Goal: Use online tool/utility: Utilize a website feature to perform a specific function

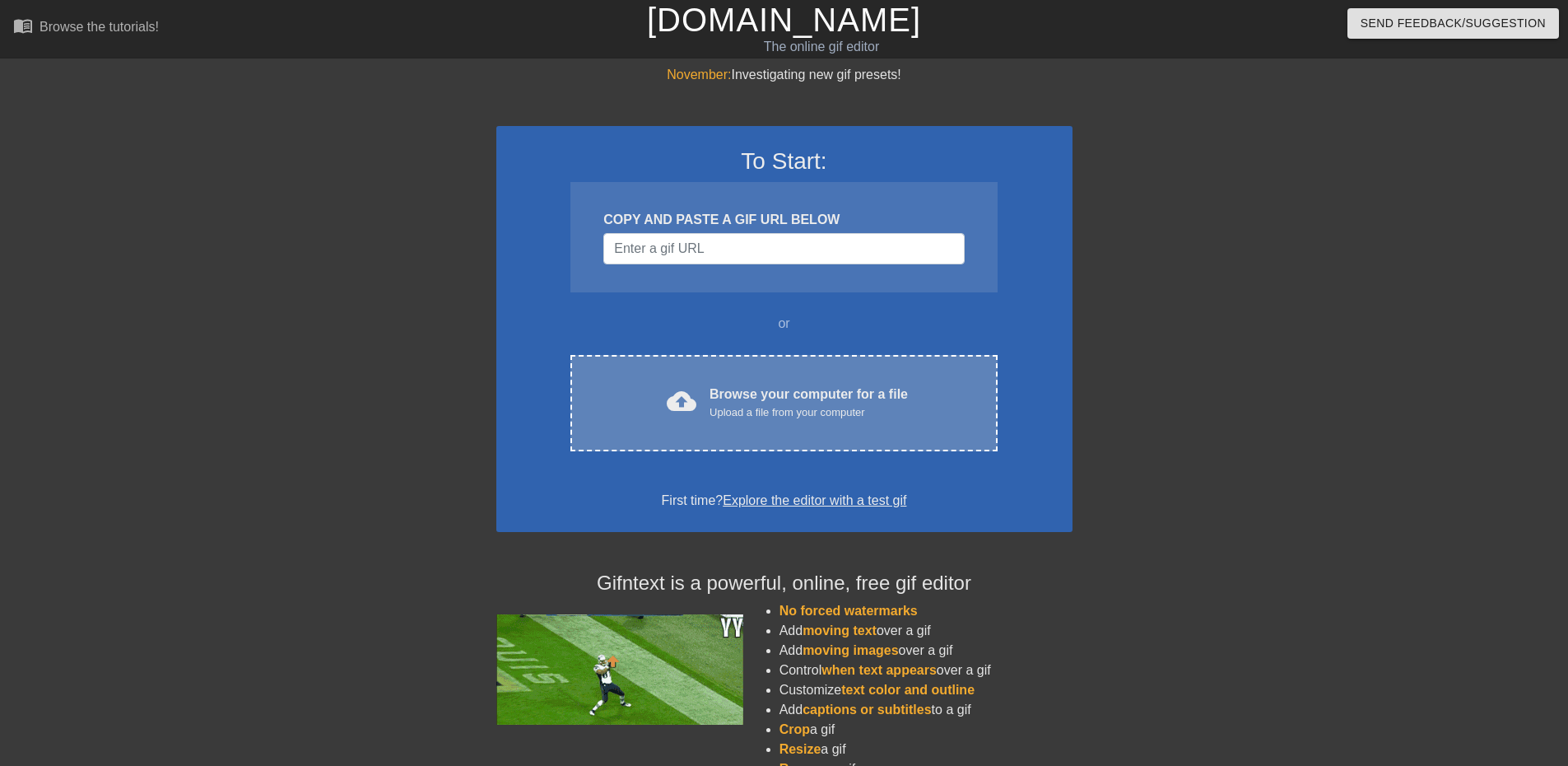
click at [714, 420] on div "cloud_upload Browse your computer for a file Upload a file from your computer" at bounding box center [784, 402] width 358 height 37
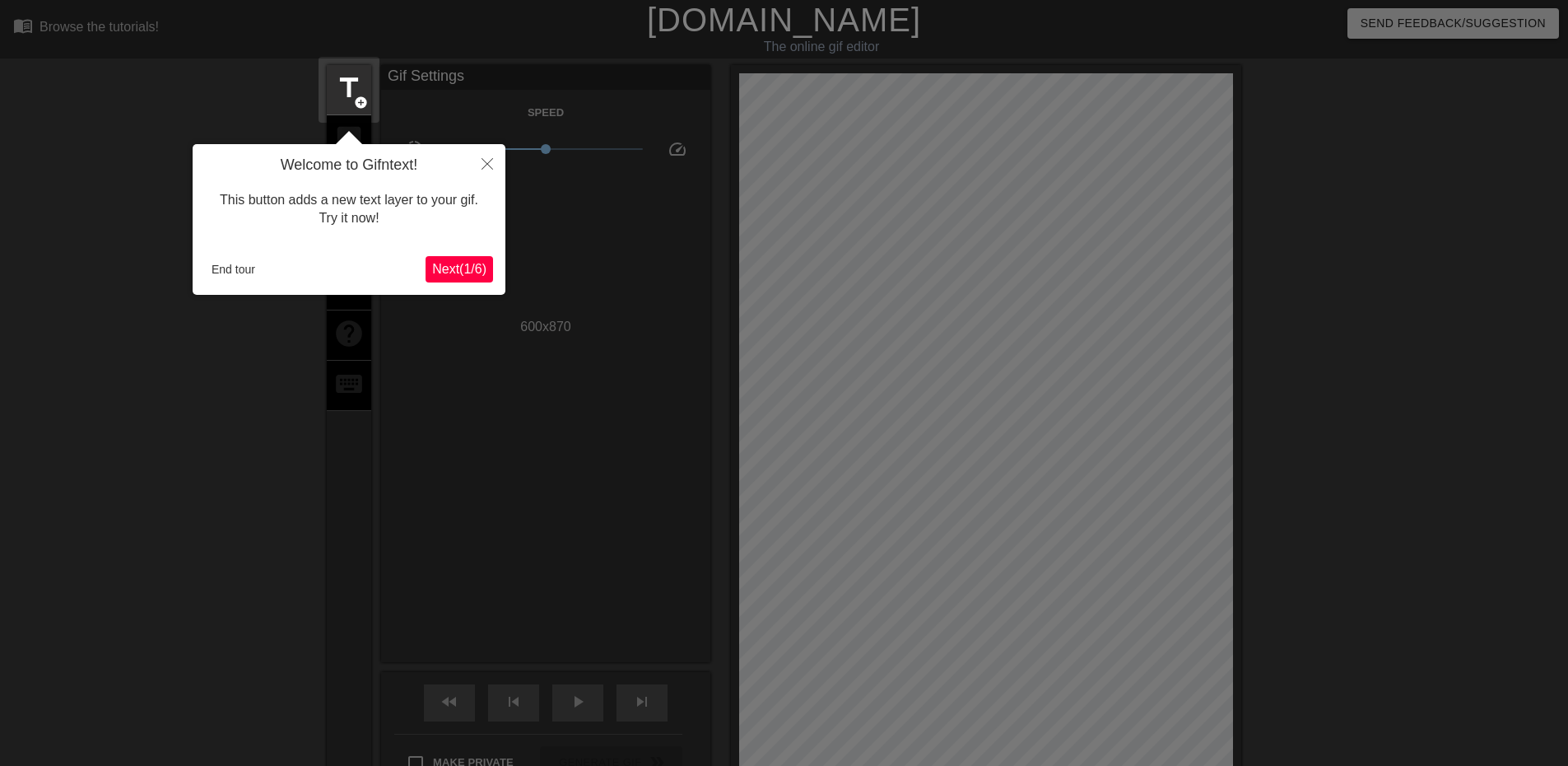
scroll to position [41, 0]
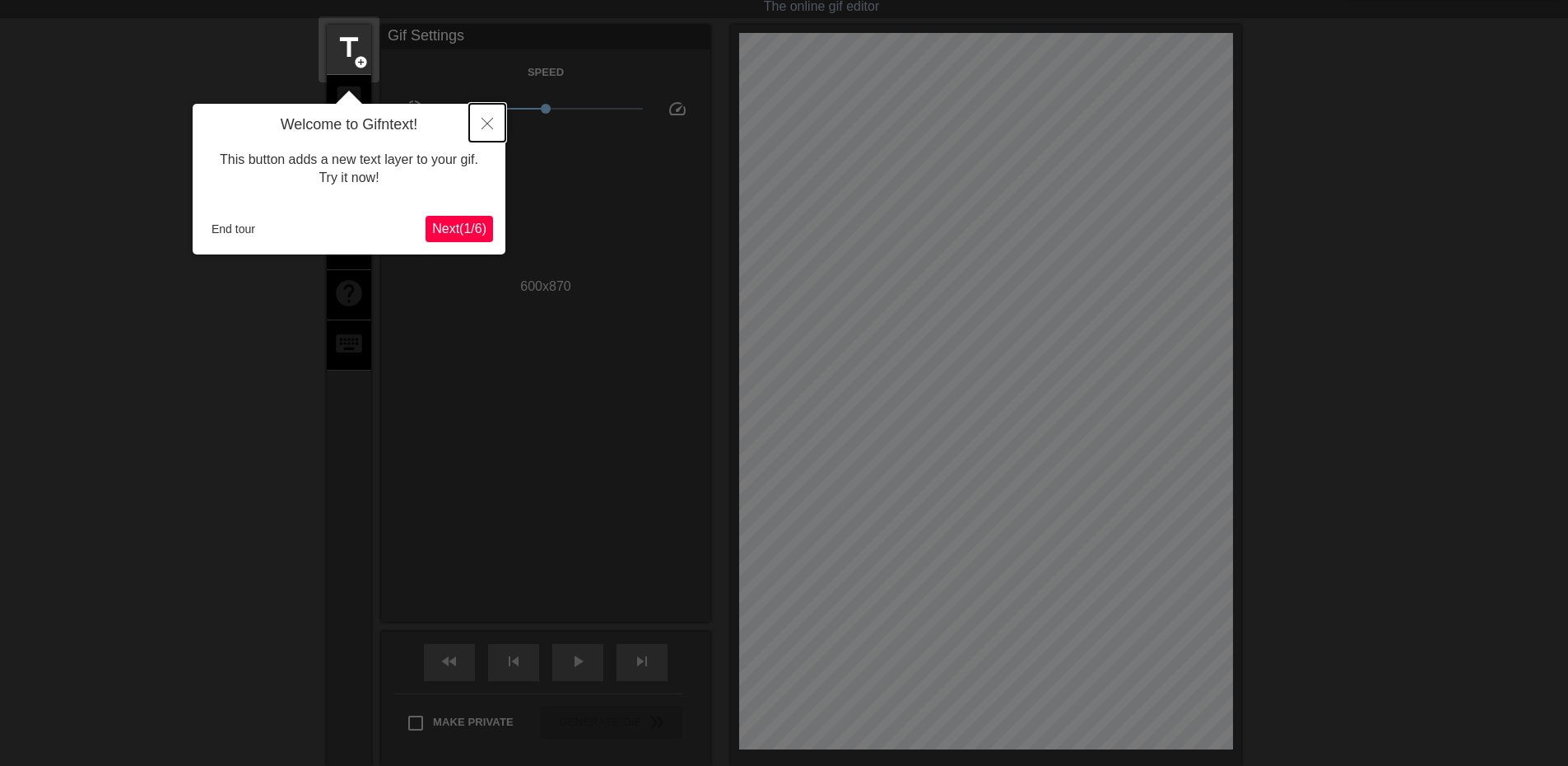
click at [494, 126] on button "Close" at bounding box center [488, 123] width 37 height 38
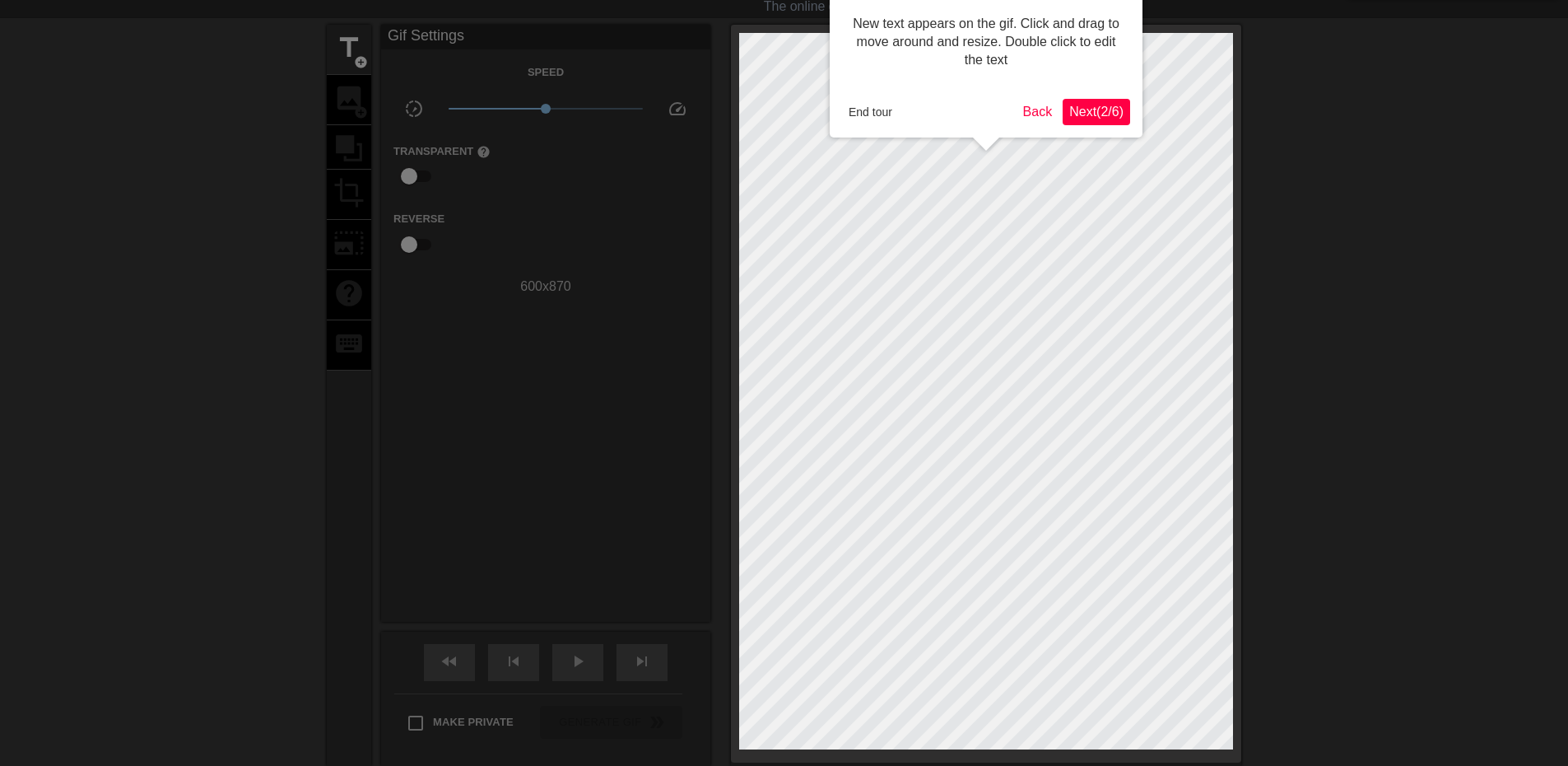
scroll to position [0, 0]
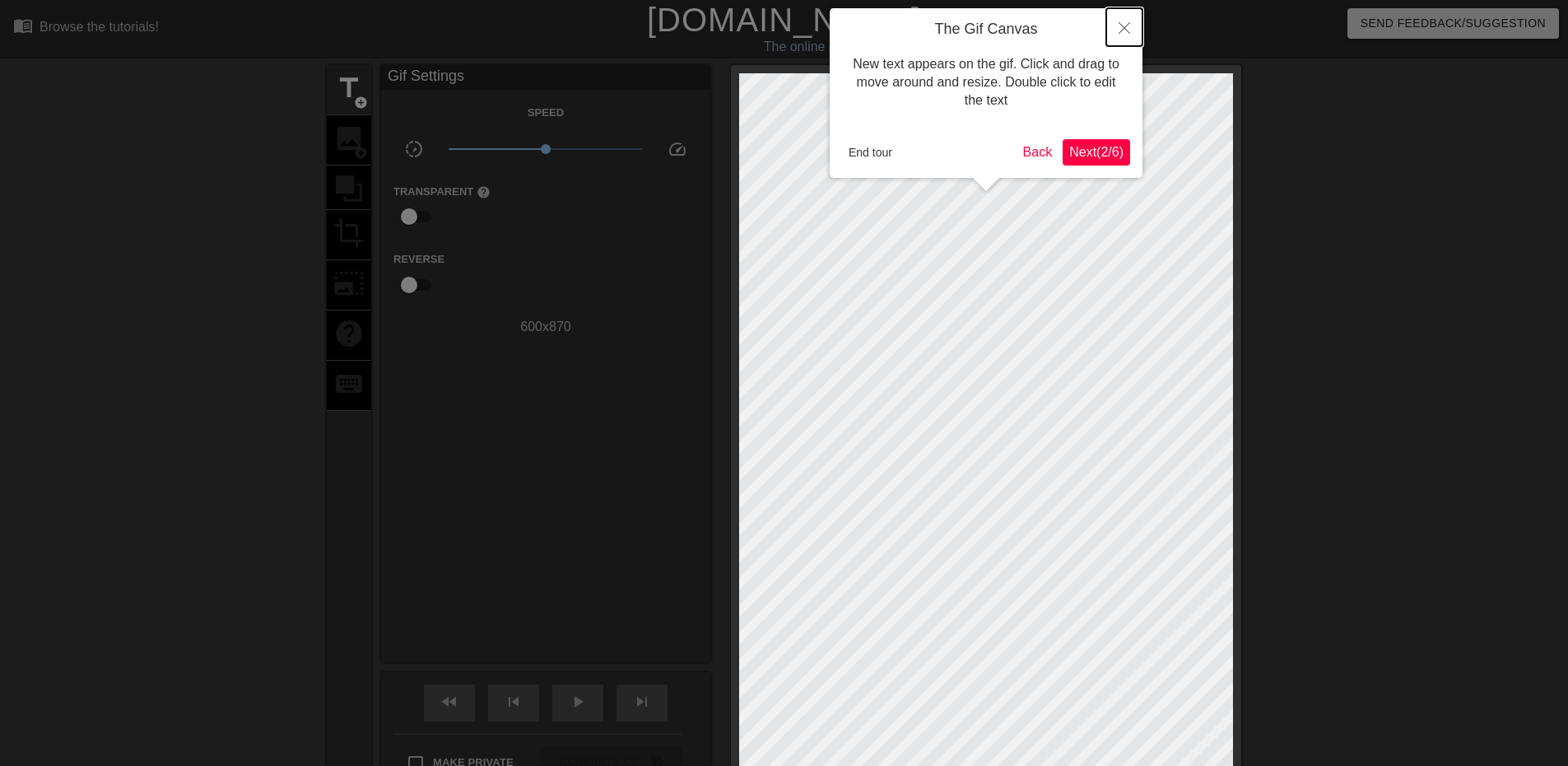
click at [1124, 35] on button "Close" at bounding box center [1124, 27] width 37 height 38
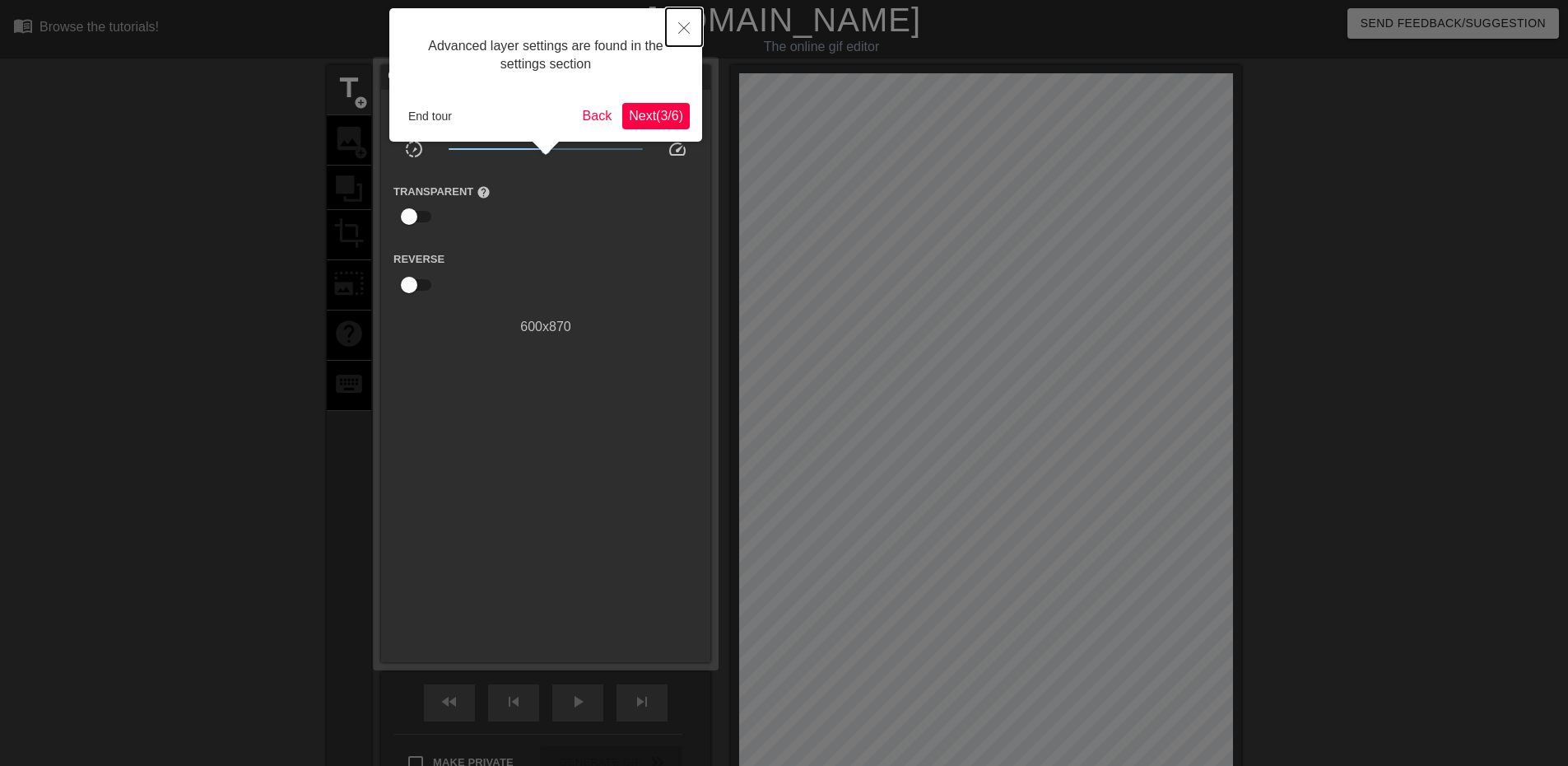
click at [686, 31] on icon "Close" at bounding box center [684, 28] width 12 height 12
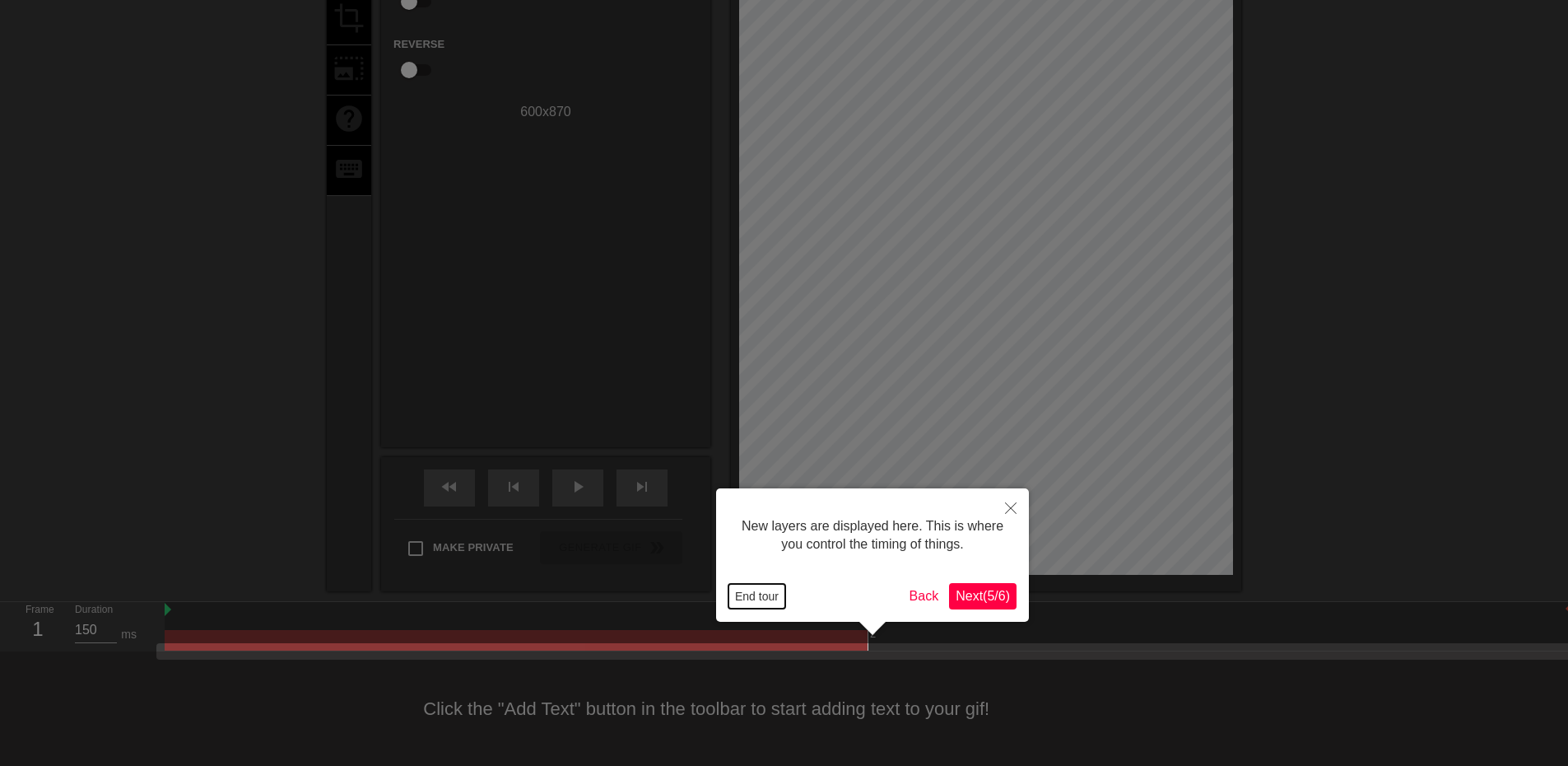
click at [761, 589] on button "End tour" at bounding box center [756, 596] width 56 height 25
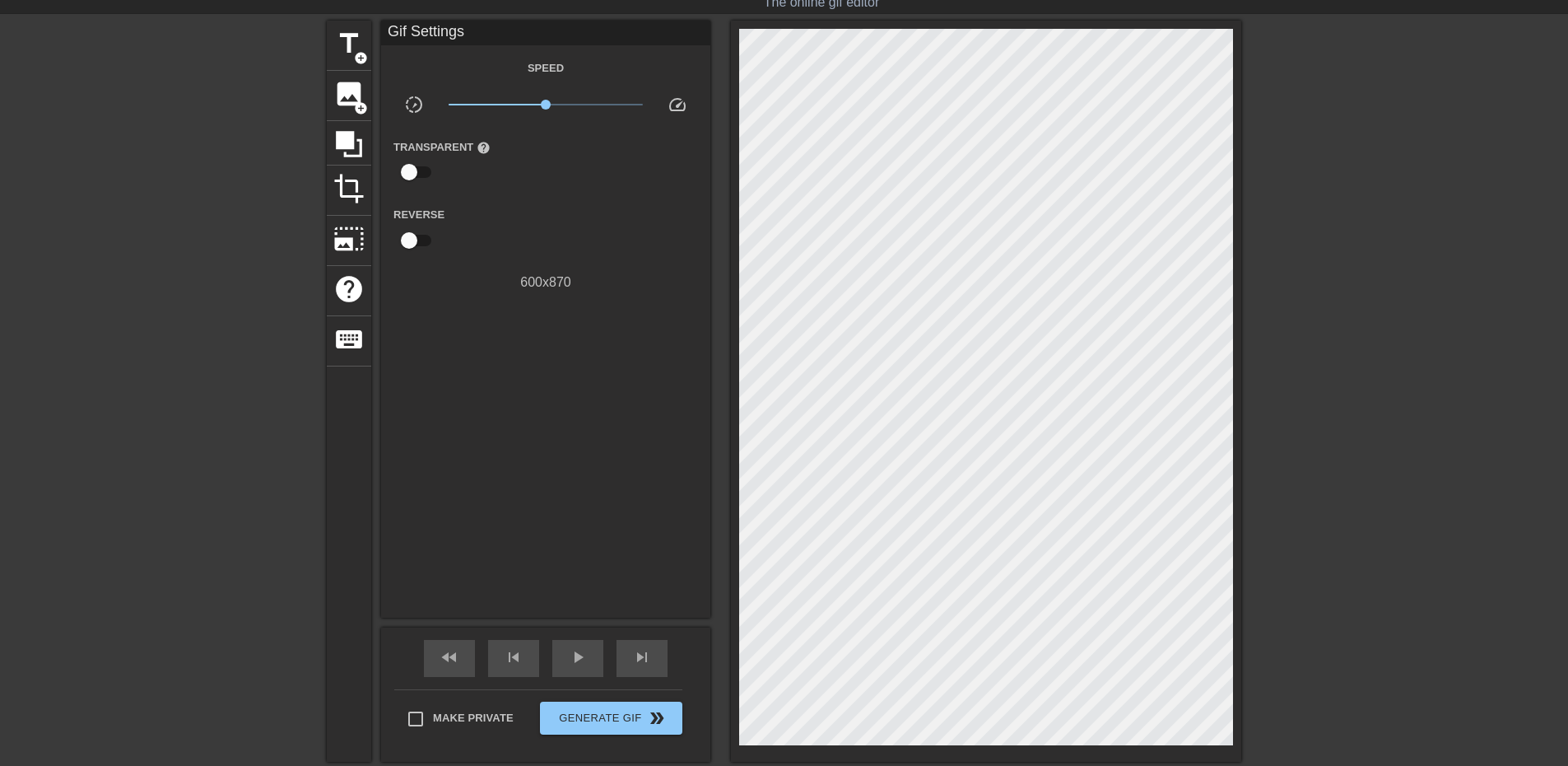
scroll to position [82, 0]
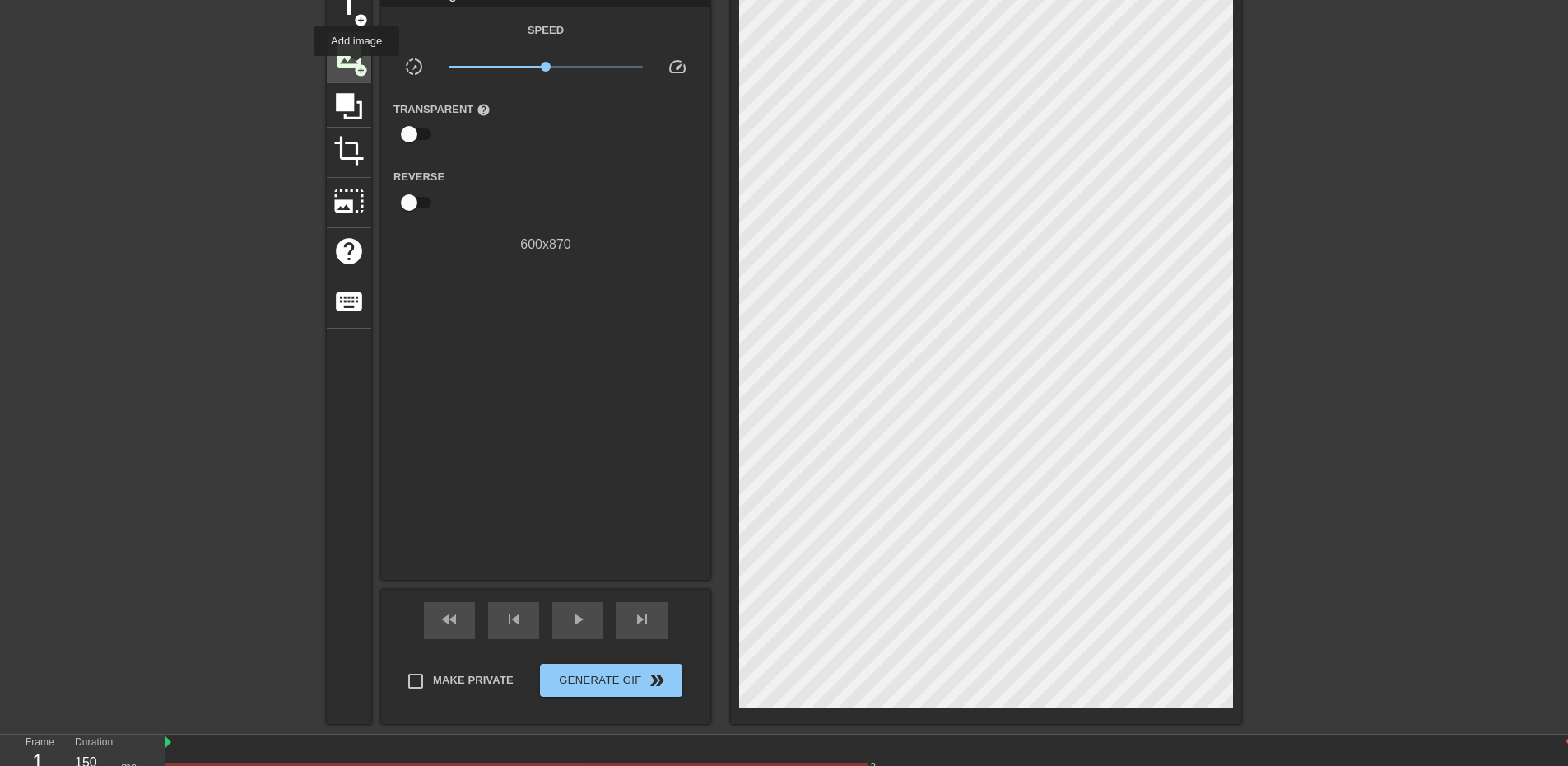
click at [357, 67] on span "add_circle" at bounding box center [361, 70] width 14 height 14
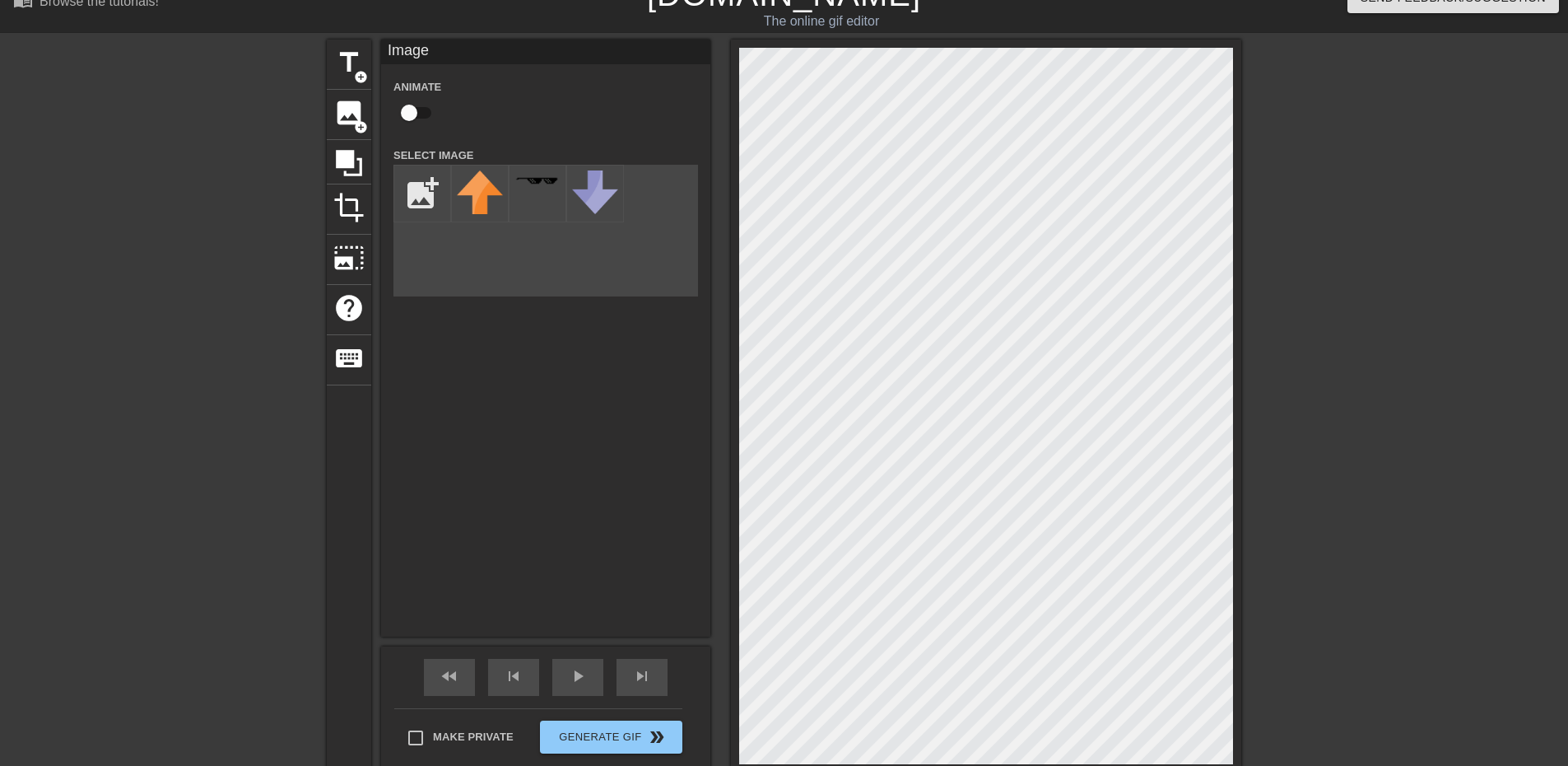
scroll to position [0, 0]
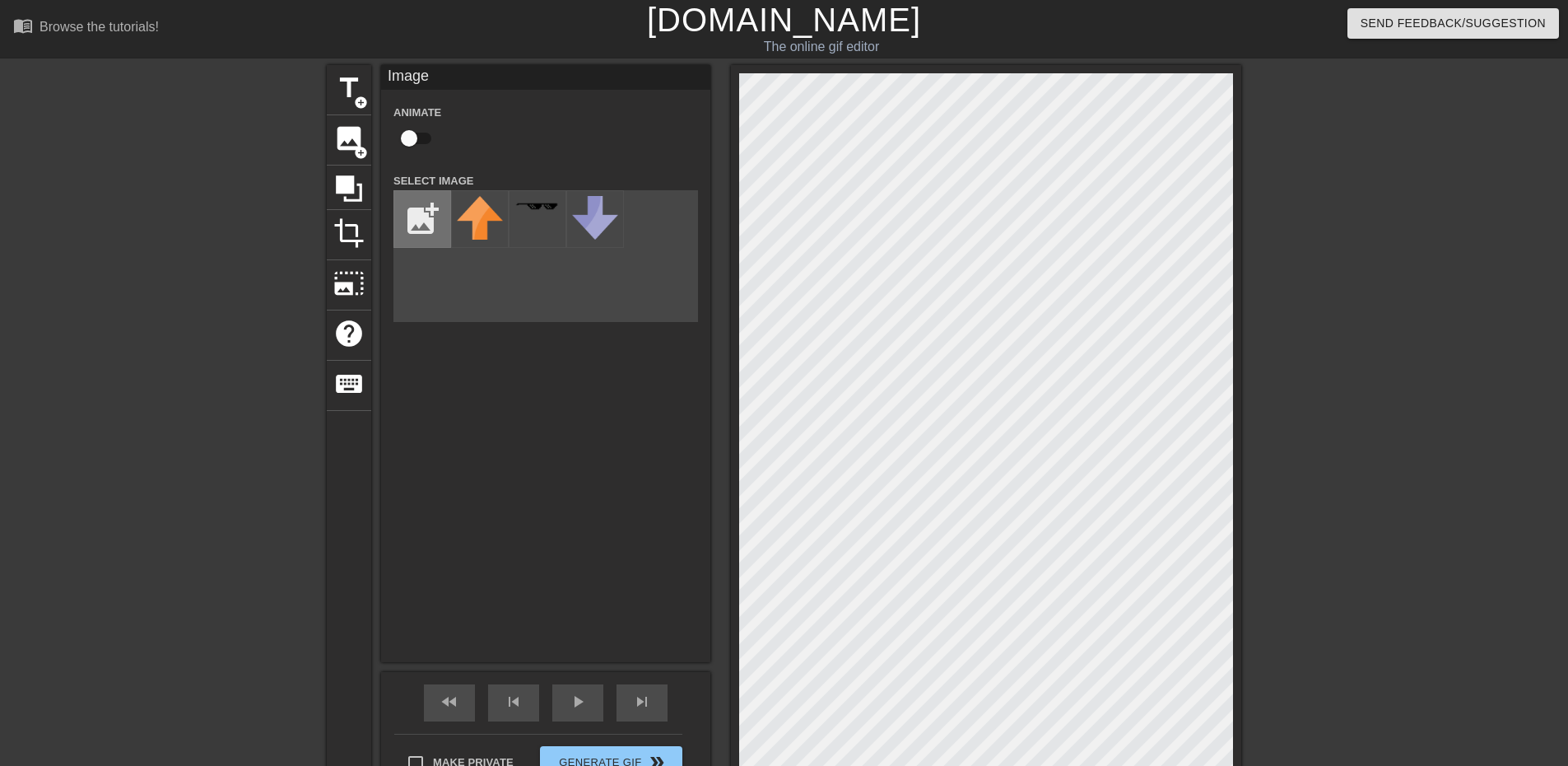
click at [425, 203] on input "file" at bounding box center [422, 219] width 56 height 55
type input "C:\fakepath\arm nothing.png"
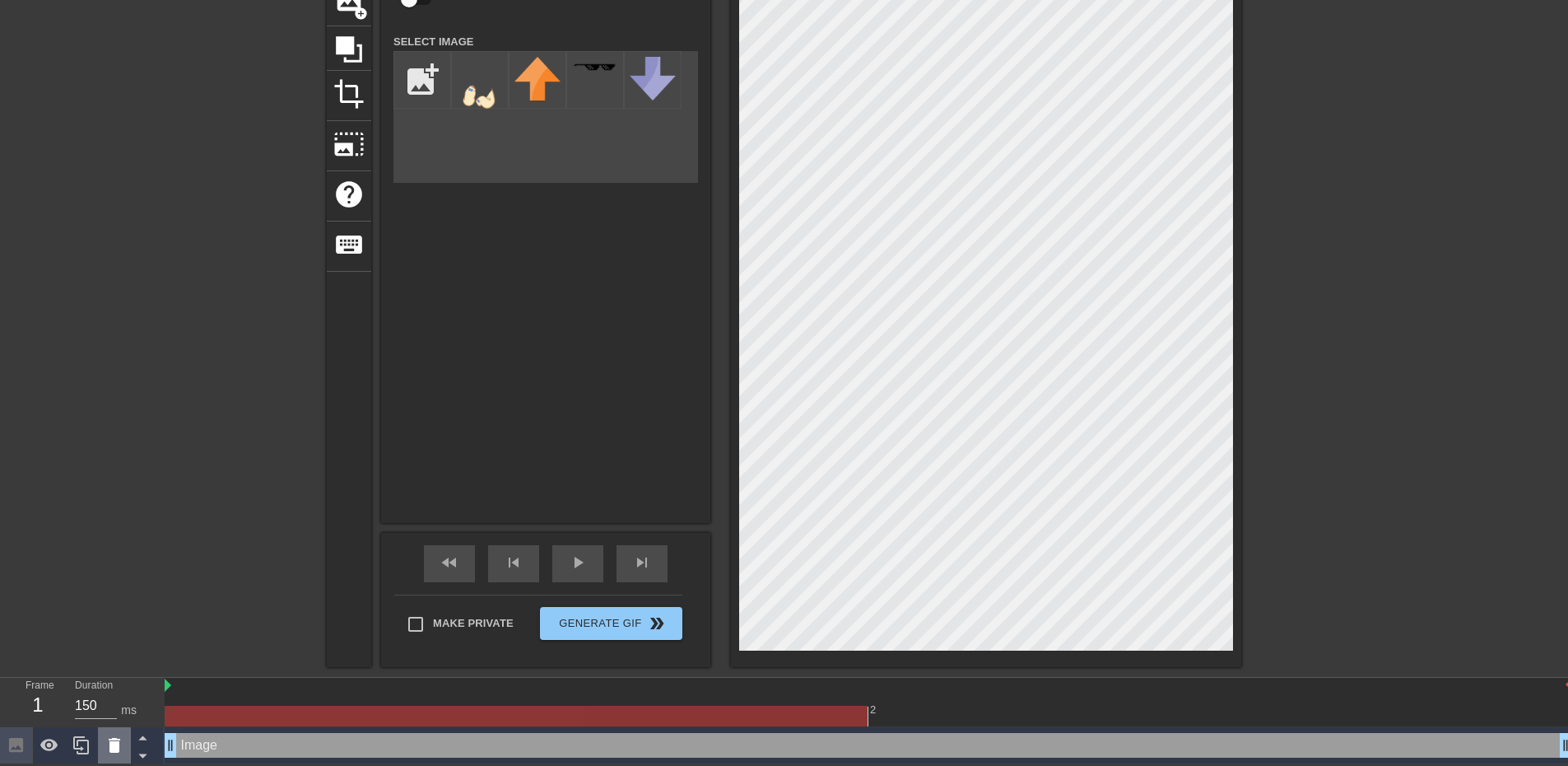
click at [116, 741] on icon at bounding box center [115, 744] width 12 height 15
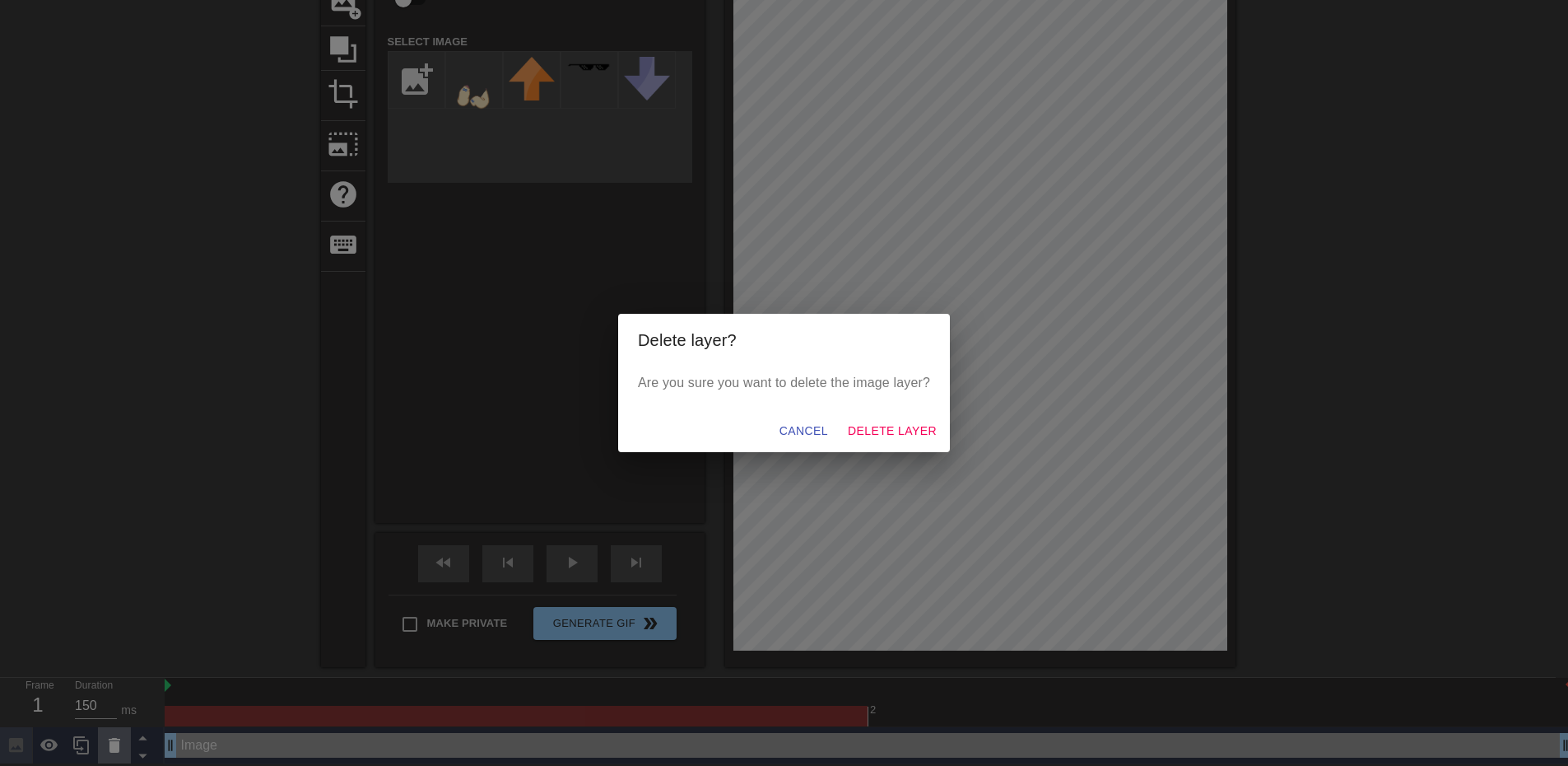
scroll to position [129, 0]
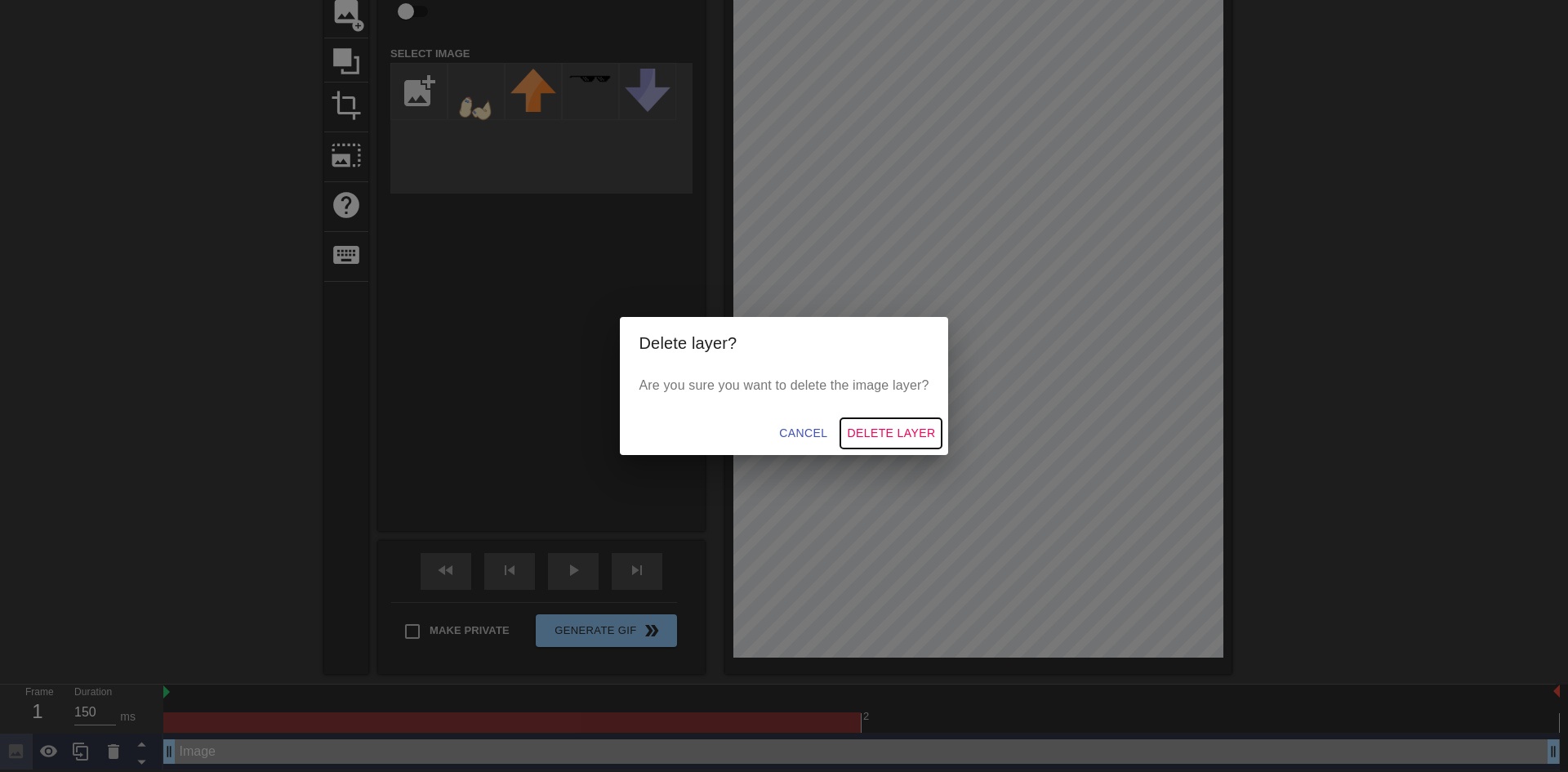
click at [910, 427] on span "Delete Layer" at bounding box center [891, 433] width 88 height 21
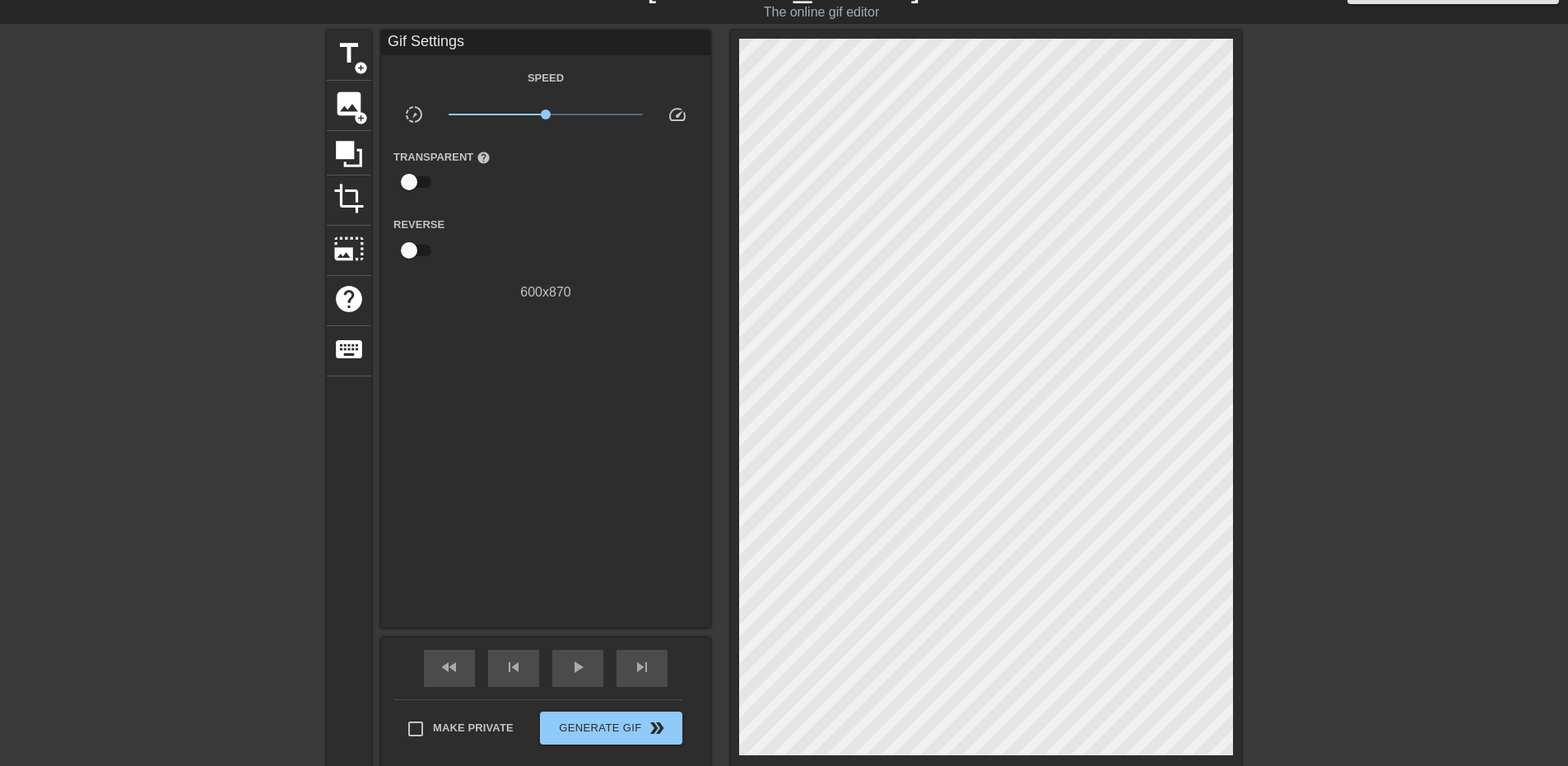
scroll to position [0, 0]
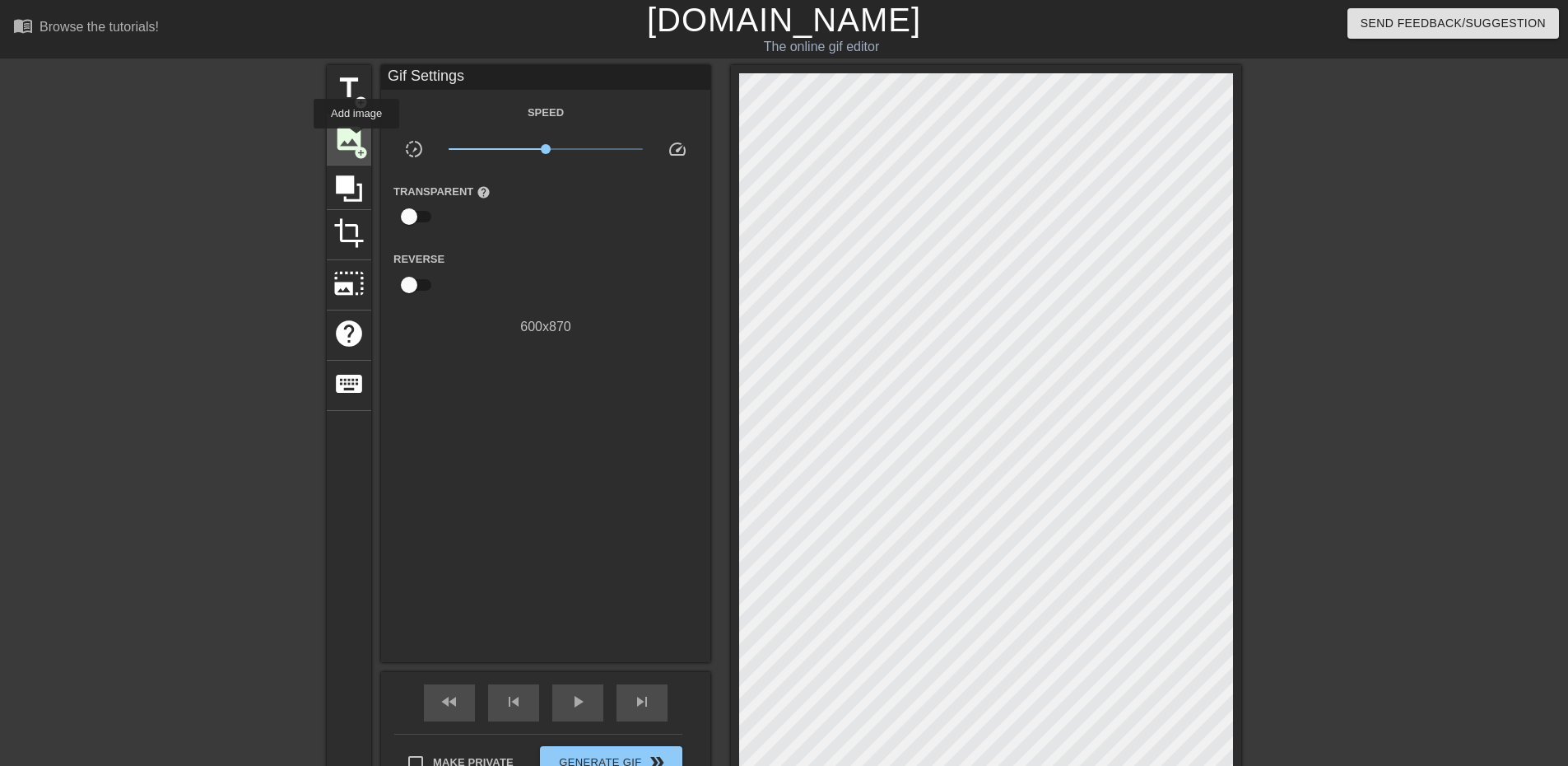
click at [357, 140] on span "image" at bounding box center [349, 139] width 32 height 32
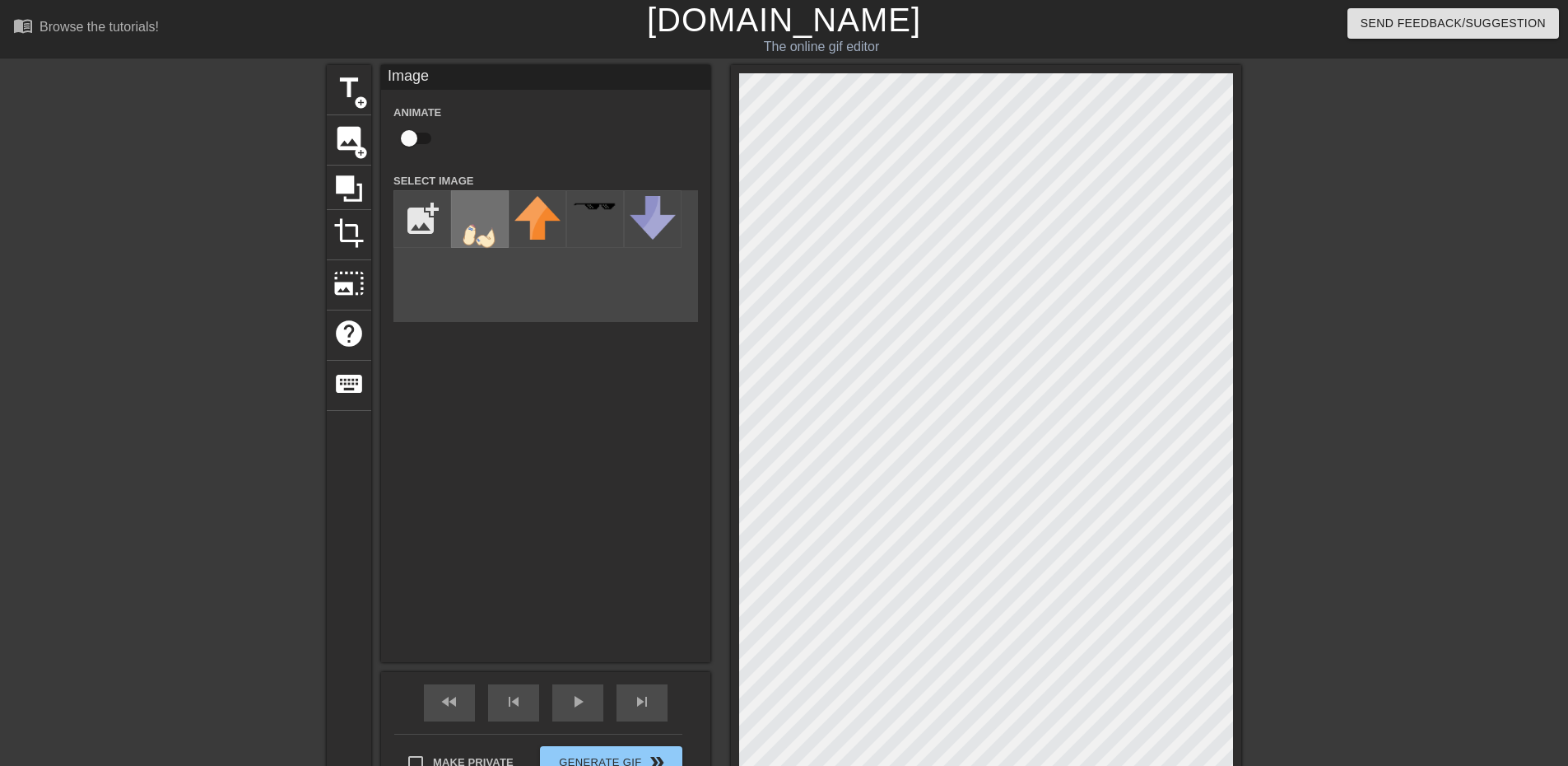
click at [465, 231] on img at bounding box center [480, 229] width 47 height 66
click at [1266, 103] on div "title add_circle image add_circle crop photo_size_select_large help keyboard Im…" at bounding box center [784, 436] width 1568 height 741
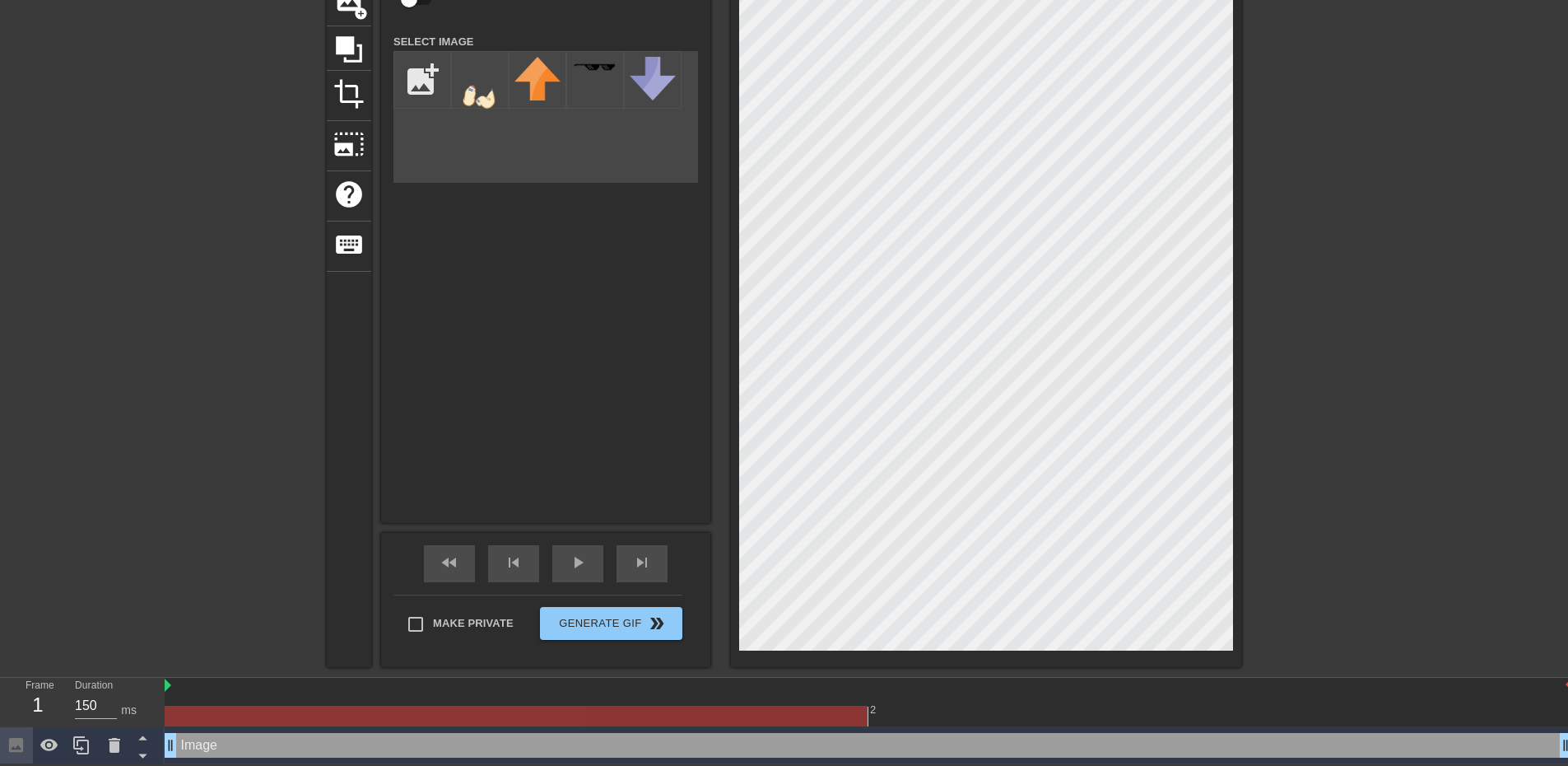
click at [703, 661] on div "title add_circle image add_circle crop photo_size_select_large help keyboard Im…" at bounding box center [784, 296] width 915 height 741
drag, startPoint x: 170, startPoint y: 739, endPoint x: 256, endPoint y: 742, distance: 86.1
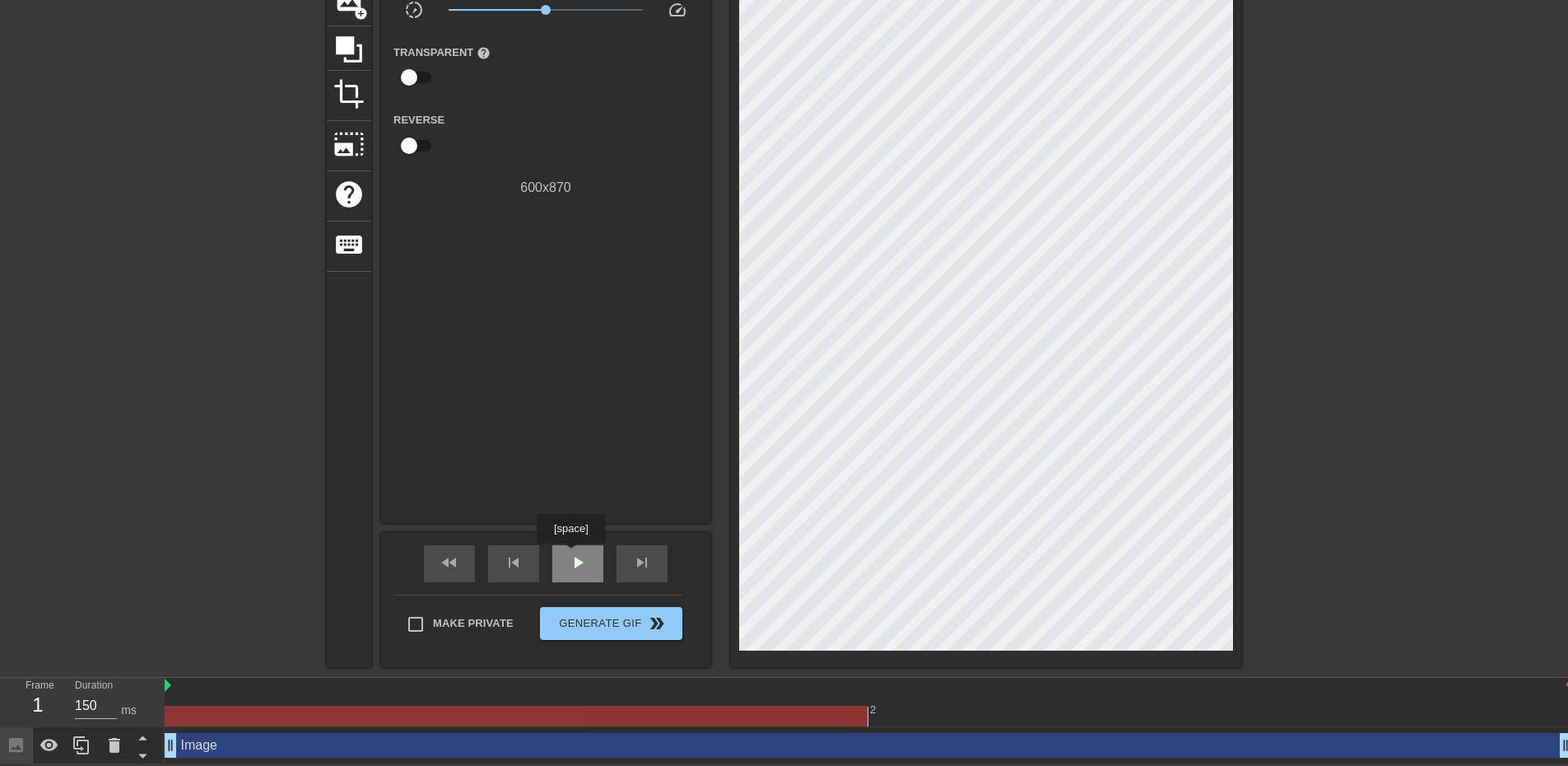
click at [571, 555] on span "play_arrow" at bounding box center [578, 562] width 20 height 20
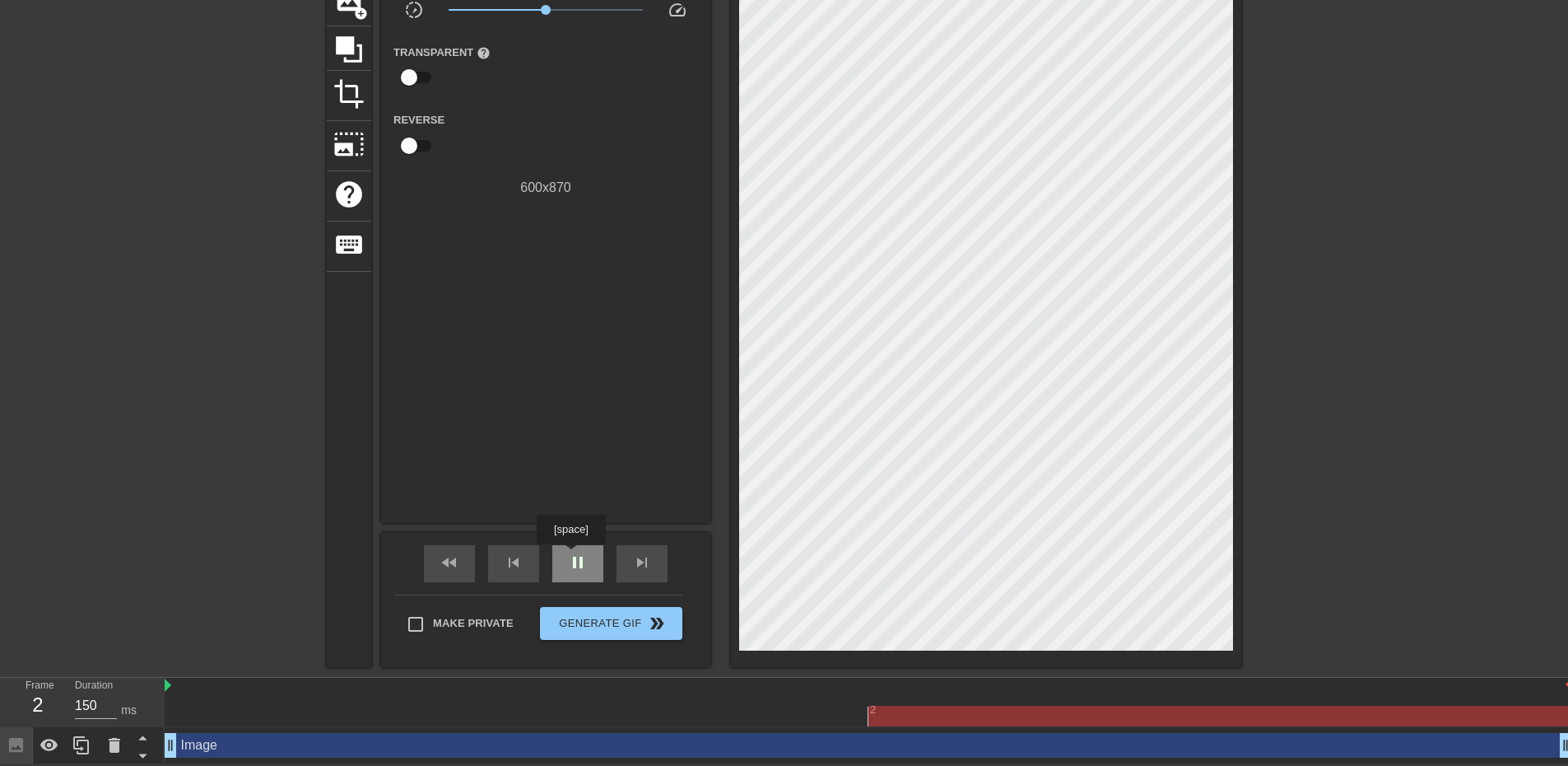
click at [571, 556] on span "pause" at bounding box center [578, 562] width 20 height 20
click at [570, 576] on div "play_arrow" at bounding box center [578, 563] width 52 height 37
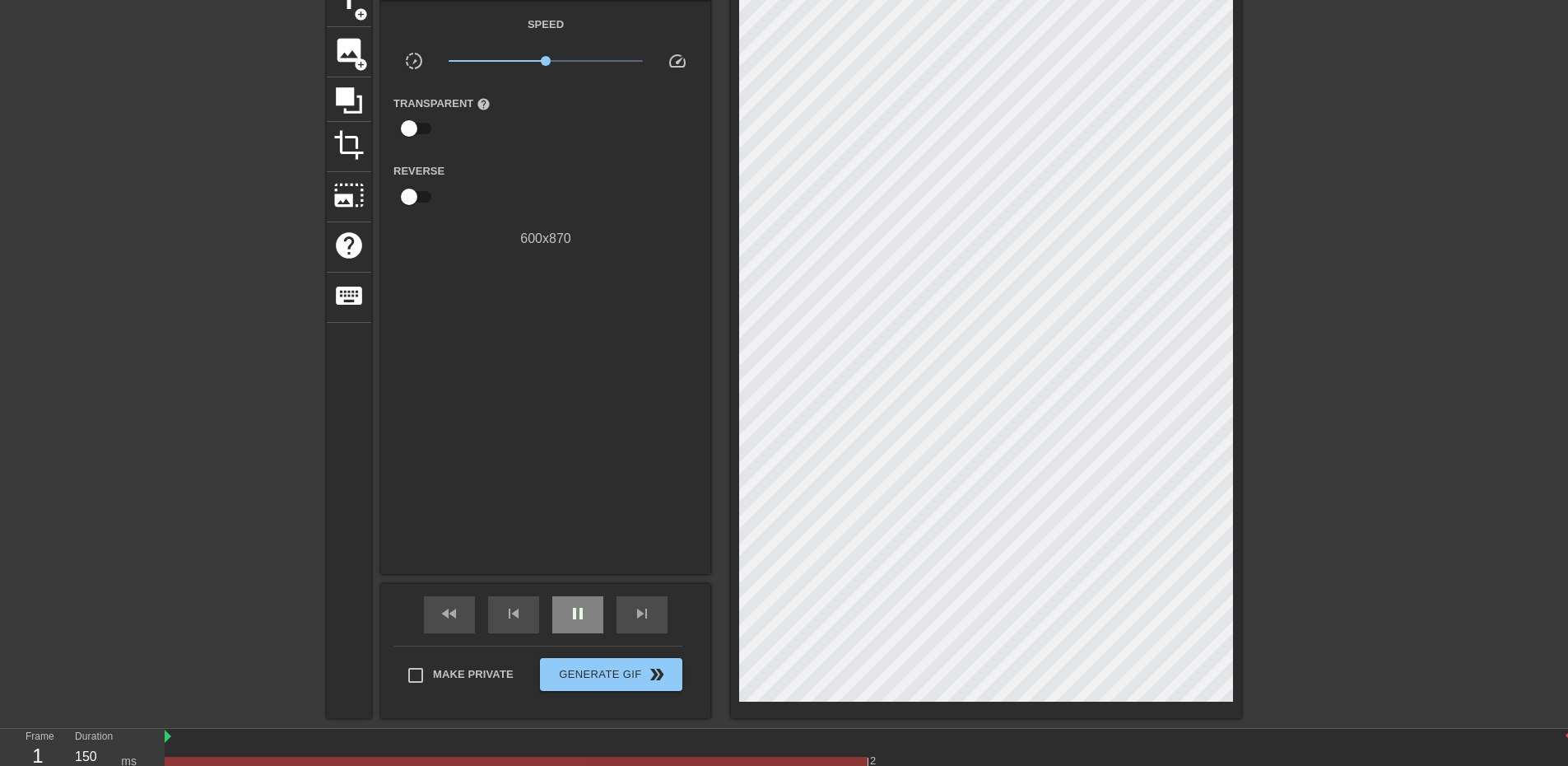
scroll to position [58, 0]
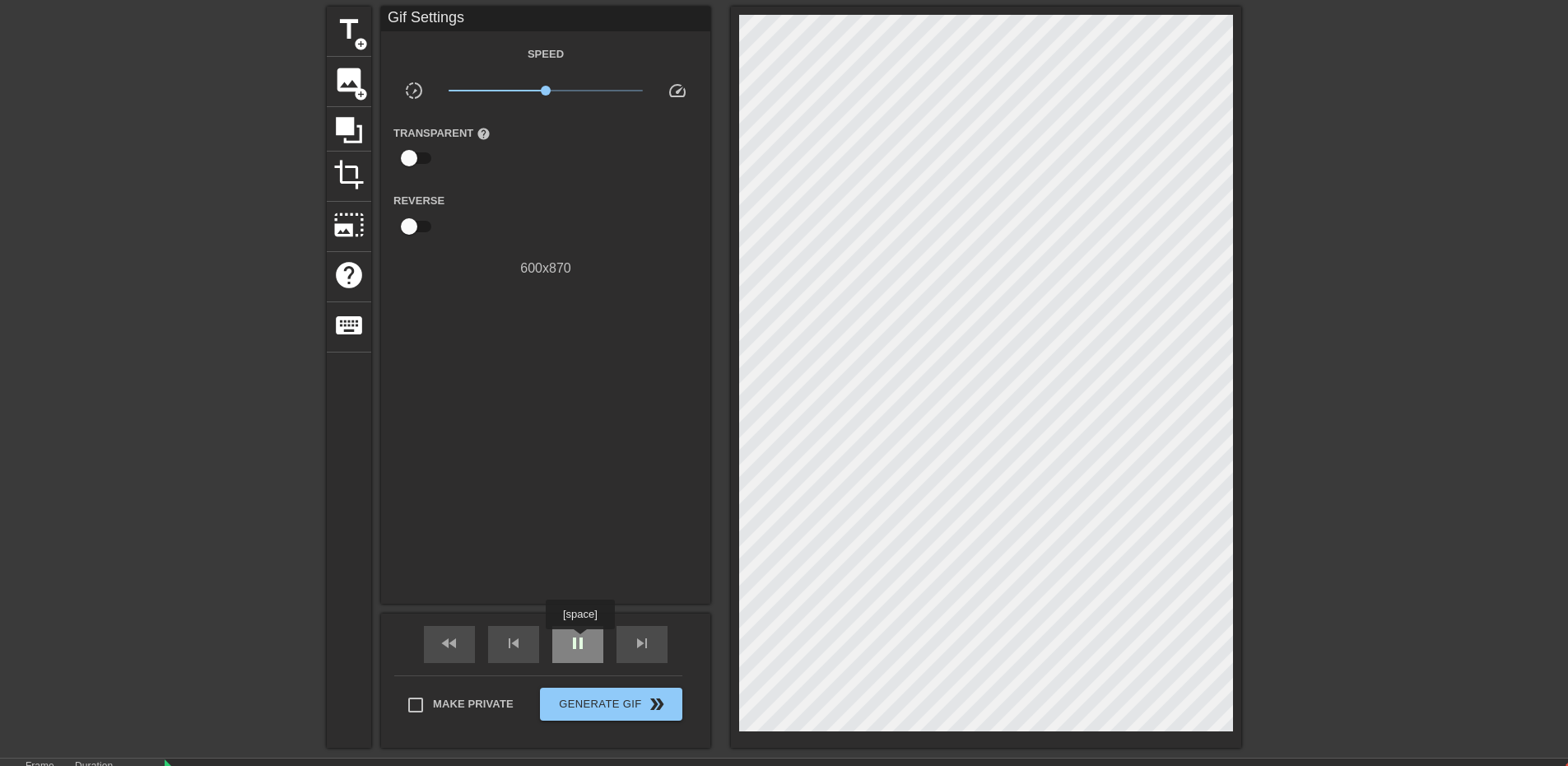
click at [580, 640] on span "pause" at bounding box center [578, 643] width 20 height 20
click at [554, 666] on div "fast_rewind skip_previous play_arrow skip_next" at bounding box center [545, 644] width 269 height 61
click at [564, 654] on div "play_arrow" at bounding box center [578, 643] width 52 height 37
click at [348, 219] on span "photo_size_select_large" at bounding box center [349, 225] width 32 height 32
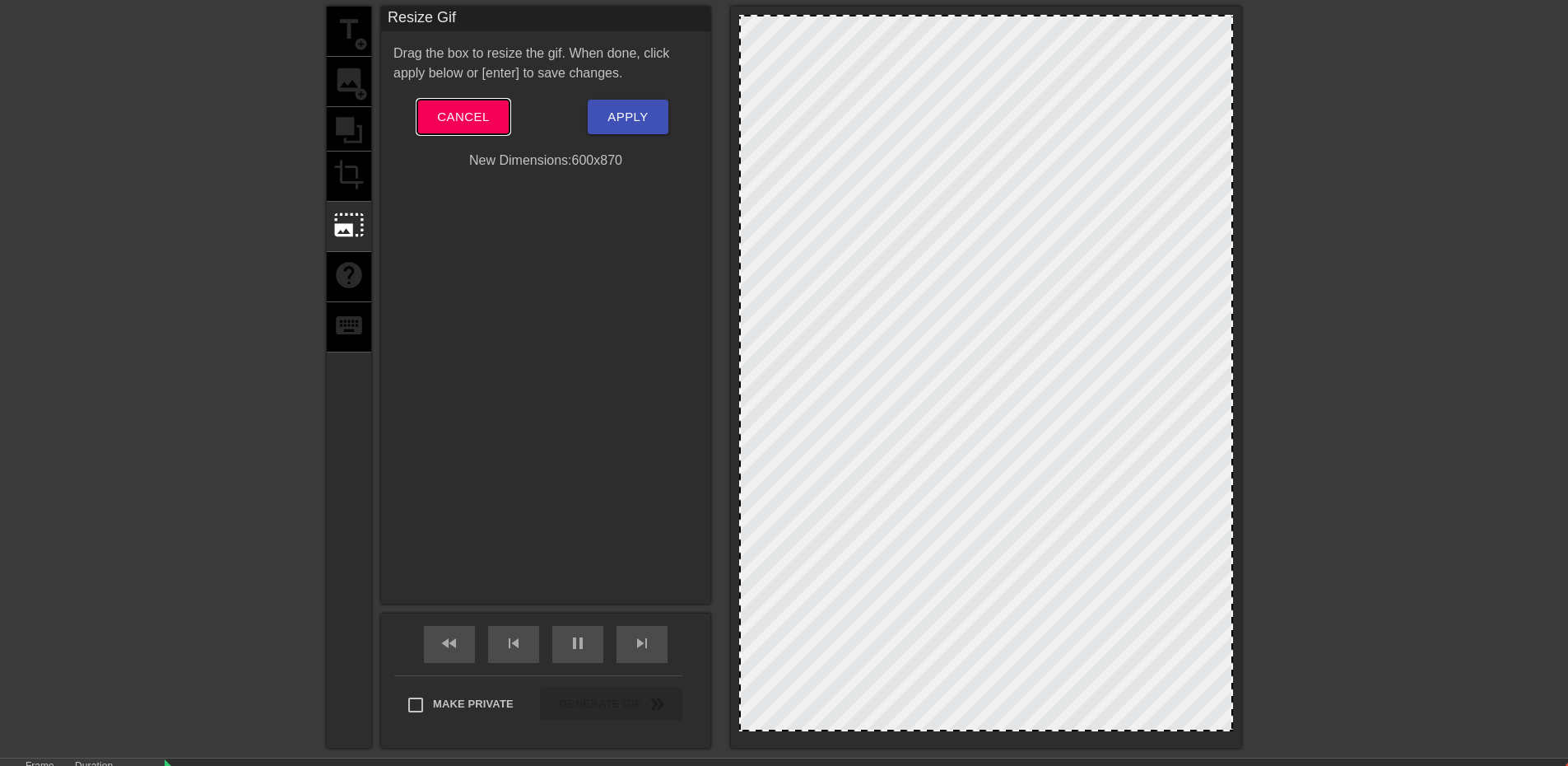
click at [492, 115] on button "Cancel" at bounding box center [463, 117] width 91 height 35
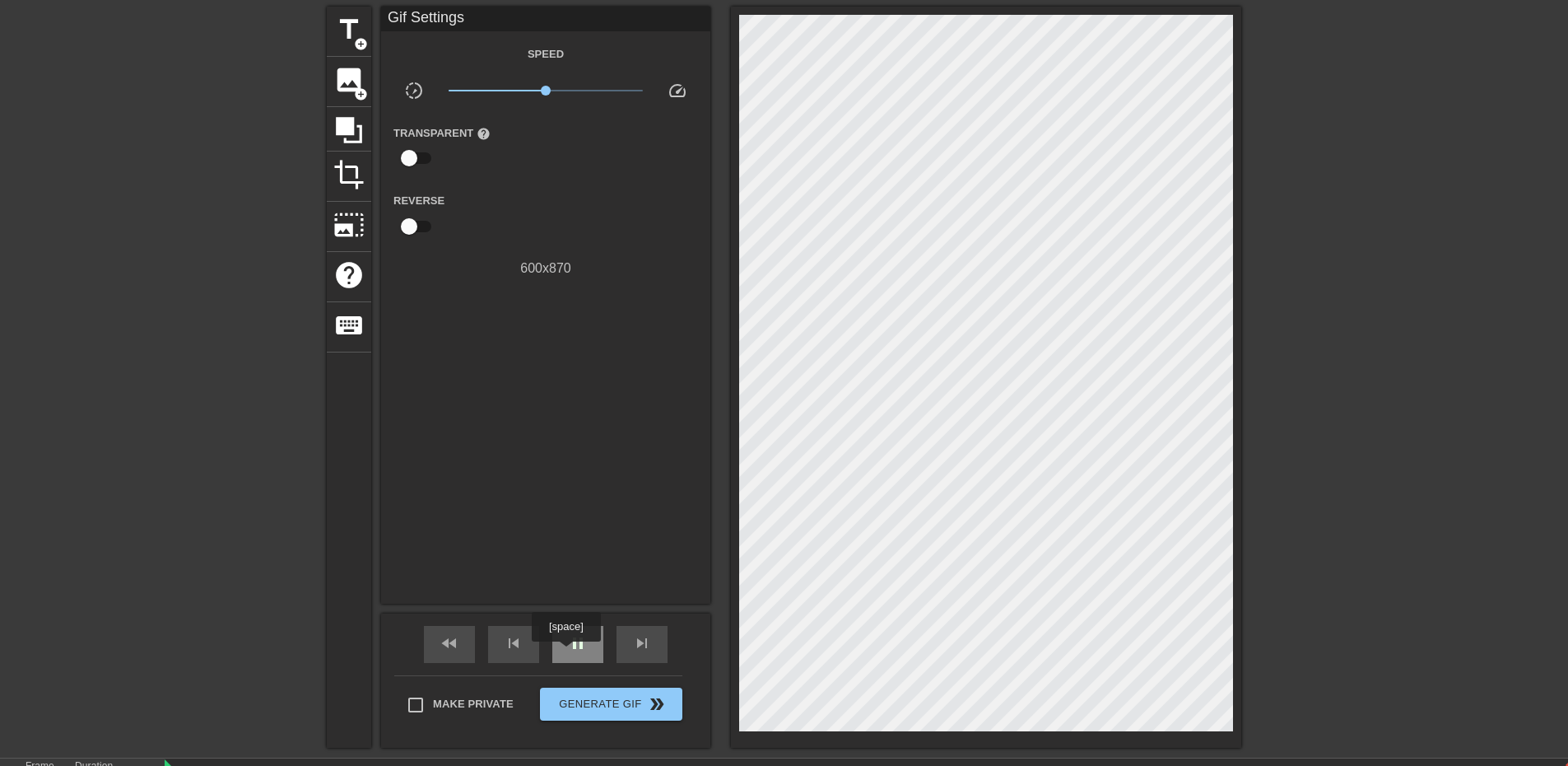
click at [578, 649] on span "pause" at bounding box center [578, 643] width 20 height 20
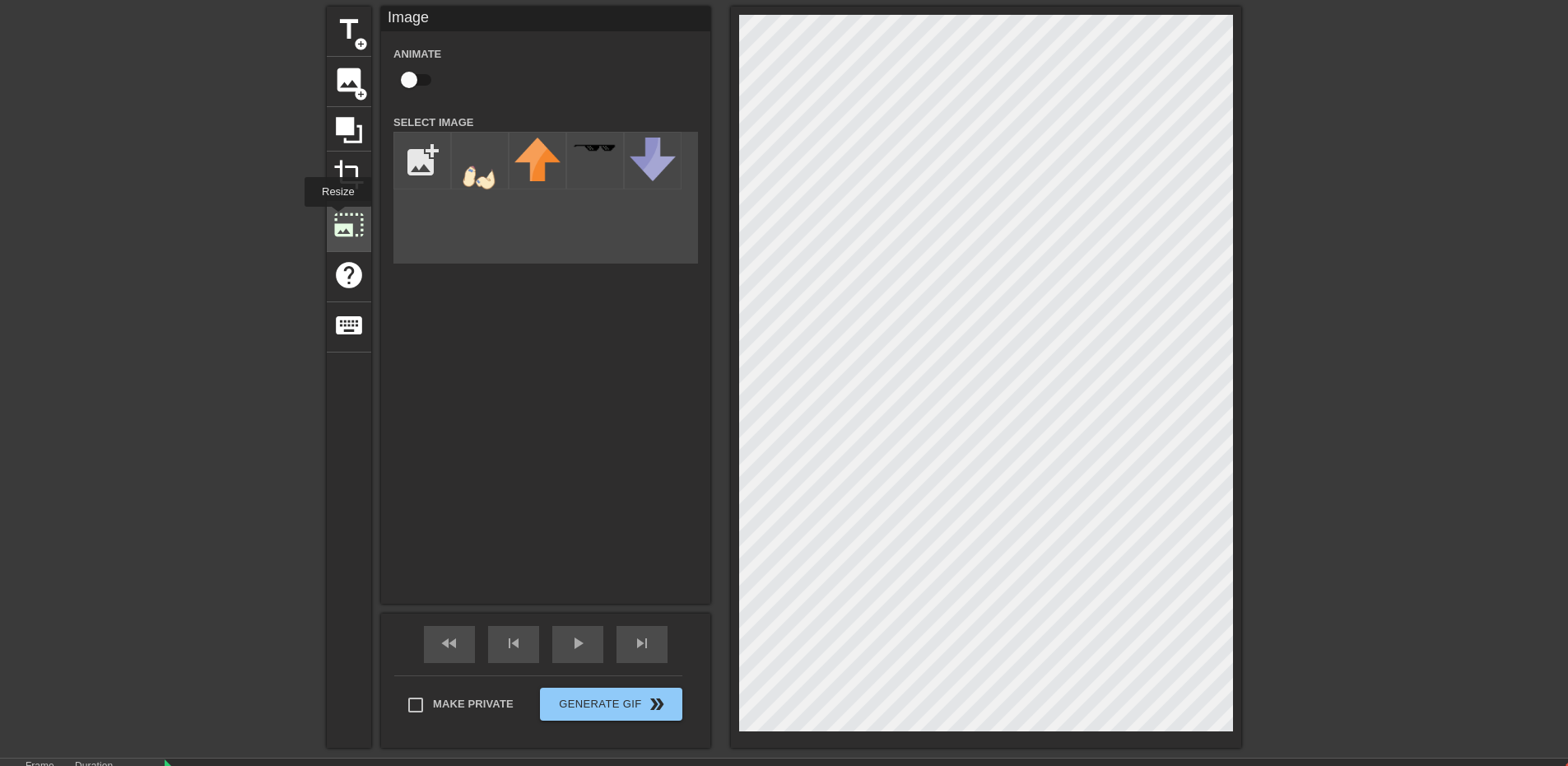
click at [337, 218] on span "photo_size_select_large" at bounding box center [349, 225] width 32 height 32
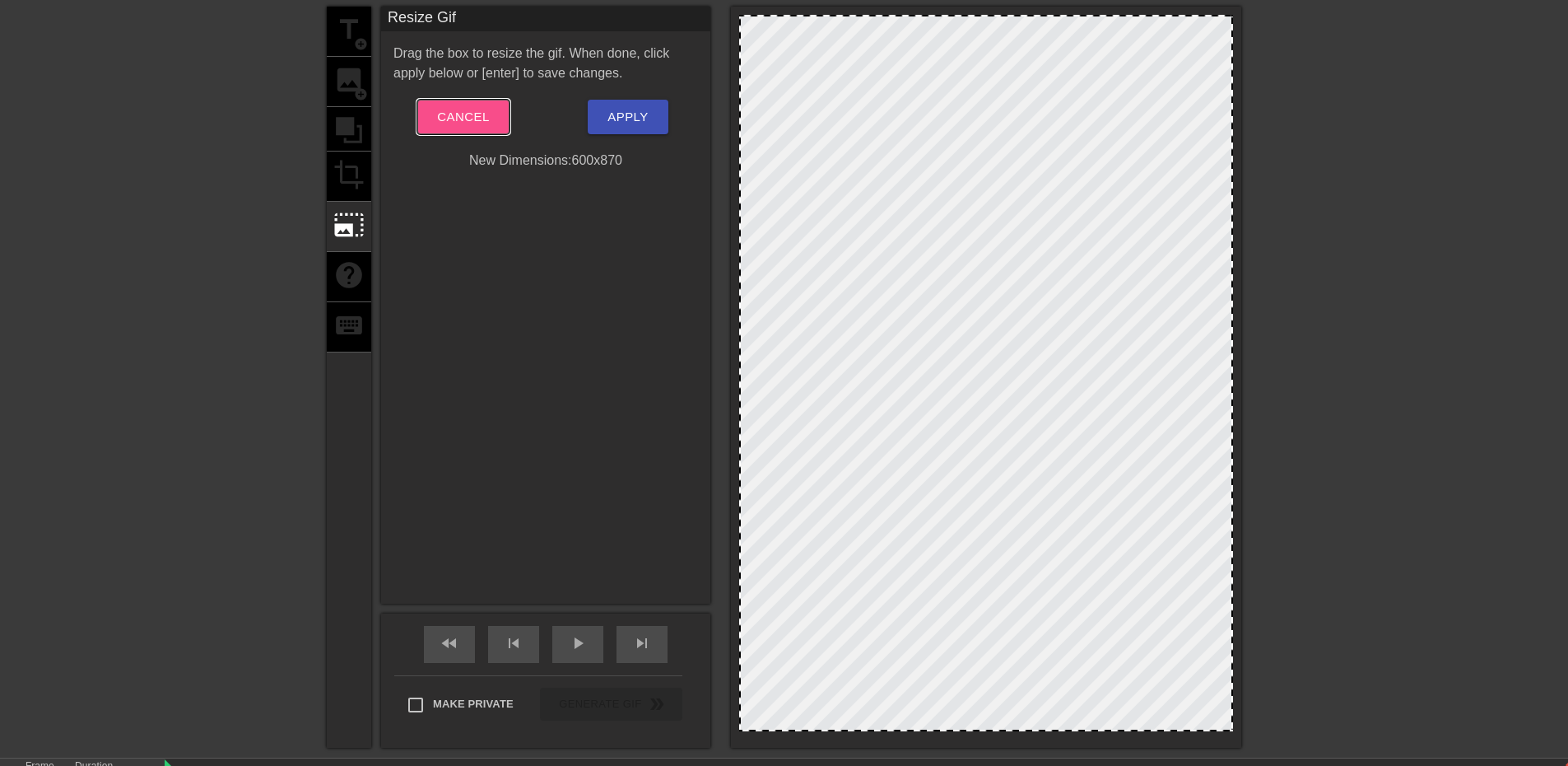
click at [473, 126] on span "Cancel" at bounding box center [463, 117] width 52 height 22
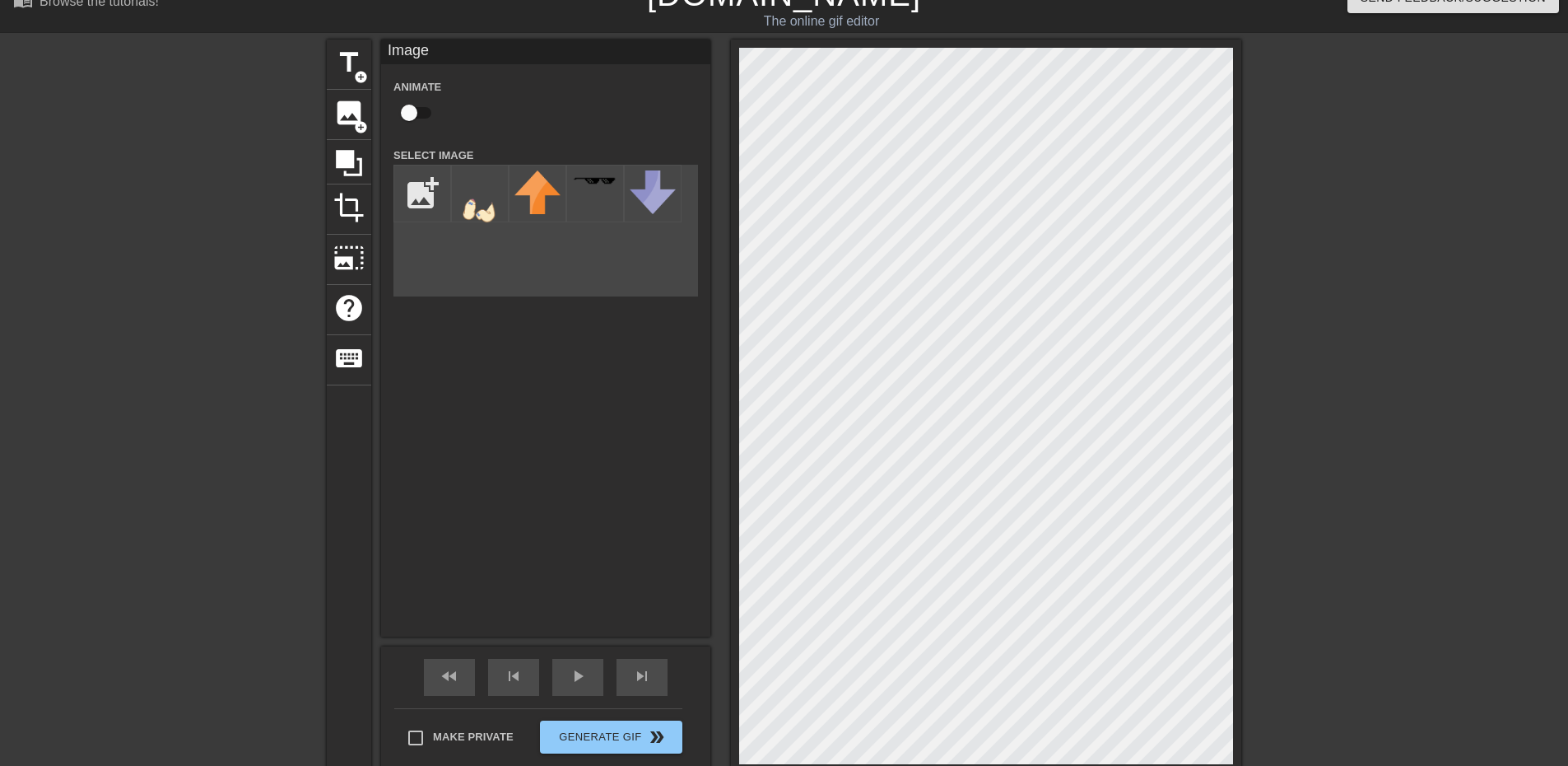
scroll to position [0, 0]
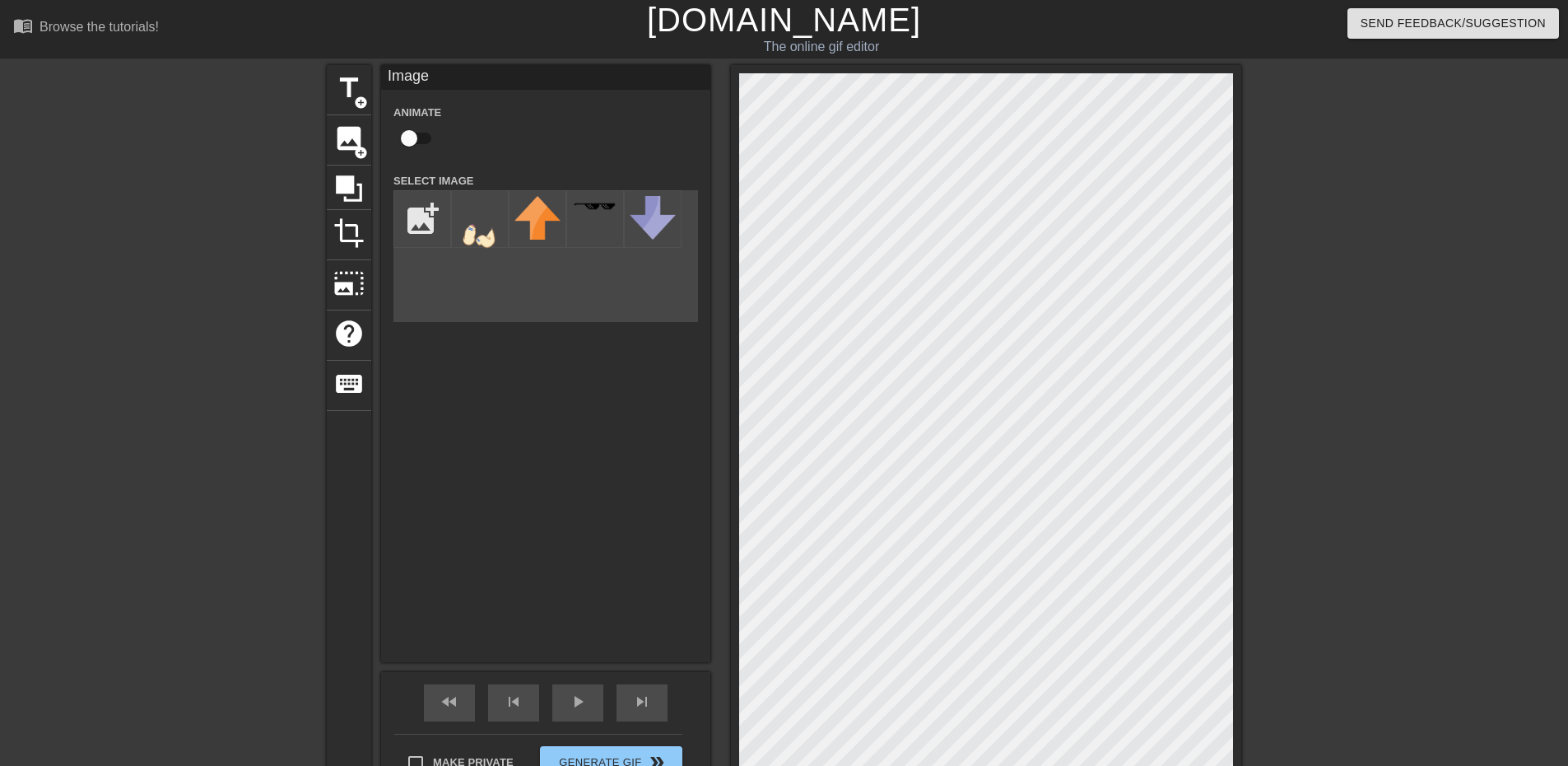
click at [1227, 72] on div at bounding box center [986, 436] width 510 height 741
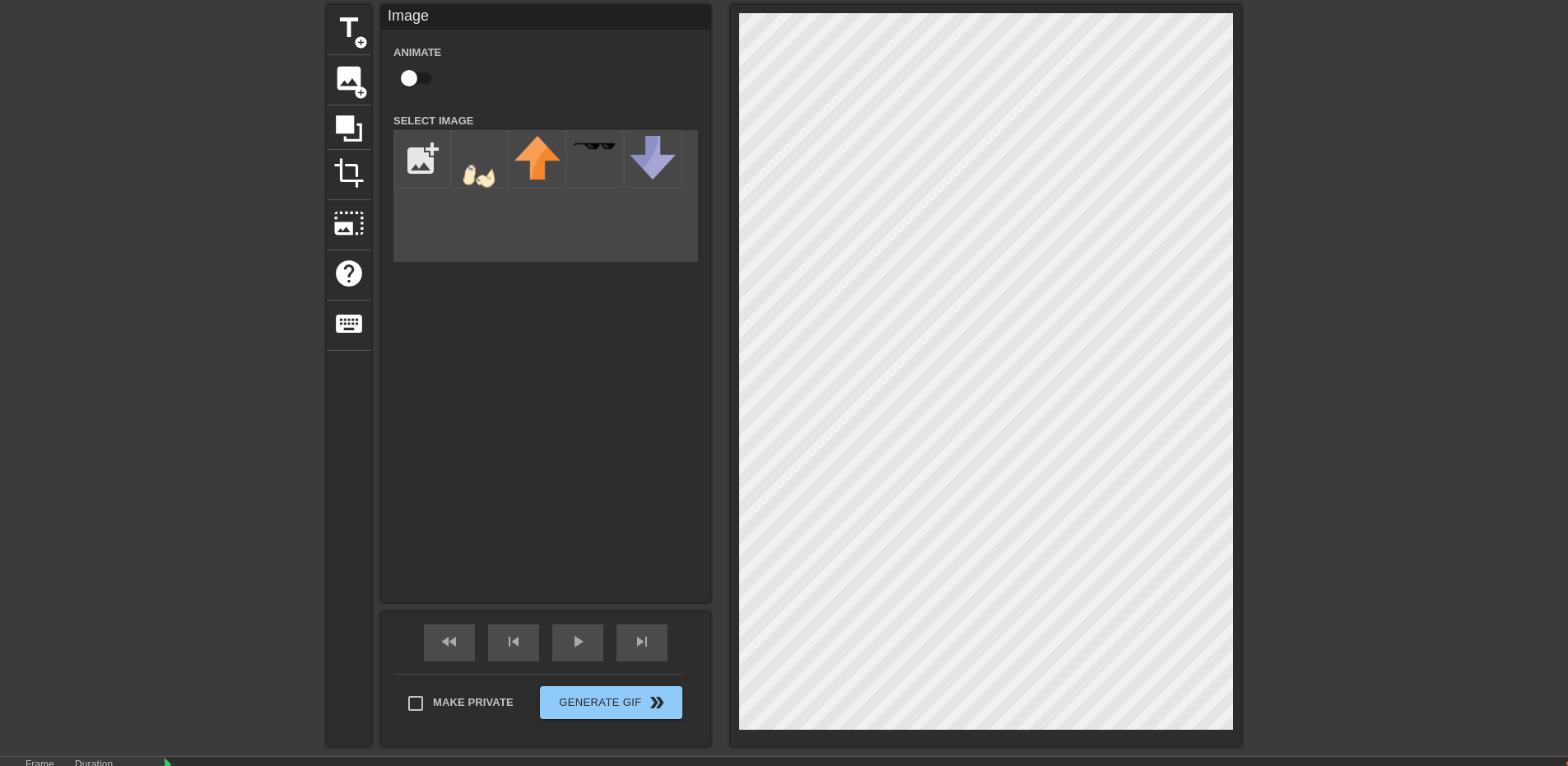
scroll to position [141, 0]
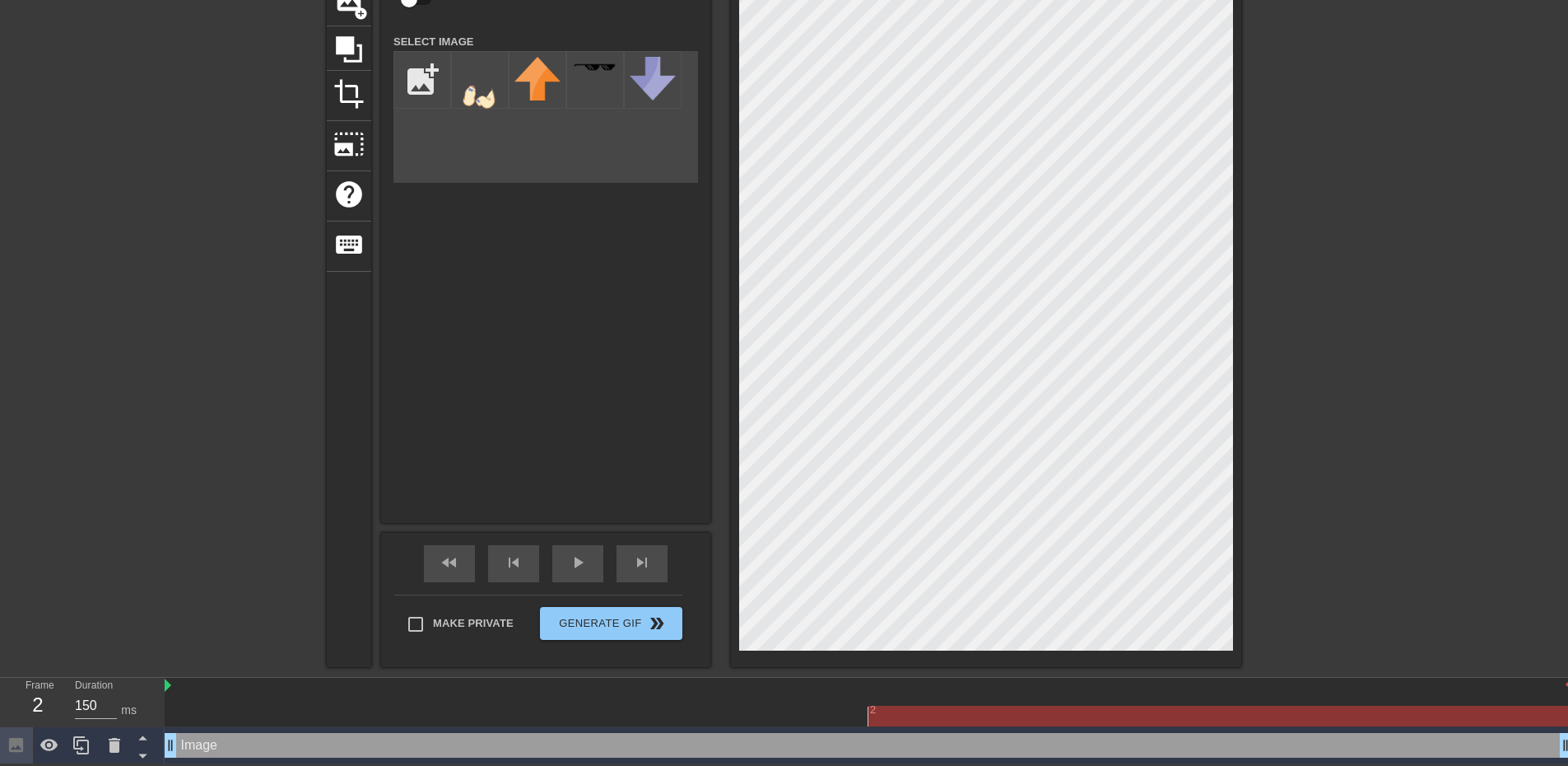
click at [1335, 498] on div "title add_circle image add_circle crop photo_size_select_large help keyboard Im…" at bounding box center [784, 296] width 1568 height 741
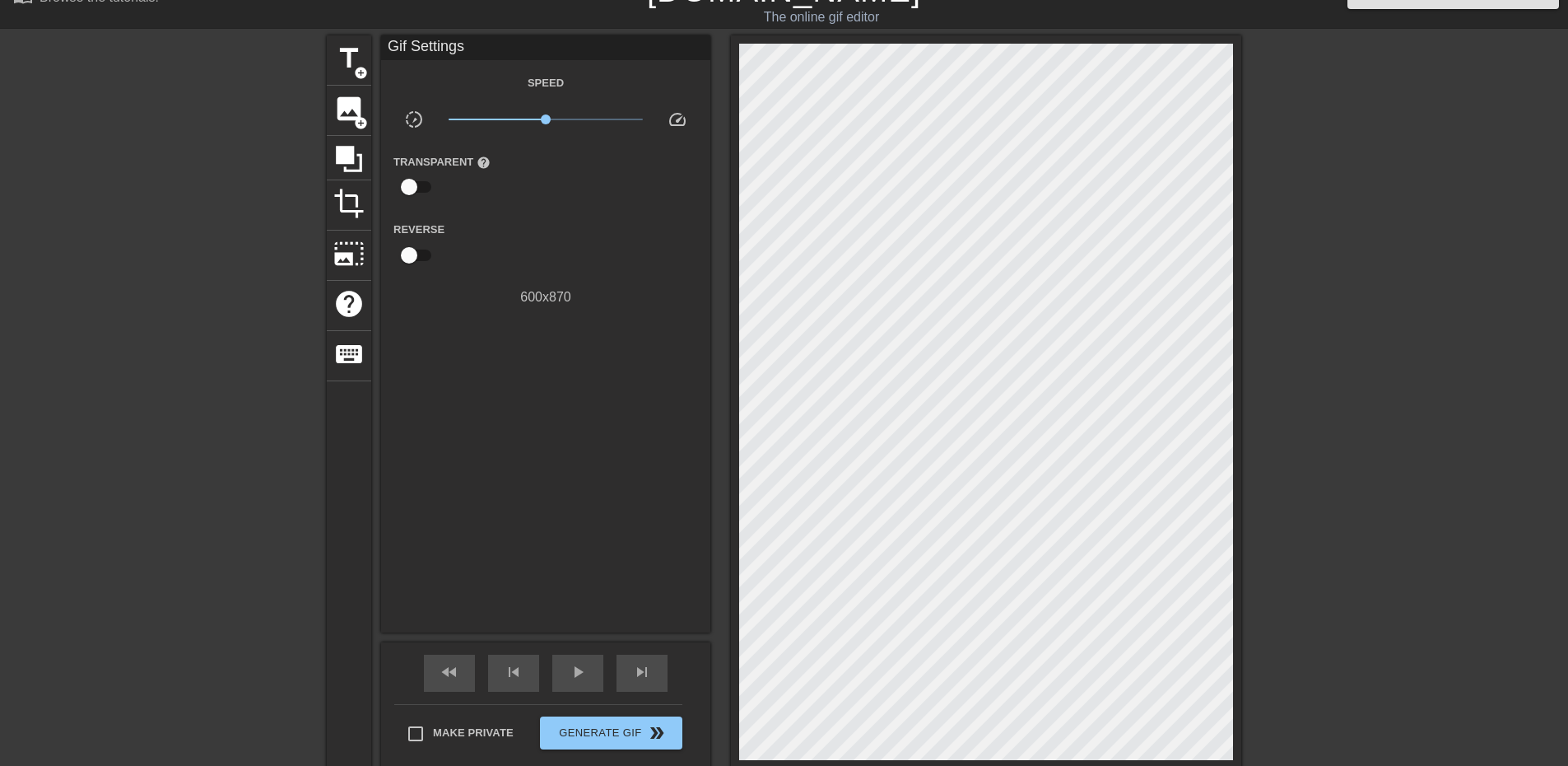
scroll to position [0, 0]
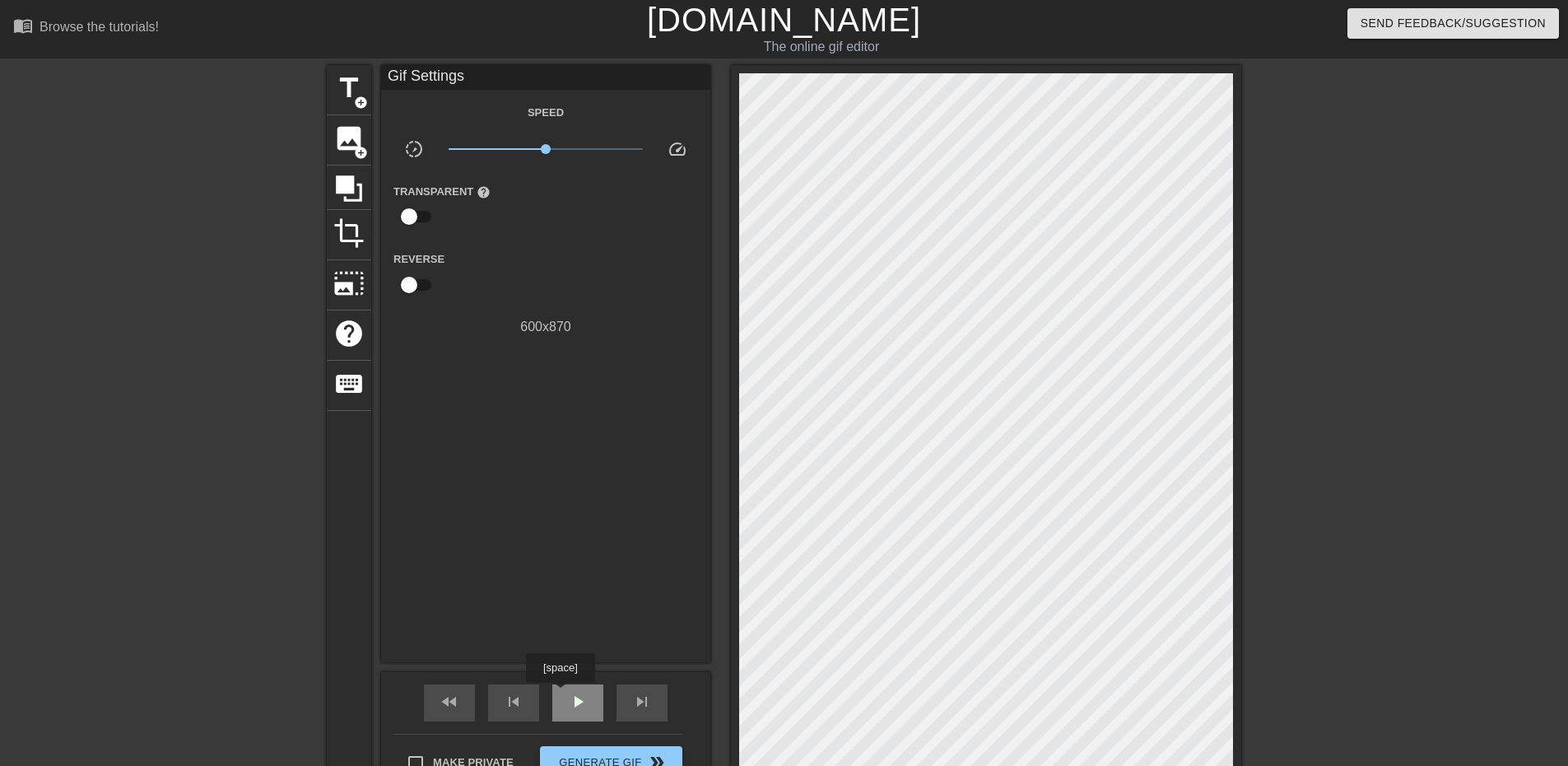
click at [560, 694] on div "play_arrow" at bounding box center [578, 702] width 52 height 37
click at [560, 694] on div "pause" at bounding box center [578, 702] width 52 height 37
click at [560, 694] on div "play_arrow" at bounding box center [578, 702] width 52 height 37
click at [568, 696] on span "pause" at bounding box center [578, 702] width 20 height 20
click at [568, 696] on span "play_arrow" at bounding box center [578, 702] width 20 height 20
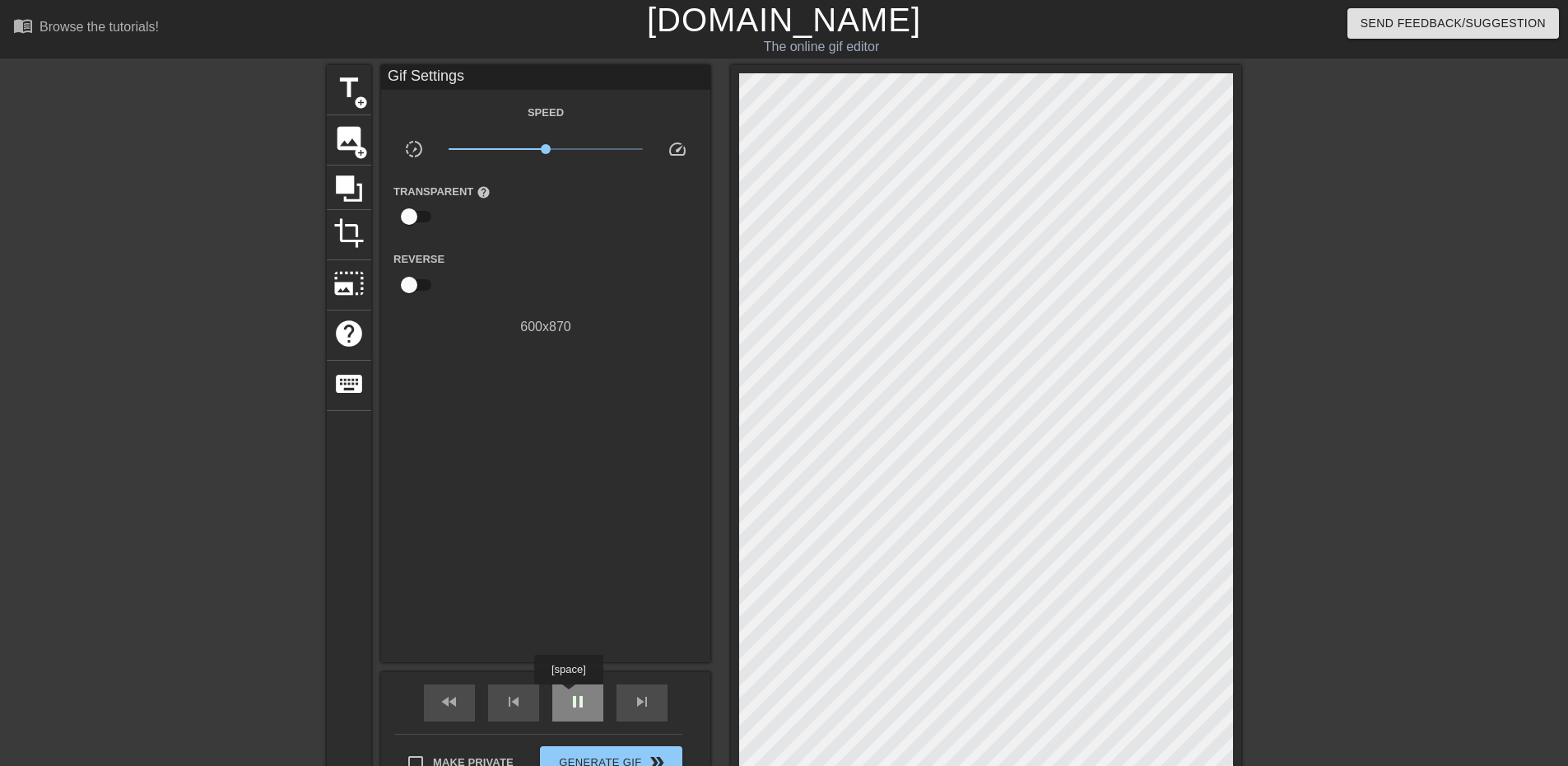
click at [568, 696] on span "pause" at bounding box center [578, 702] width 20 height 20
click at [568, 696] on span "play_arrow" at bounding box center [578, 702] width 20 height 20
click at [568, 696] on span "pause" at bounding box center [578, 702] width 20 height 20
click at [568, 696] on span "play_arrow" at bounding box center [578, 702] width 20 height 20
click at [568, 696] on span "pause" at bounding box center [578, 702] width 20 height 20
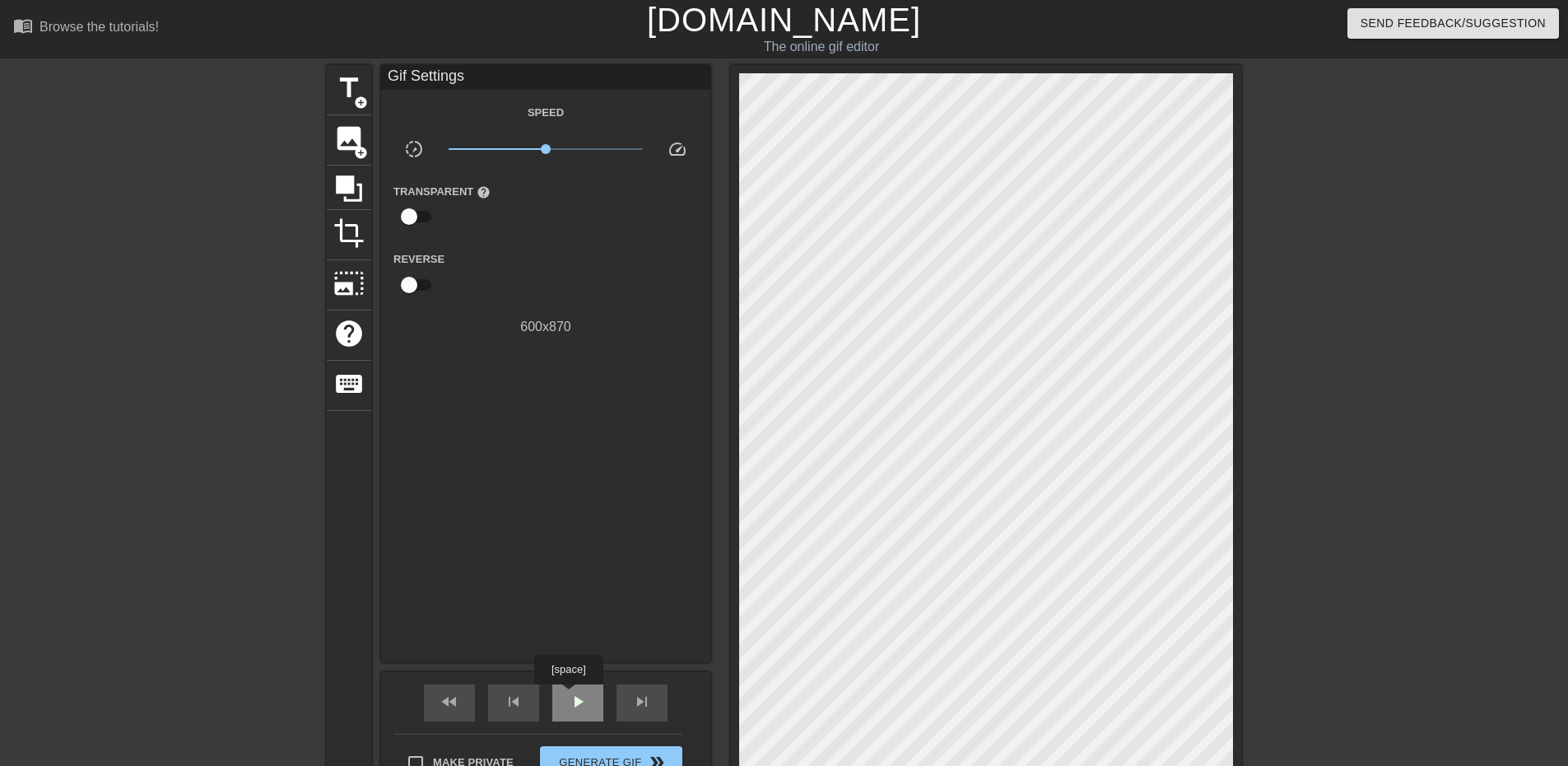
click at [568, 696] on span "play_arrow" at bounding box center [578, 702] width 20 height 20
click at [568, 696] on span "pause" at bounding box center [578, 702] width 20 height 20
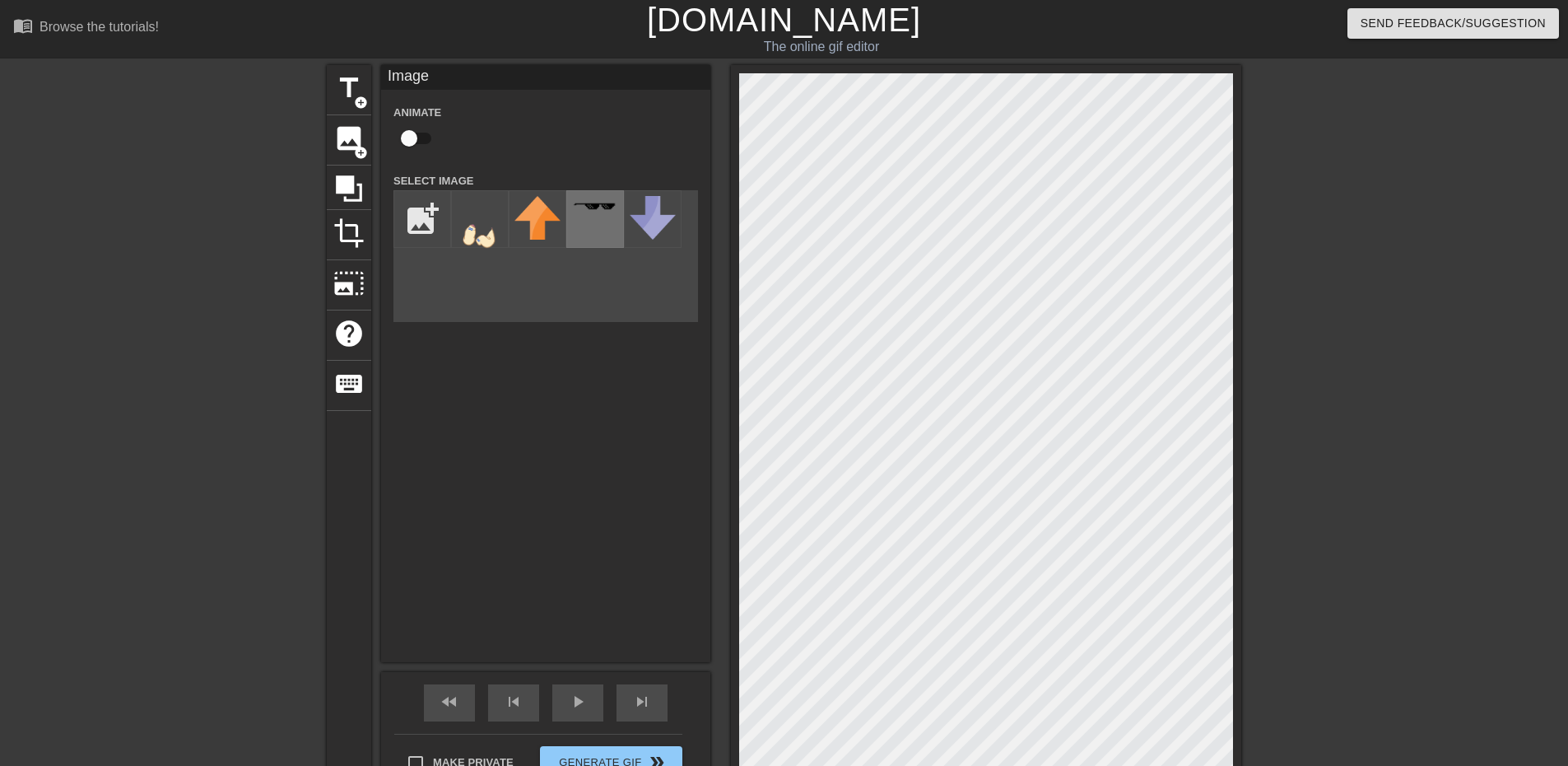
click at [588, 221] on div at bounding box center [596, 219] width 57 height 57
drag, startPoint x: 1238, startPoint y: 376, endPoint x: 354, endPoint y: 218, distance: 898.0
click at [354, 218] on span "crop" at bounding box center [349, 233] width 32 height 32
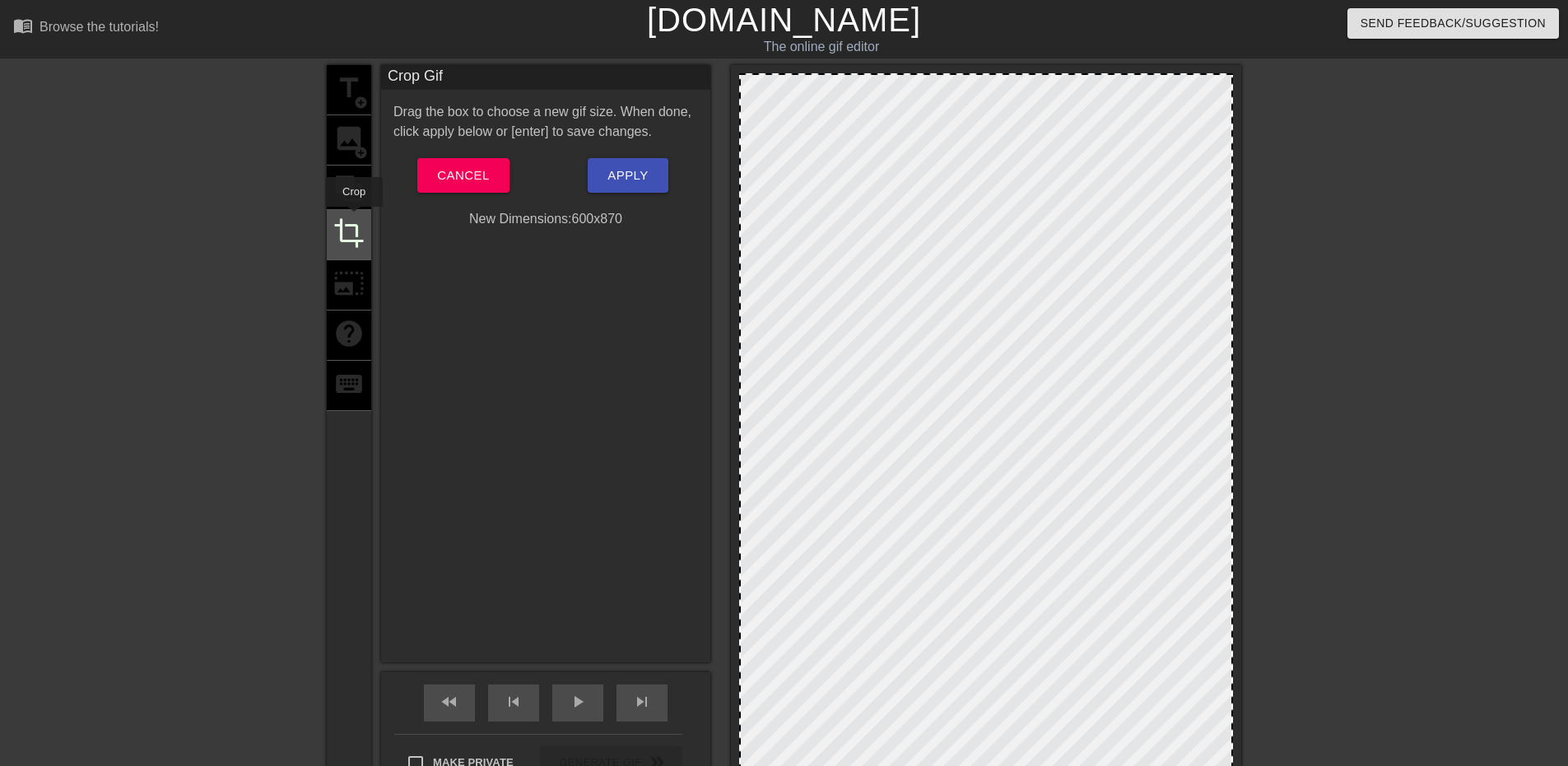
click at [354, 218] on span "crop" at bounding box center [349, 233] width 32 height 32
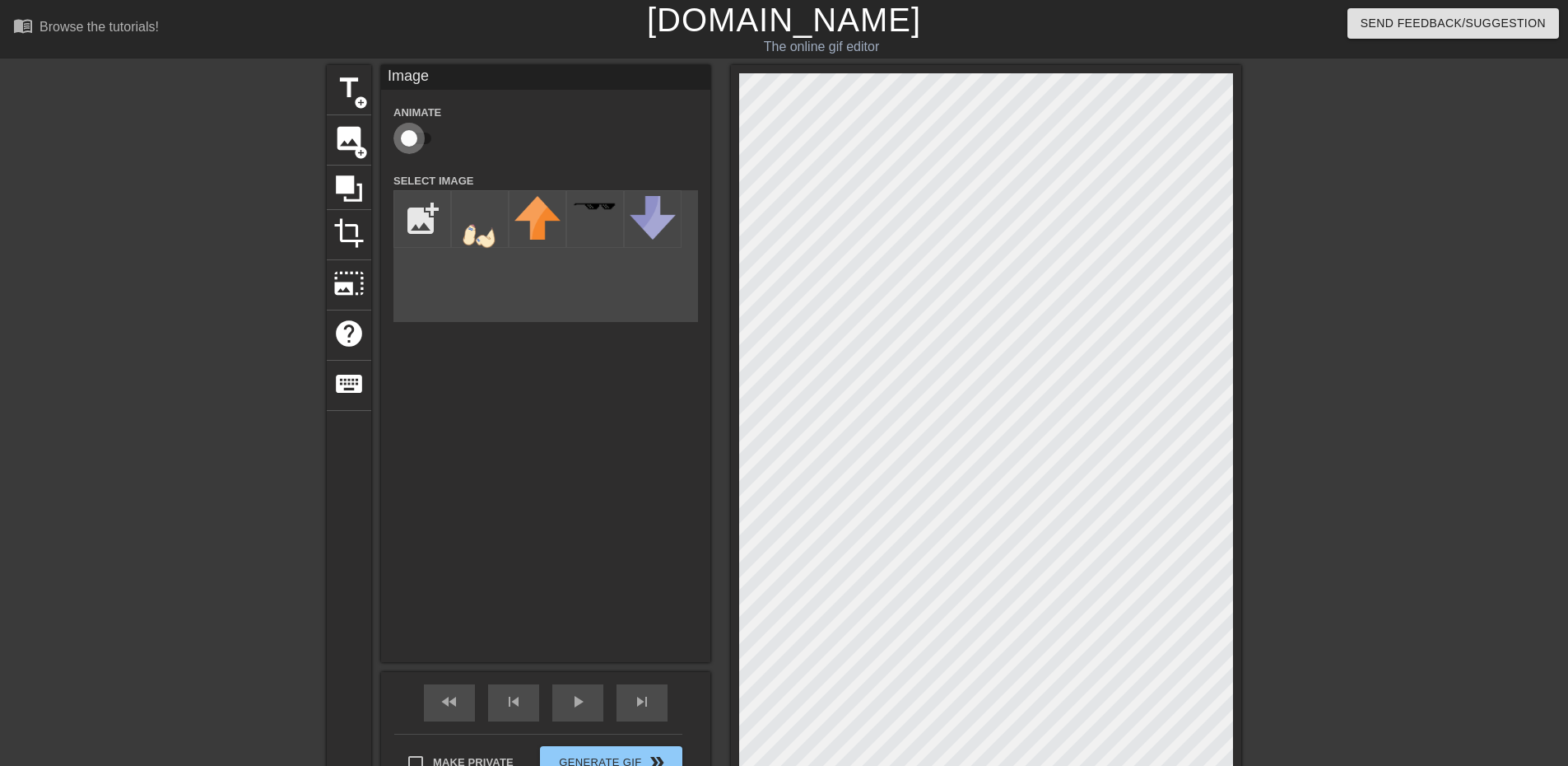
click at [416, 139] on input "checkbox" at bounding box center [409, 139] width 94 height 32
click at [416, 139] on input "checkbox" at bounding box center [424, 139] width 94 height 32
checkbox input "false"
click at [352, 246] on span "crop" at bounding box center [349, 233] width 32 height 32
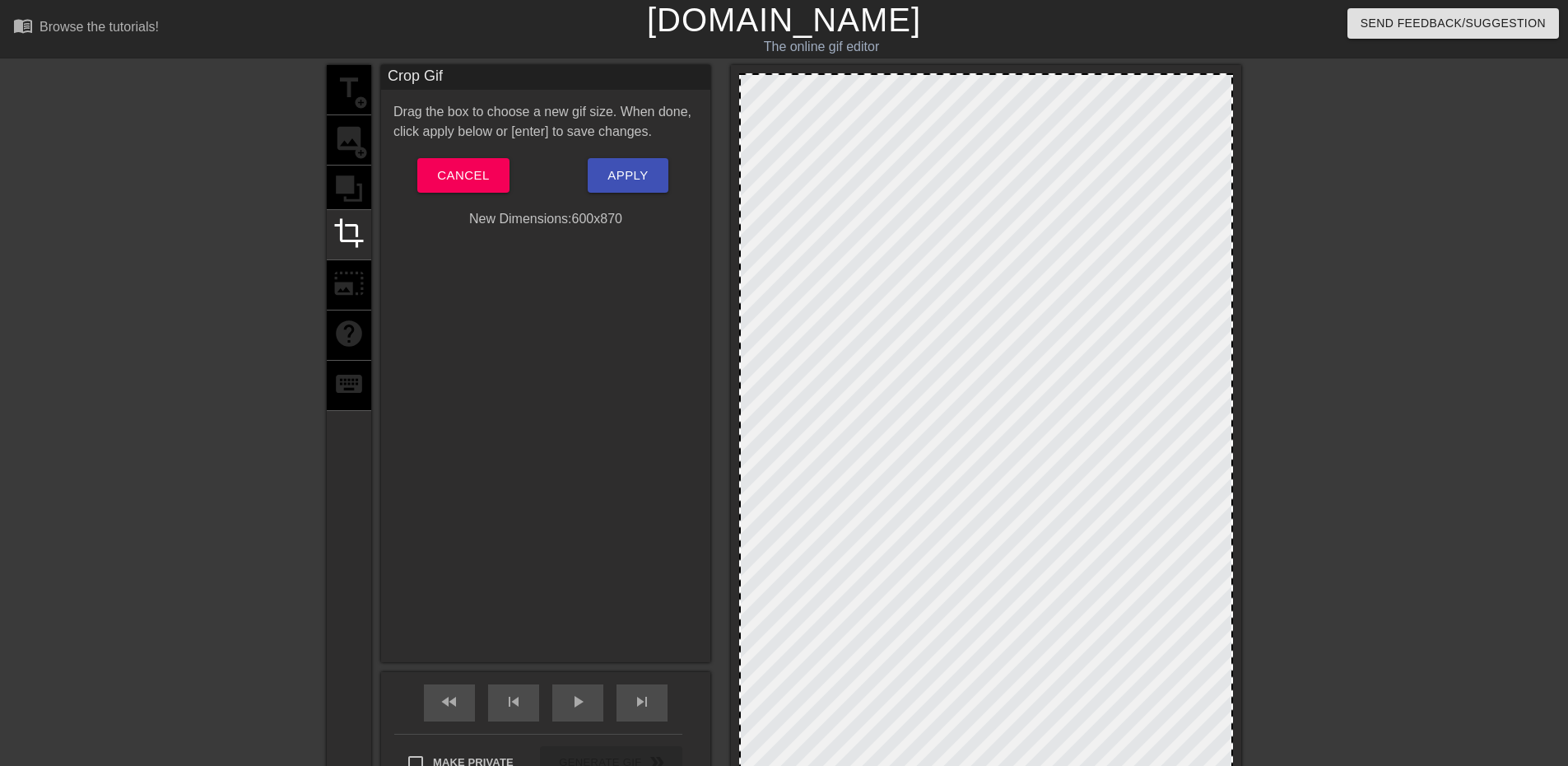
drag, startPoint x: 955, startPoint y: 291, endPoint x: 922, endPoint y: 286, distance: 33.4
click at [922, 286] on div at bounding box center [986, 431] width 494 height 716
click at [932, 287] on div at bounding box center [986, 431] width 494 height 716
click at [470, 169] on span "Cancel" at bounding box center [463, 175] width 52 height 22
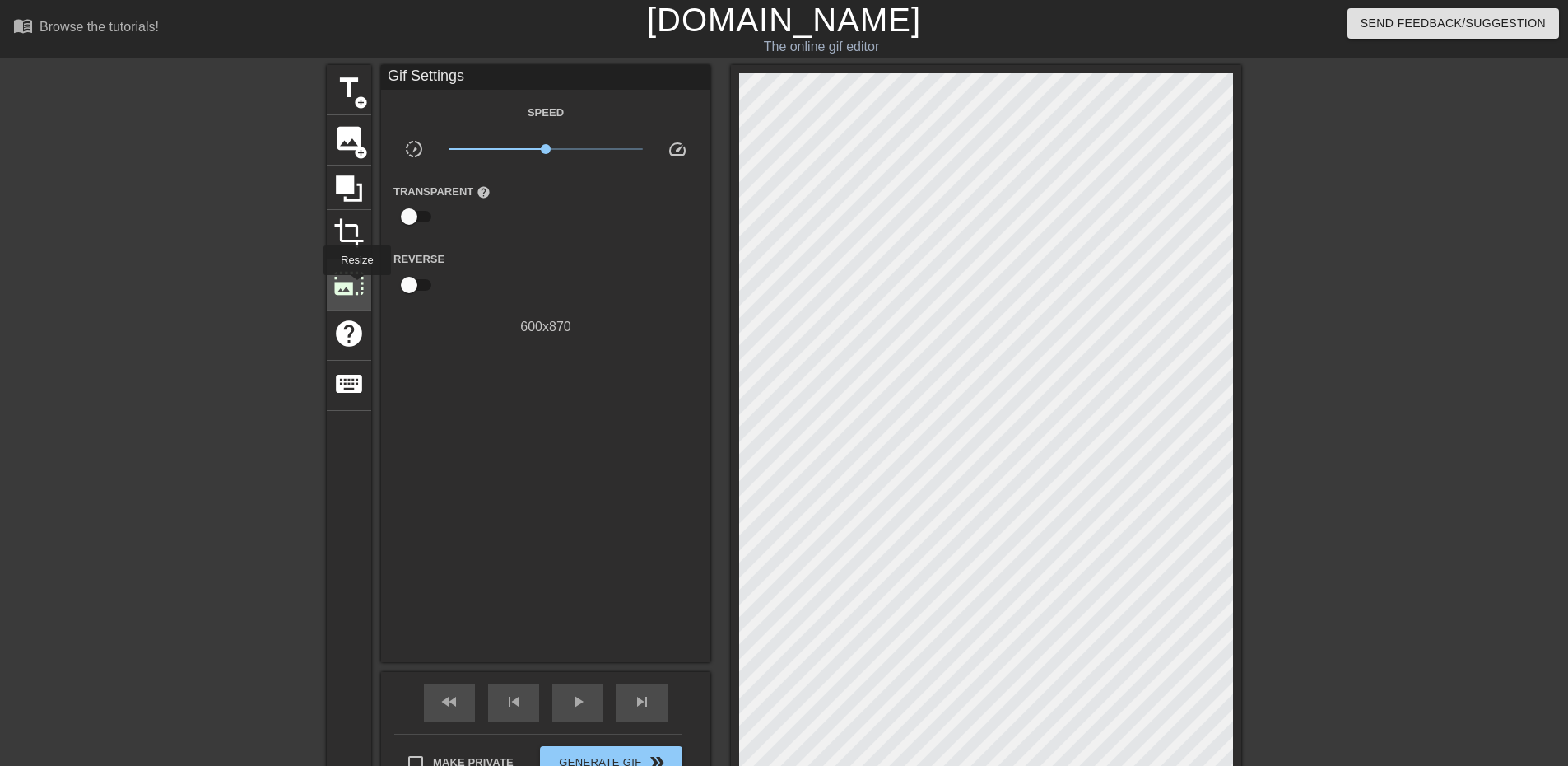
click at [356, 286] on span "photo_size_select_large" at bounding box center [349, 283] width 32 height 32
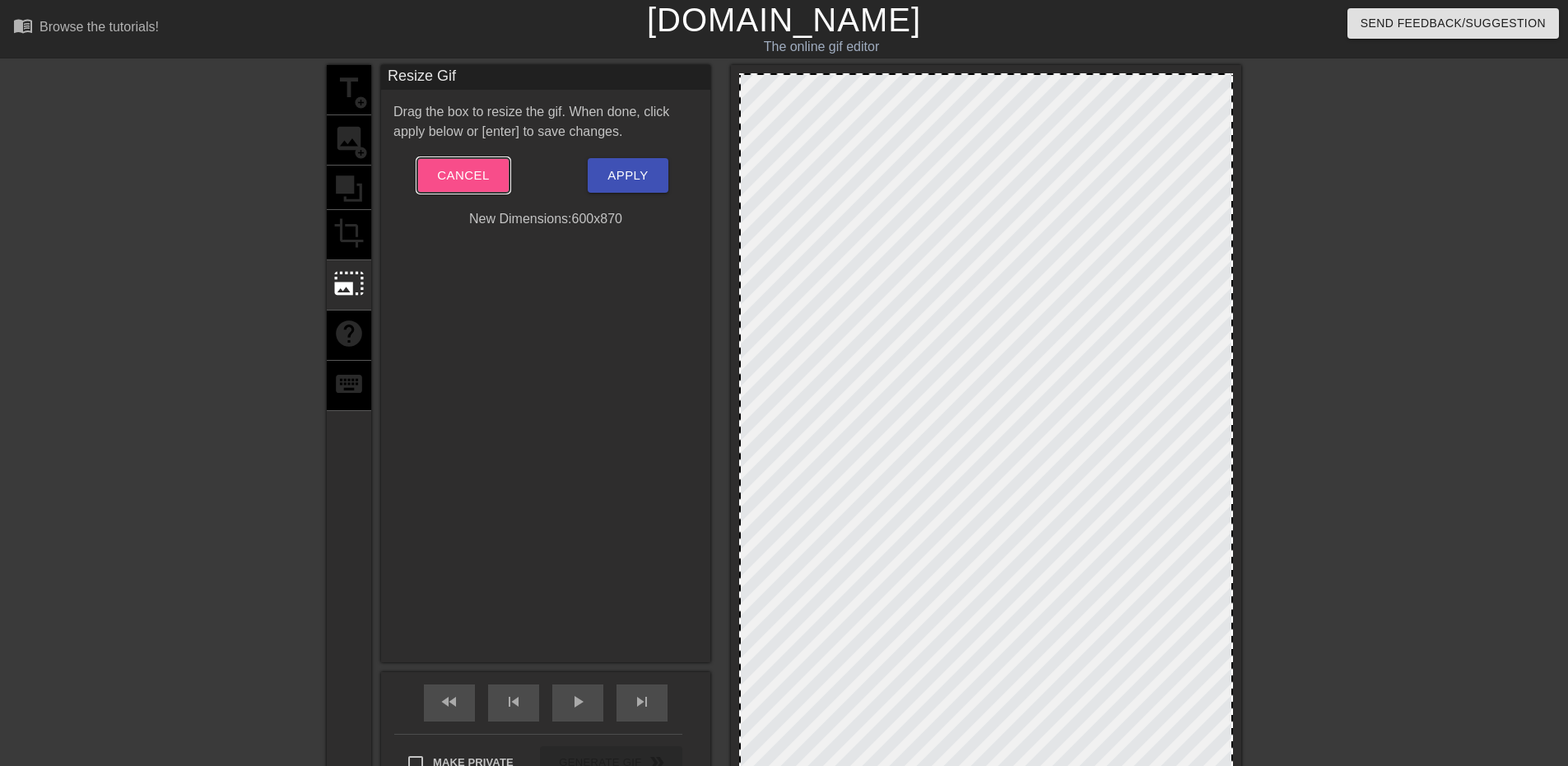
click at [424, 172] on button "Cancel" at bounding box center [463, 174] width 91 height 35
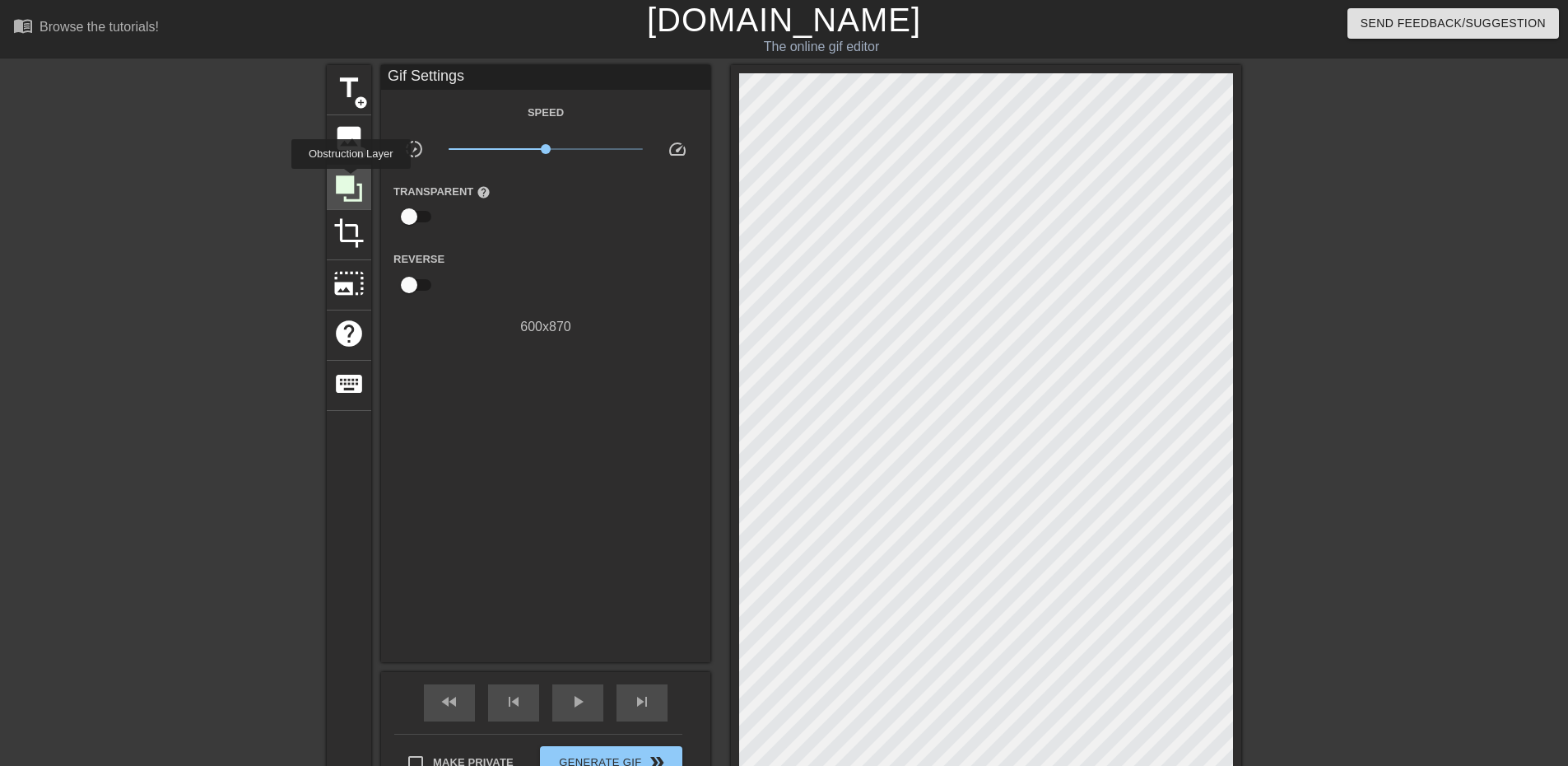
click at [351, 180] on icon at bounding box center [349, 188] width 27 height 27
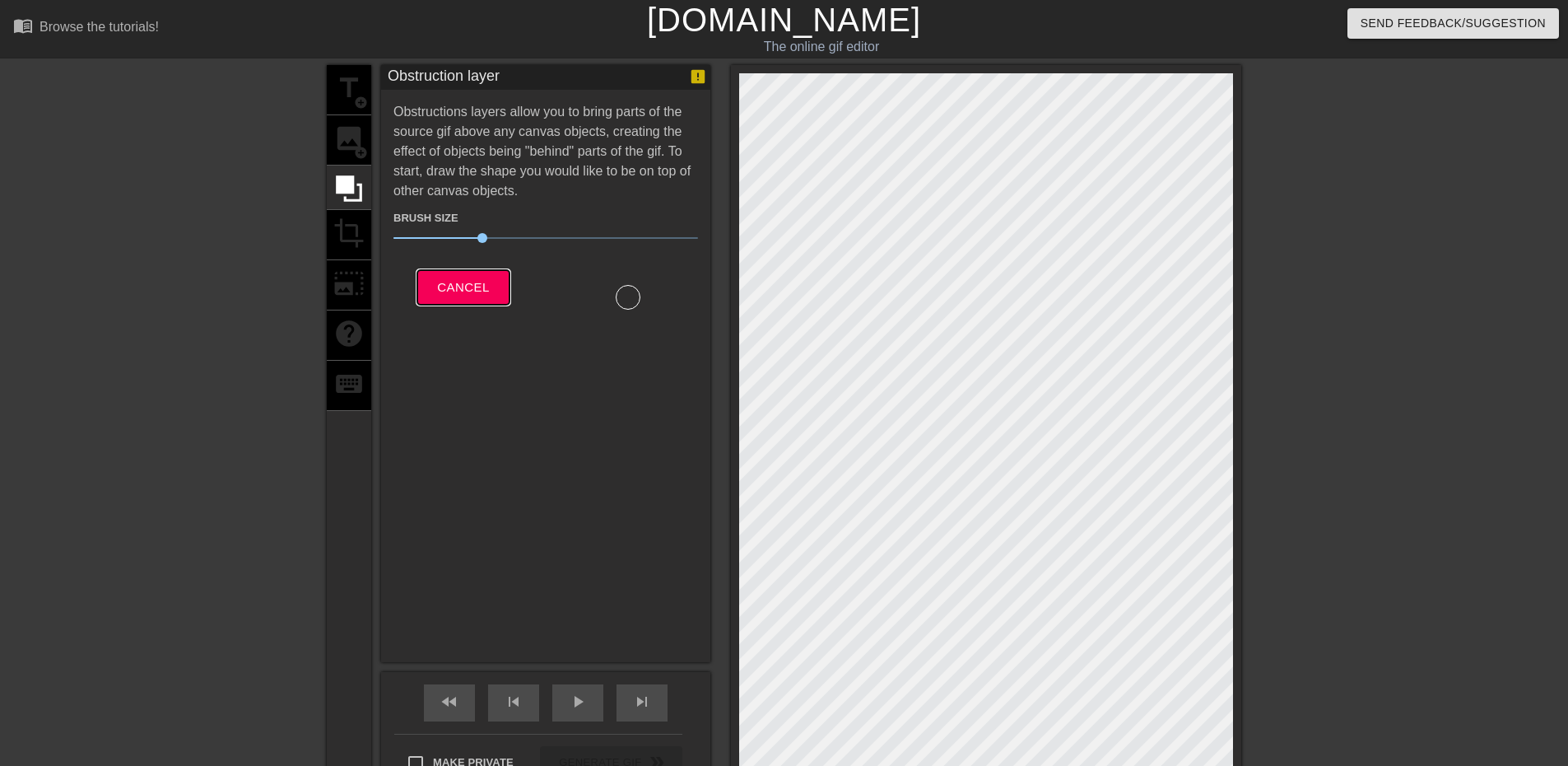
click at [465, 282] on span "Cancel" at bounding box center [463, 287] width 52 height 22
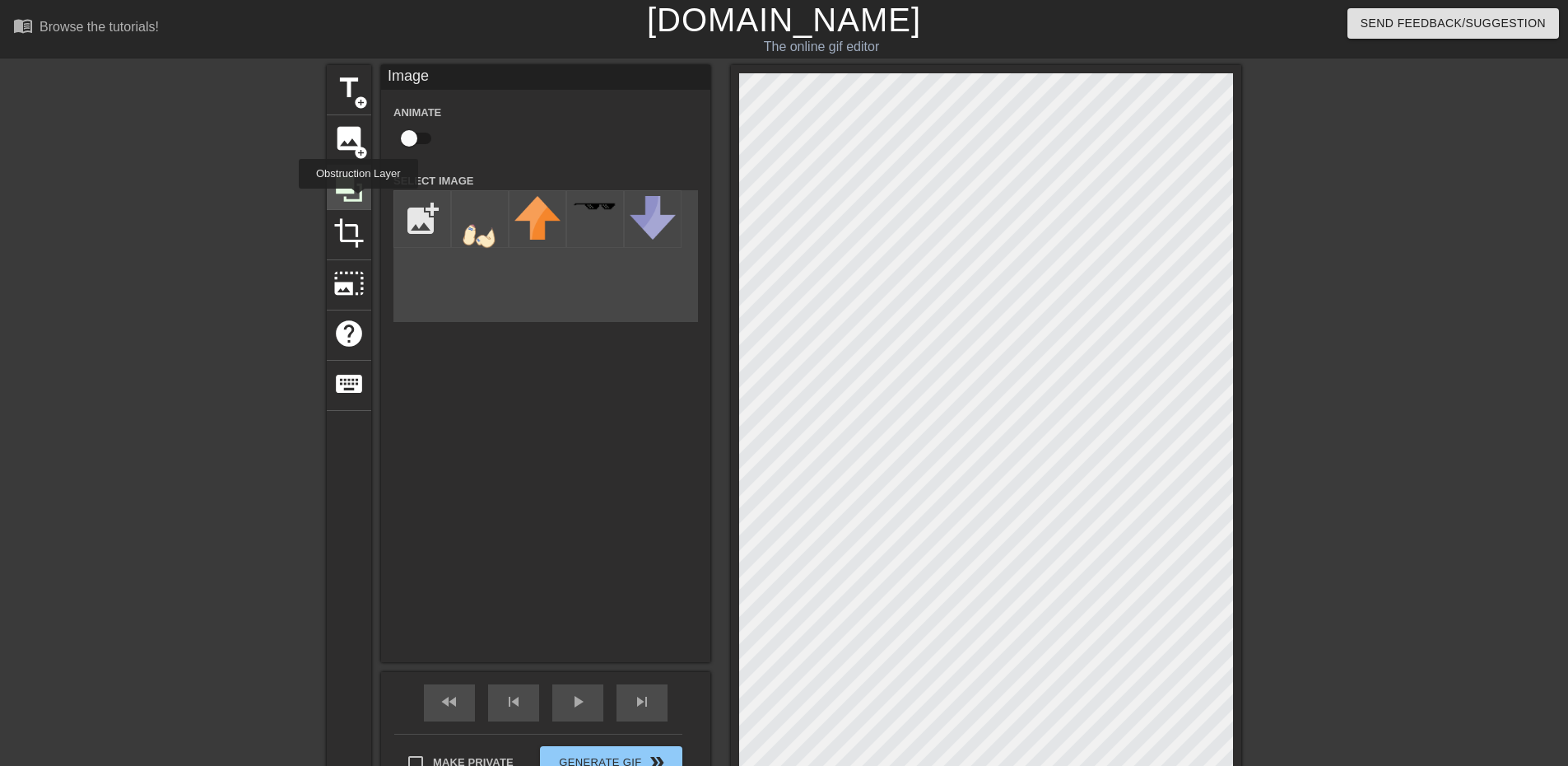
click at [358, 200] on icon at bounding box center [349, 188] width 32 height 32
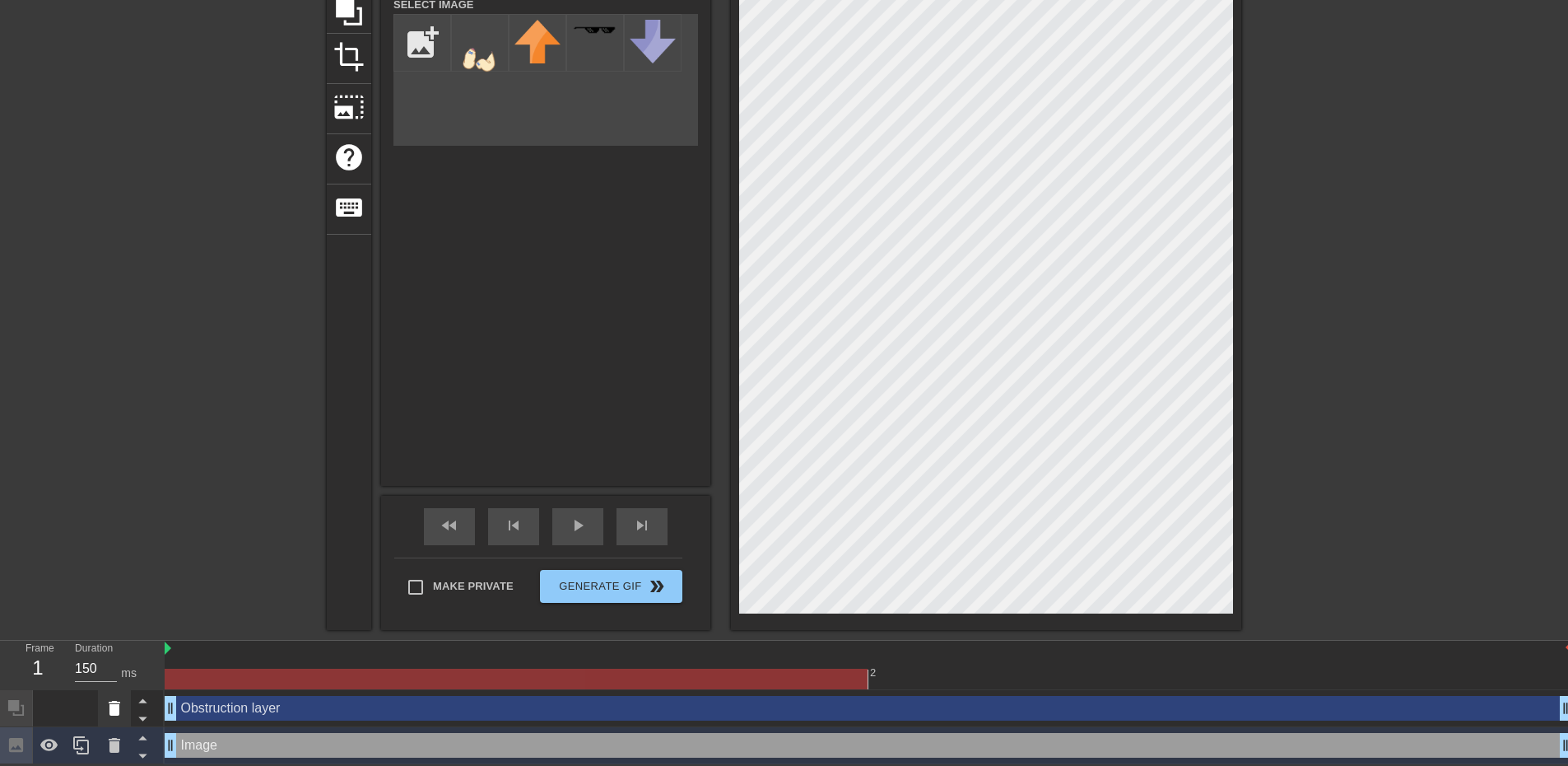
click at [111, 714] on icon at bounding box center [114, 708] width 20 height 20
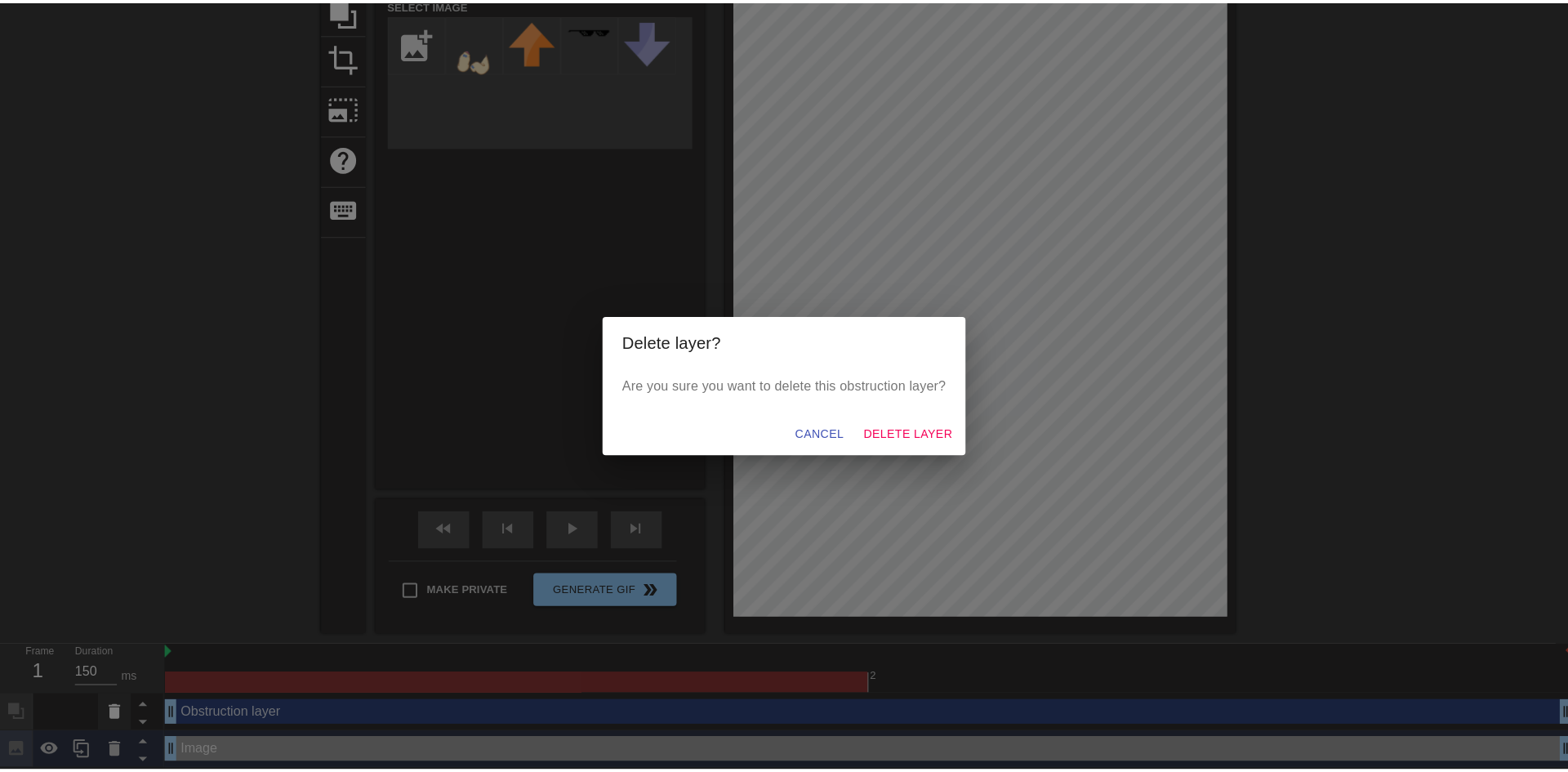
scroll to position [164, 0]
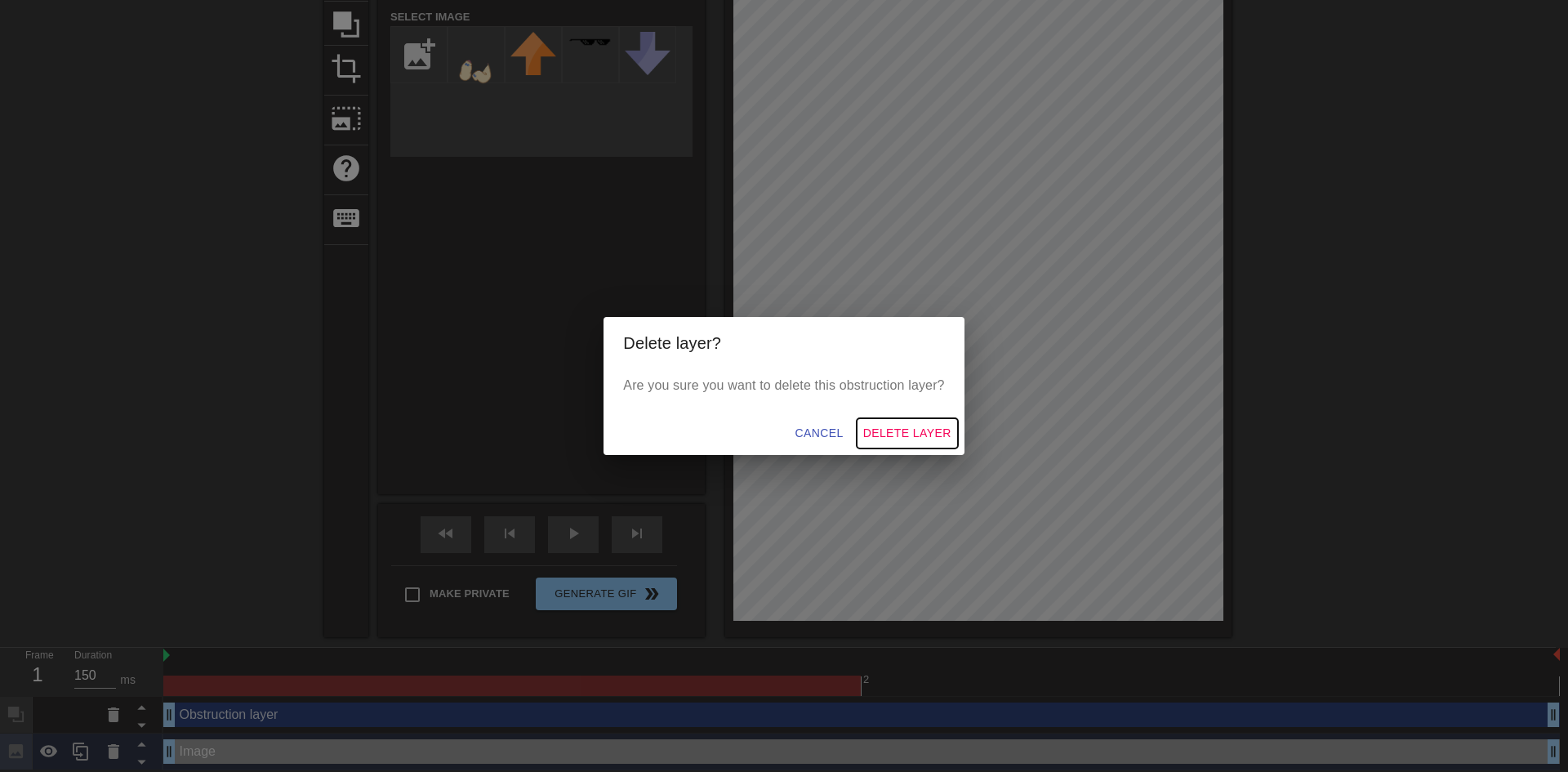
click at [917, 440] on span "Delete Layer" at bounding box center [907, 433] width 88 height 21
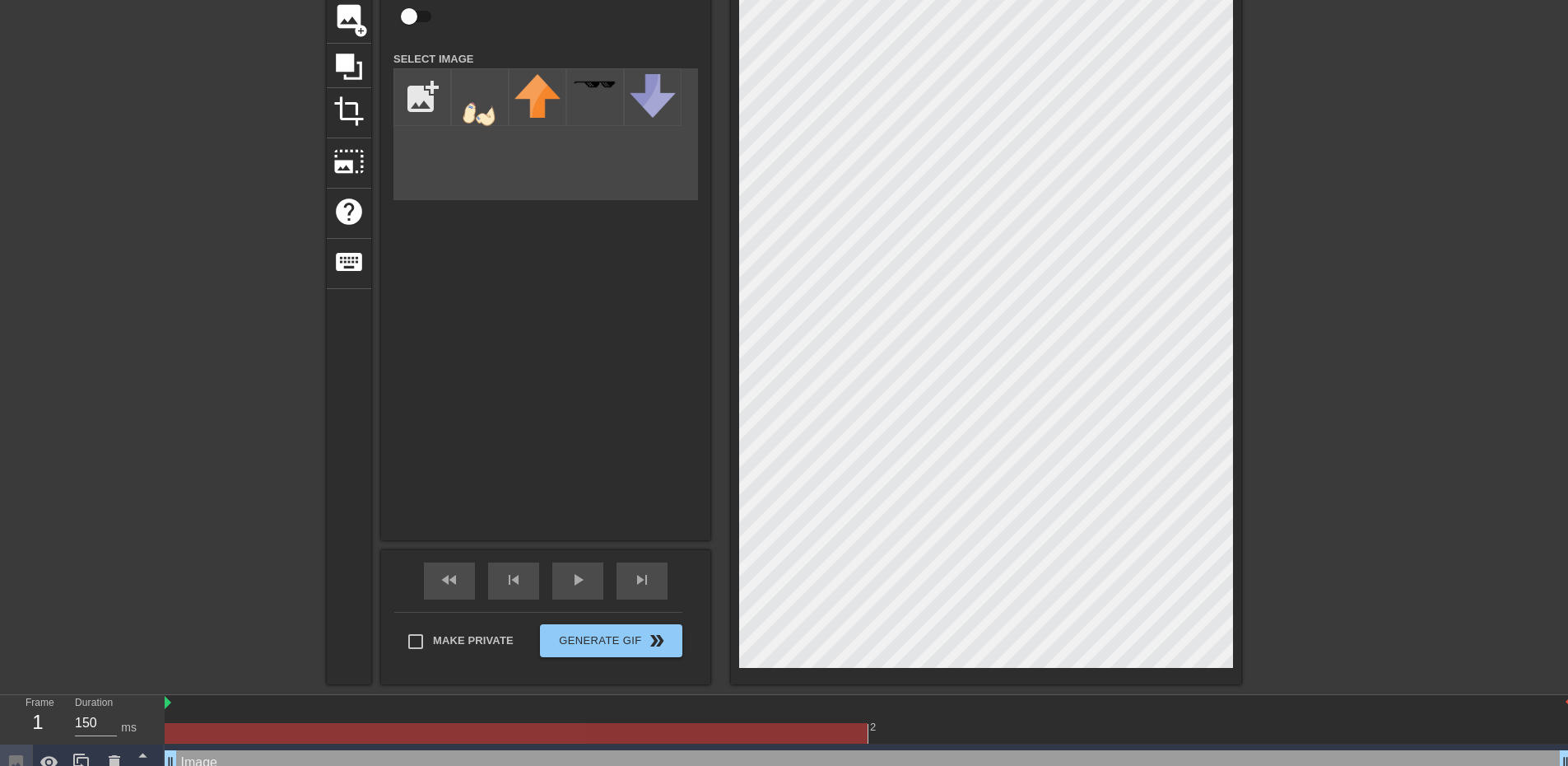
scroll to position [141, 0]
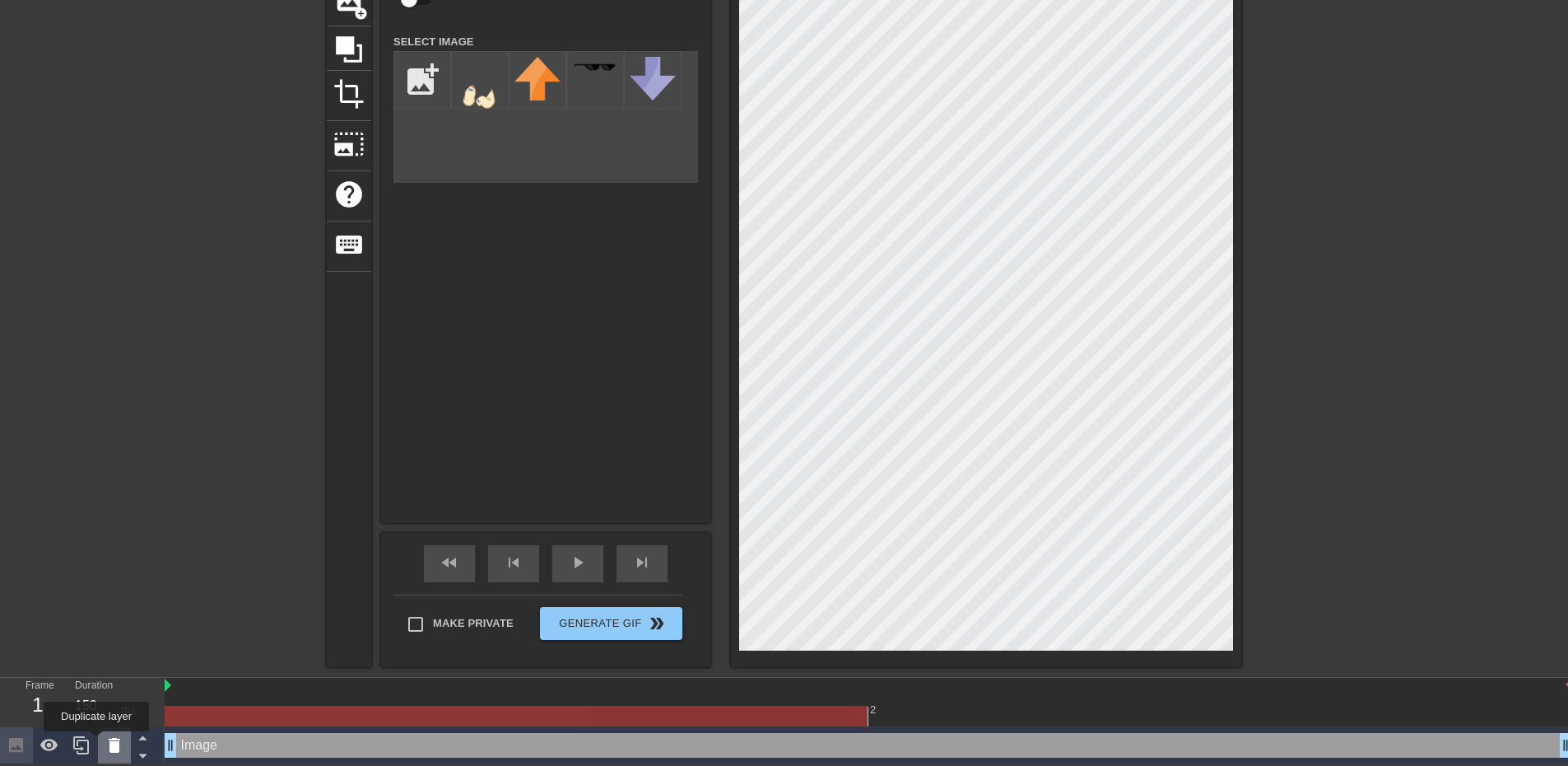
click at [97, 742] on div at bounding box center [82, 745] width 165 height 37
click at [114, 744] on icon at bounding box center [115, 744] width 12 height 15
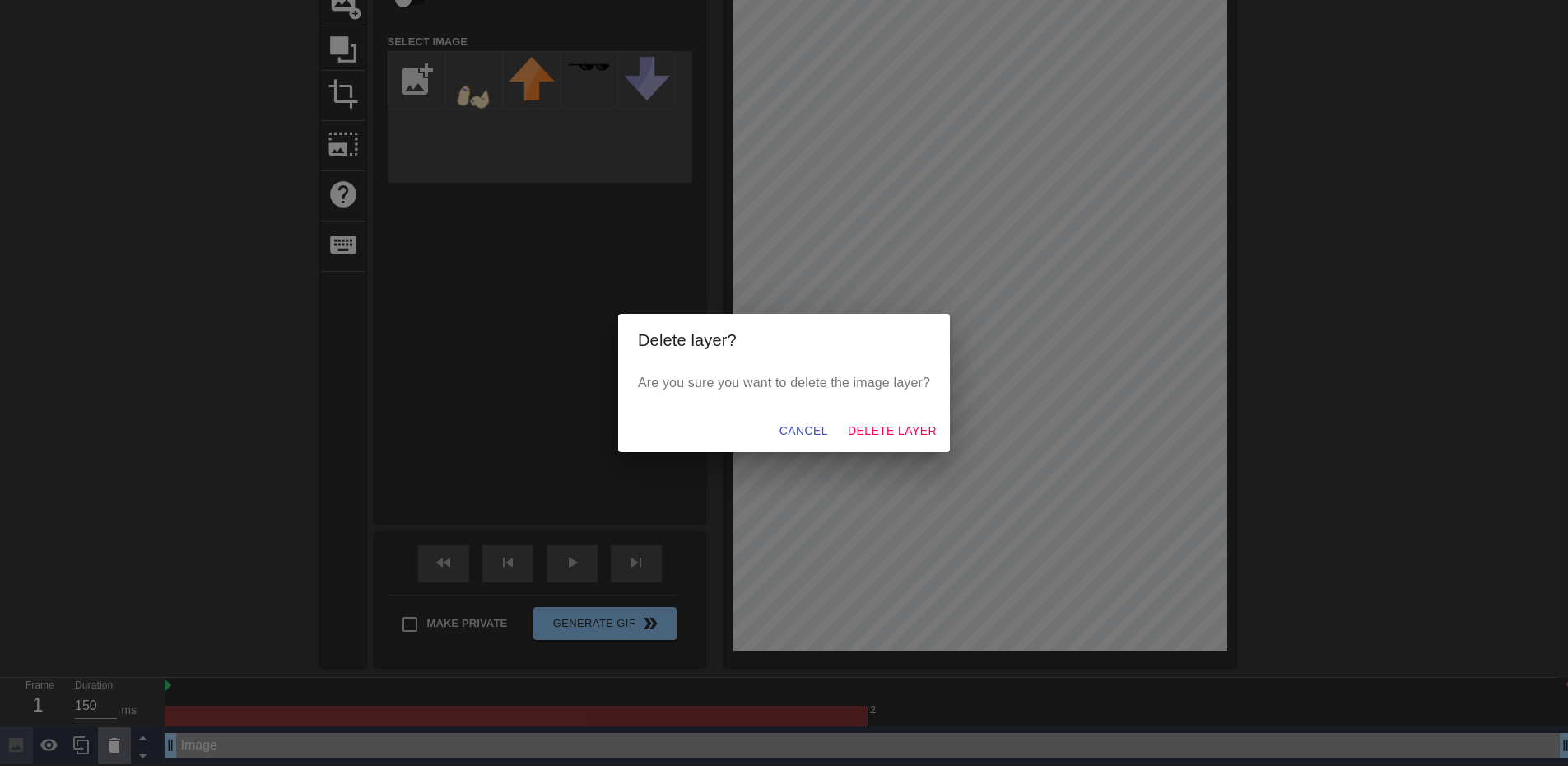
scroll to position [129, 0]
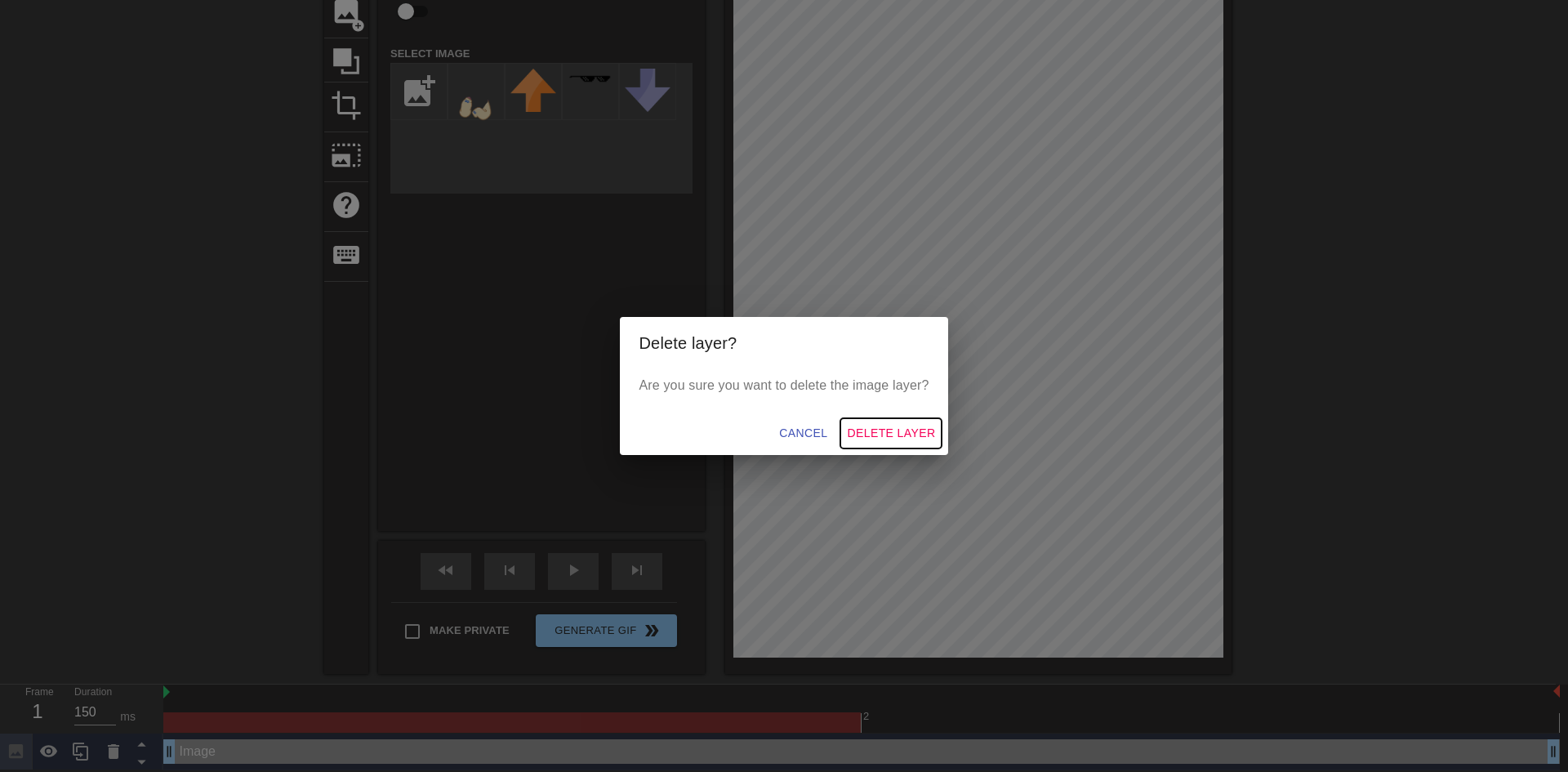
click at [899, 438] on span "Delete Layer" at bounding box center [891, 433] width 88 height 21
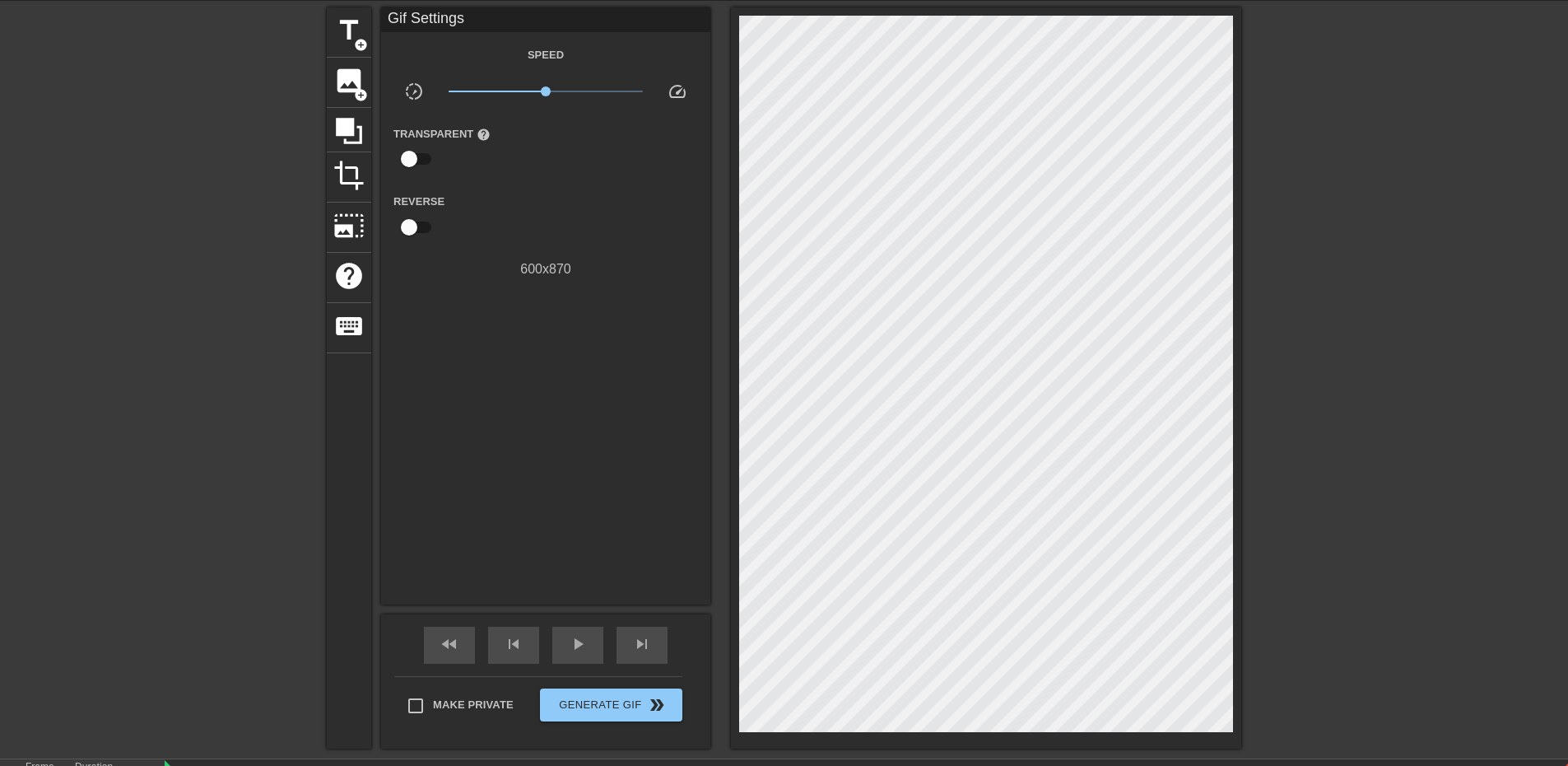
scroll to position [0, 0]
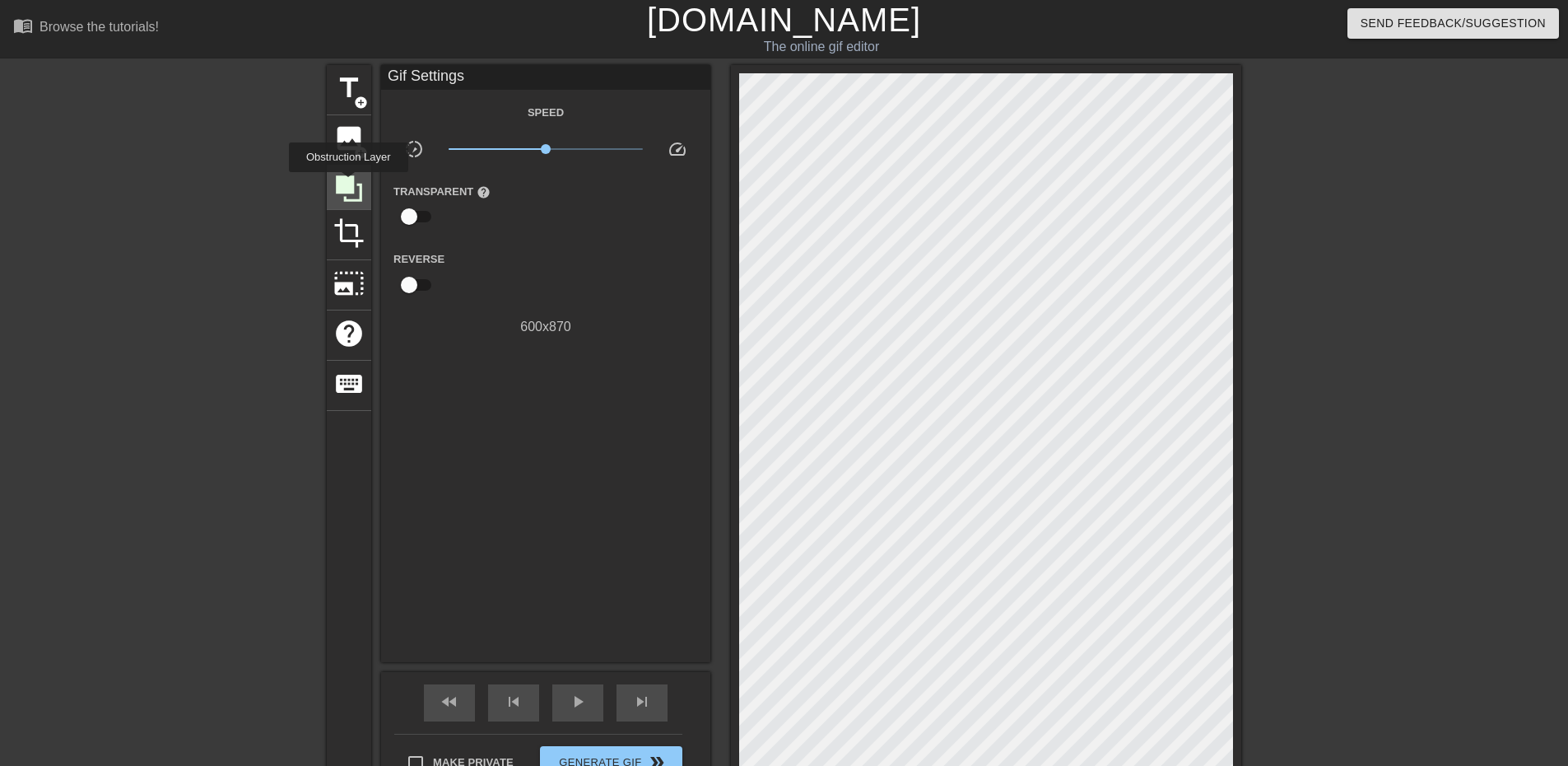
click at [348, 183] on icon at bounding box center [349, 188] width 27 height 27
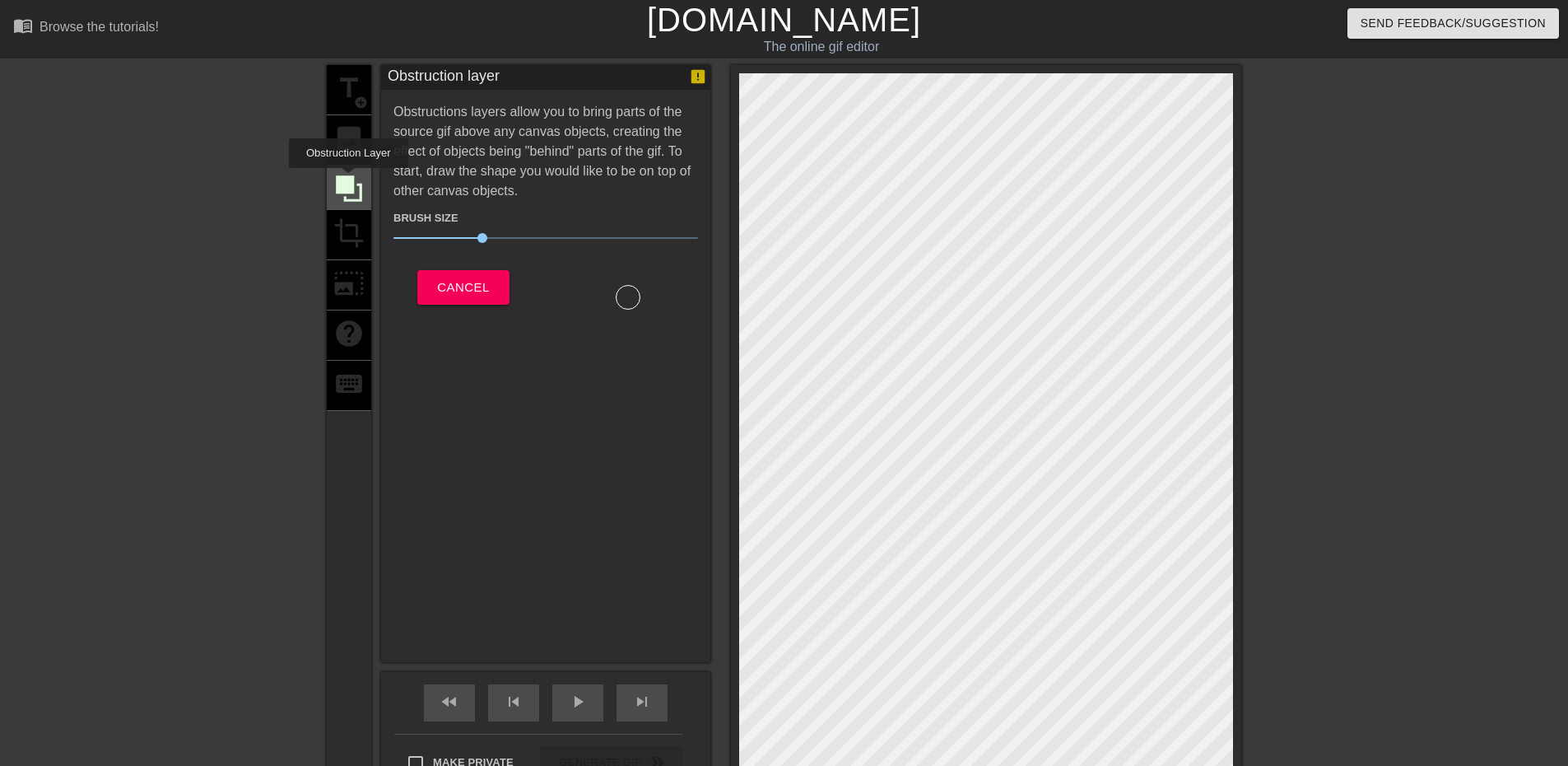
click at [348, 179] on icon at bounding box center [349, 188] width 27 height 27
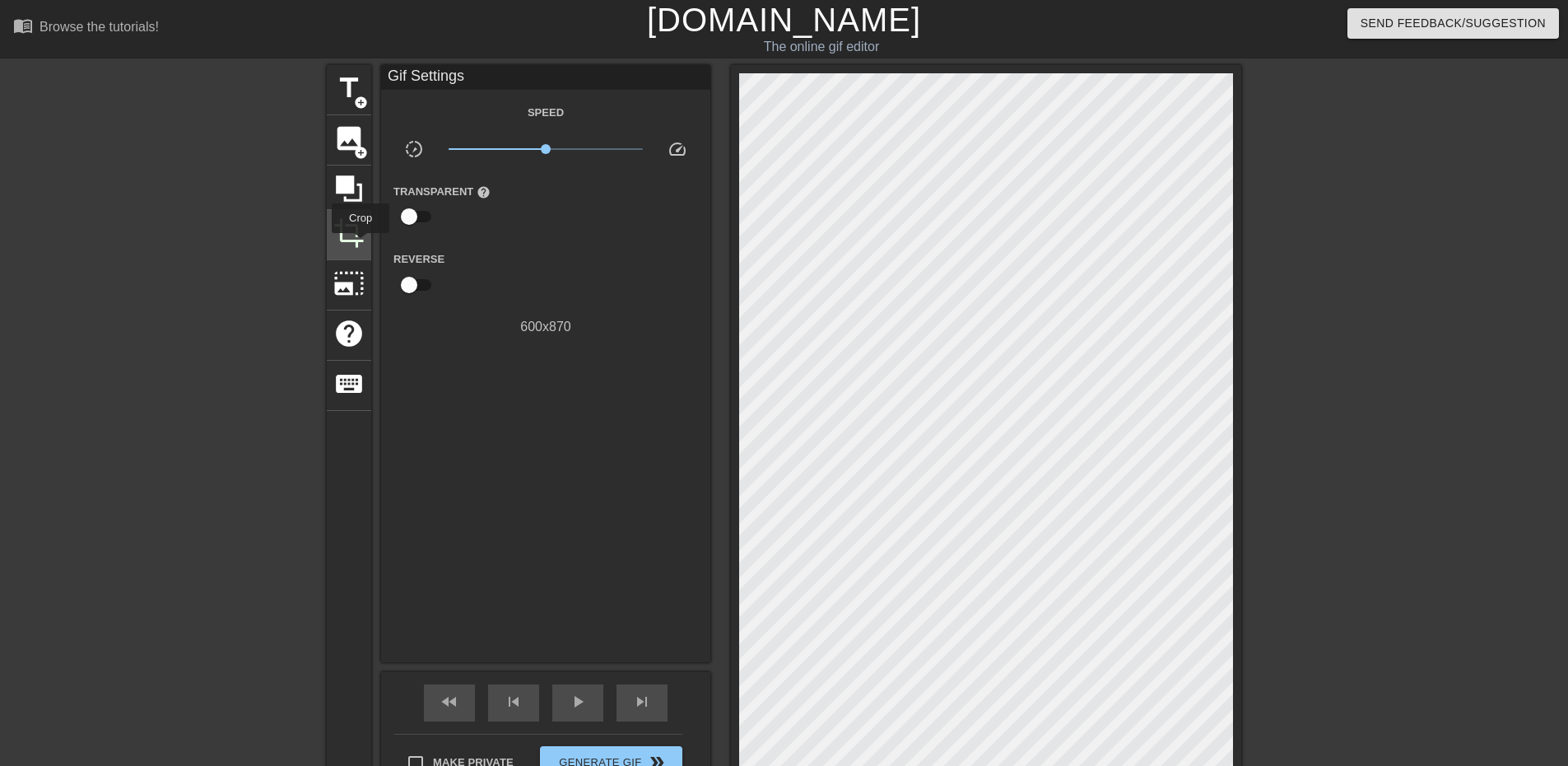
click at [360, 244] on span "crop" at bounding box center [349, 233] width 32 height 32
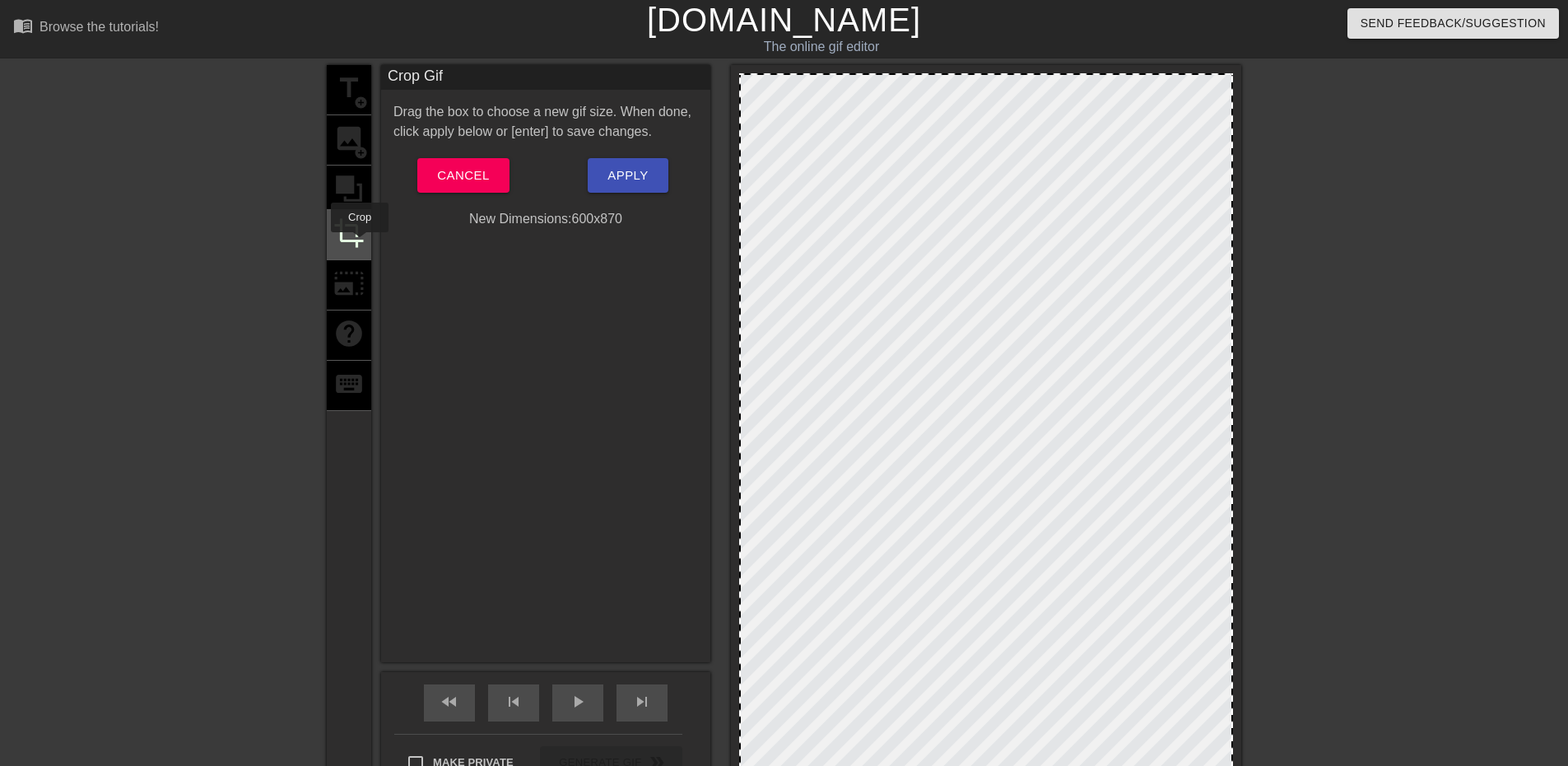
click at [360, 244] on span "crop" at bounding box center [349, 233] width 32 height 32
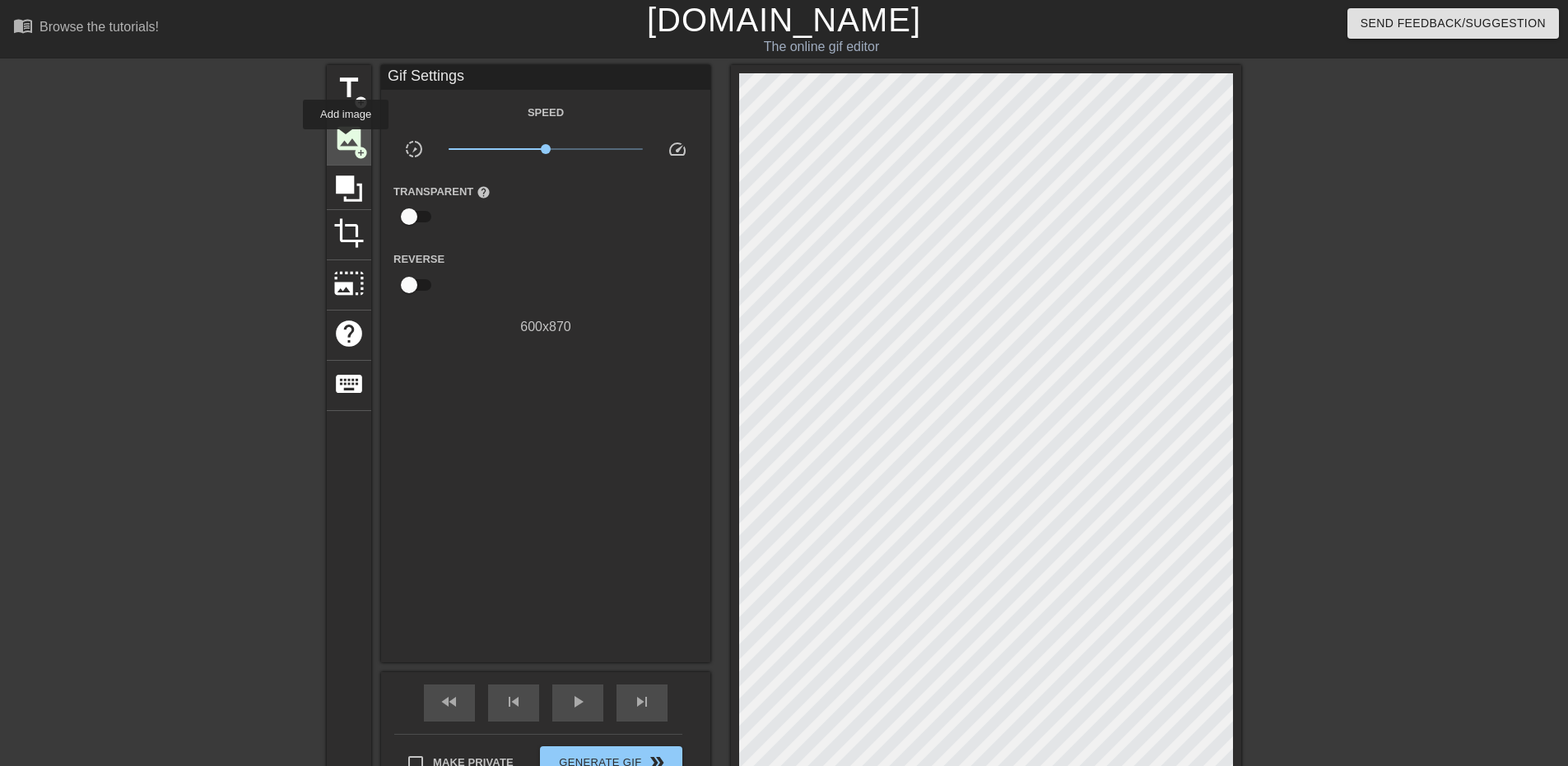
click at [346, 141] on span "image" at bounding box center [349, 139] width 32 height 32
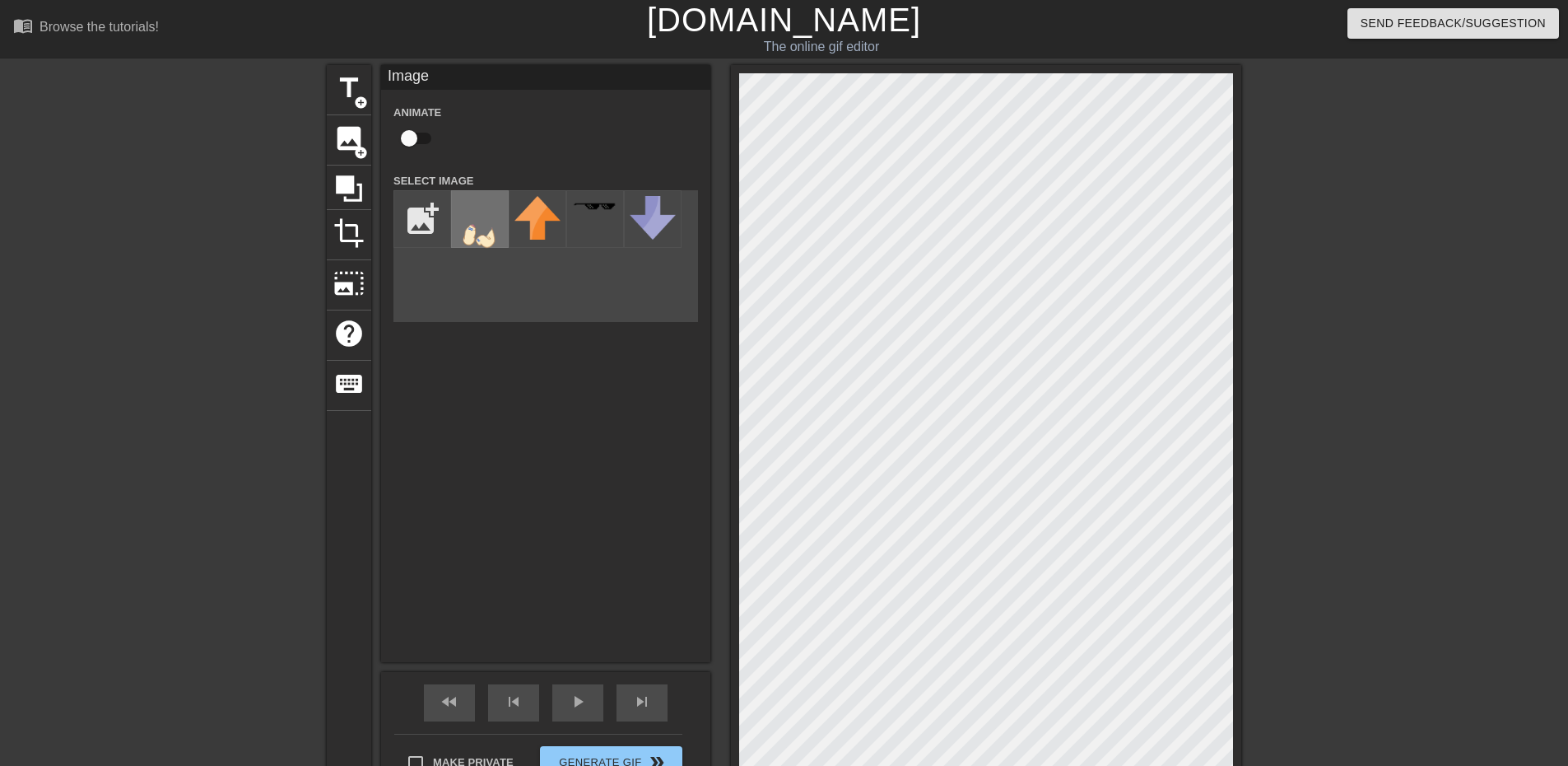
click at [486, 223] on img at bounding box center [480, 229] width 47 height 66
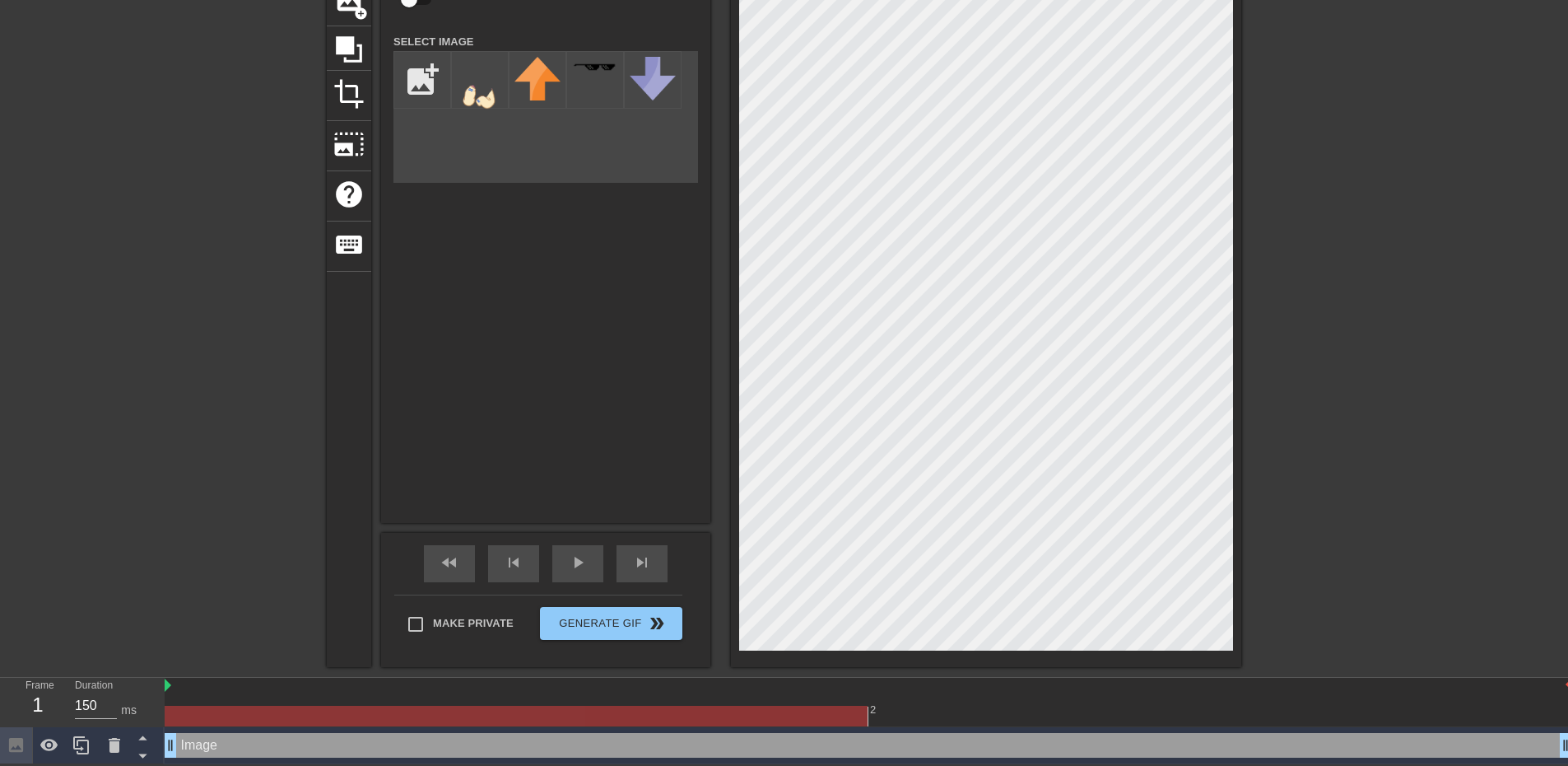
scroll to position [141, 0]
click at [761, 655] on div at bounding box center [986, 296] width 510 height 741
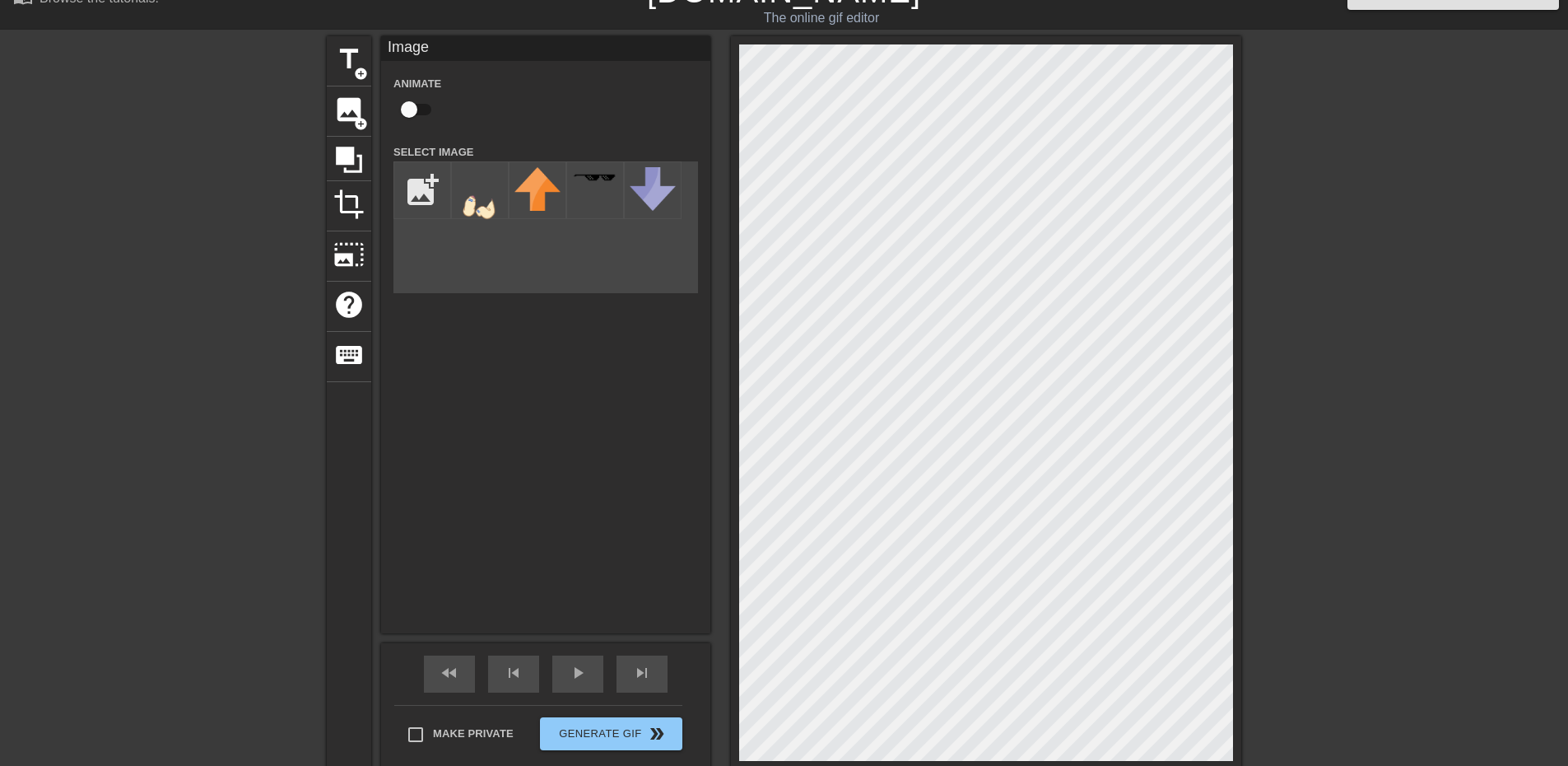
scroll to position [0, 0]
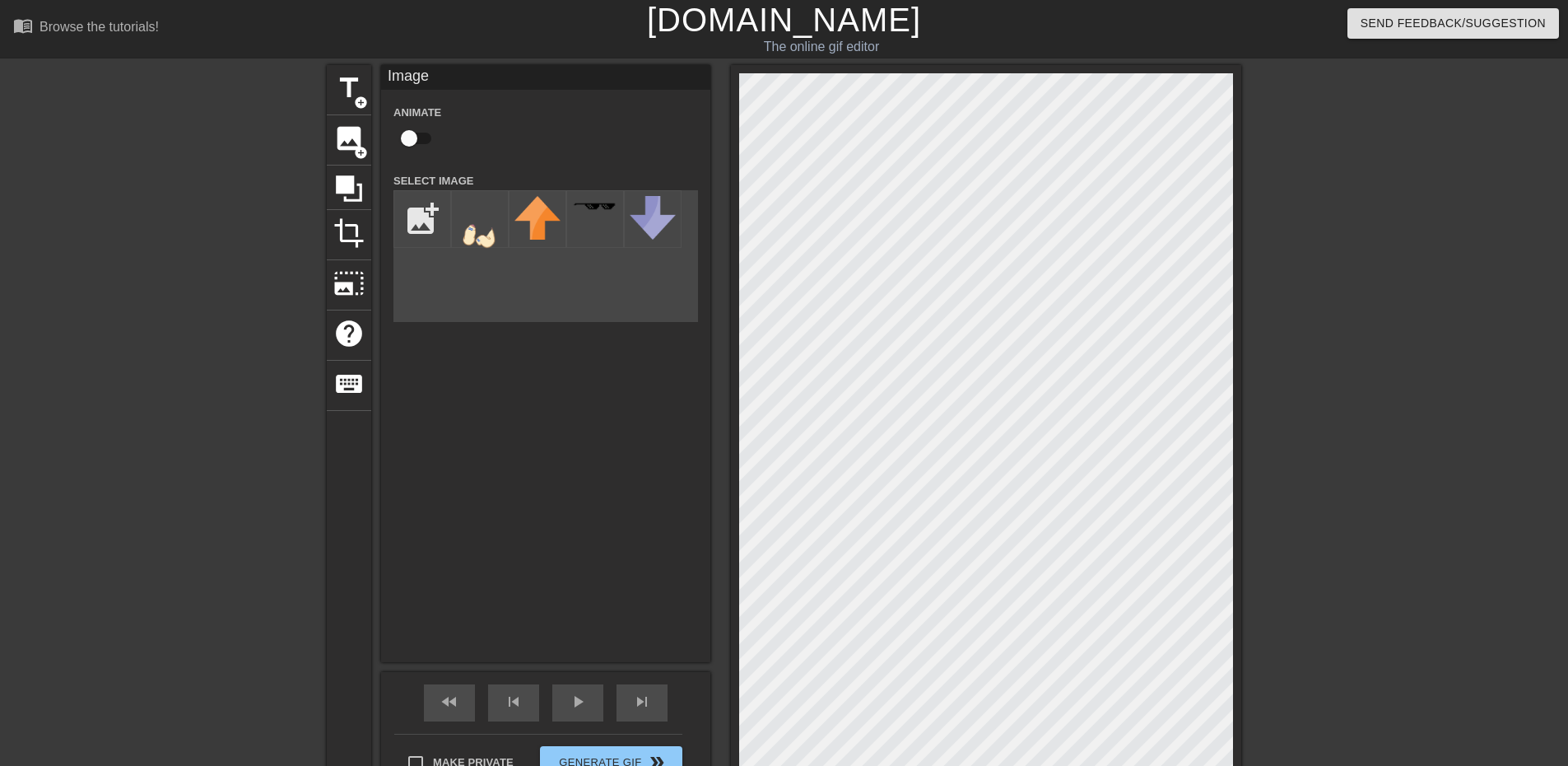
click at [1427, 210] on div at bounding box center [1385, 312] width 247 height 493
click at [1393, 445] on div at bounding box center [1385, 312] width 247 height 493
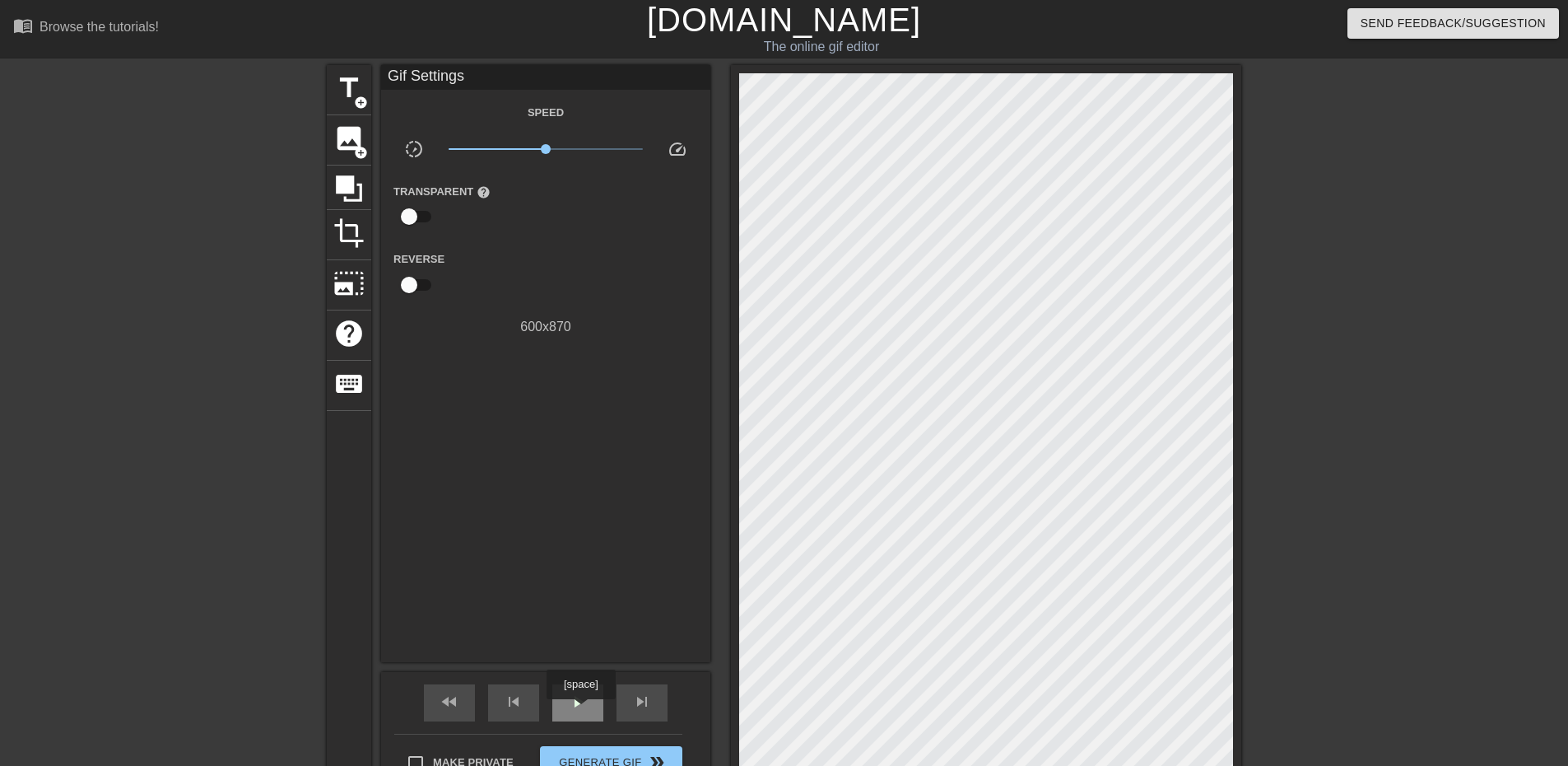
click at [581, 711] on span "play_arrow" at bounding box center [578, 702] width 20 height 20
click at [581, 711] on span "pause" at bounding box center [578, 702] width 20 height 20
click at [581, 711] on span "play_arrow" at bounding box center [578, 702] width 20 height 20
click at [581, 711] on span "pause" at bounding box center [578, 702] width 20 height 20
click at [581, 711] on span "play_arrow" at bounding box center [578, 702] width 20 height 20
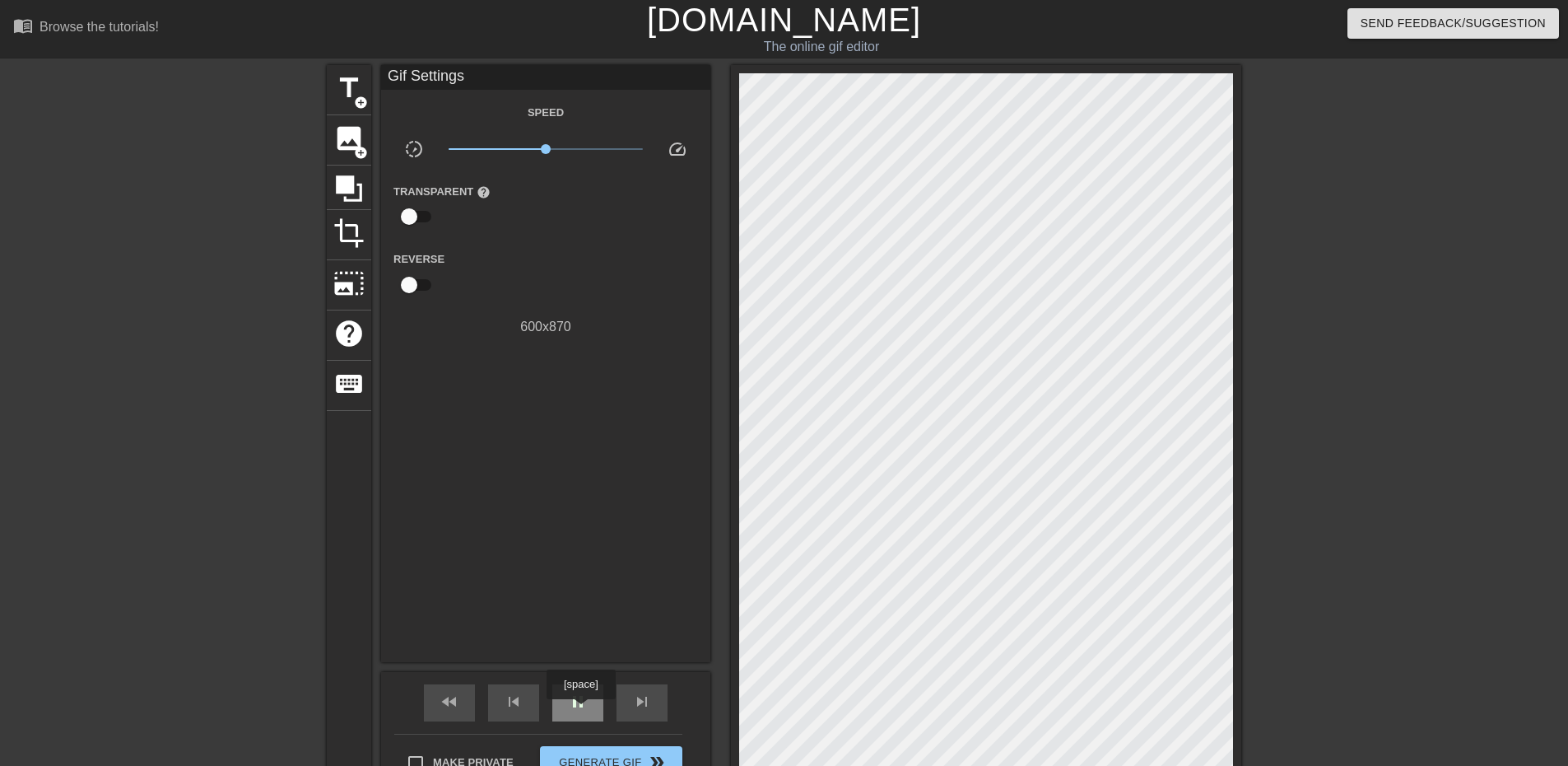
click at [581, 711] on span "pause" at bounding box center [578, 702] width 20 height 20
click at [581, 711] on span "play_arrow" at bounding box center [578, 702] width 20 height 20
click at [581, 711] on span "pause" at bounding box center [578, 702] width 20 height 20
click at [581, 711] on span "play_arrow" at bounding box center [578, 702] width 20 height 20
click at [581, 711] on span "pause" at bounding box center [578, 702] width 20 height 20
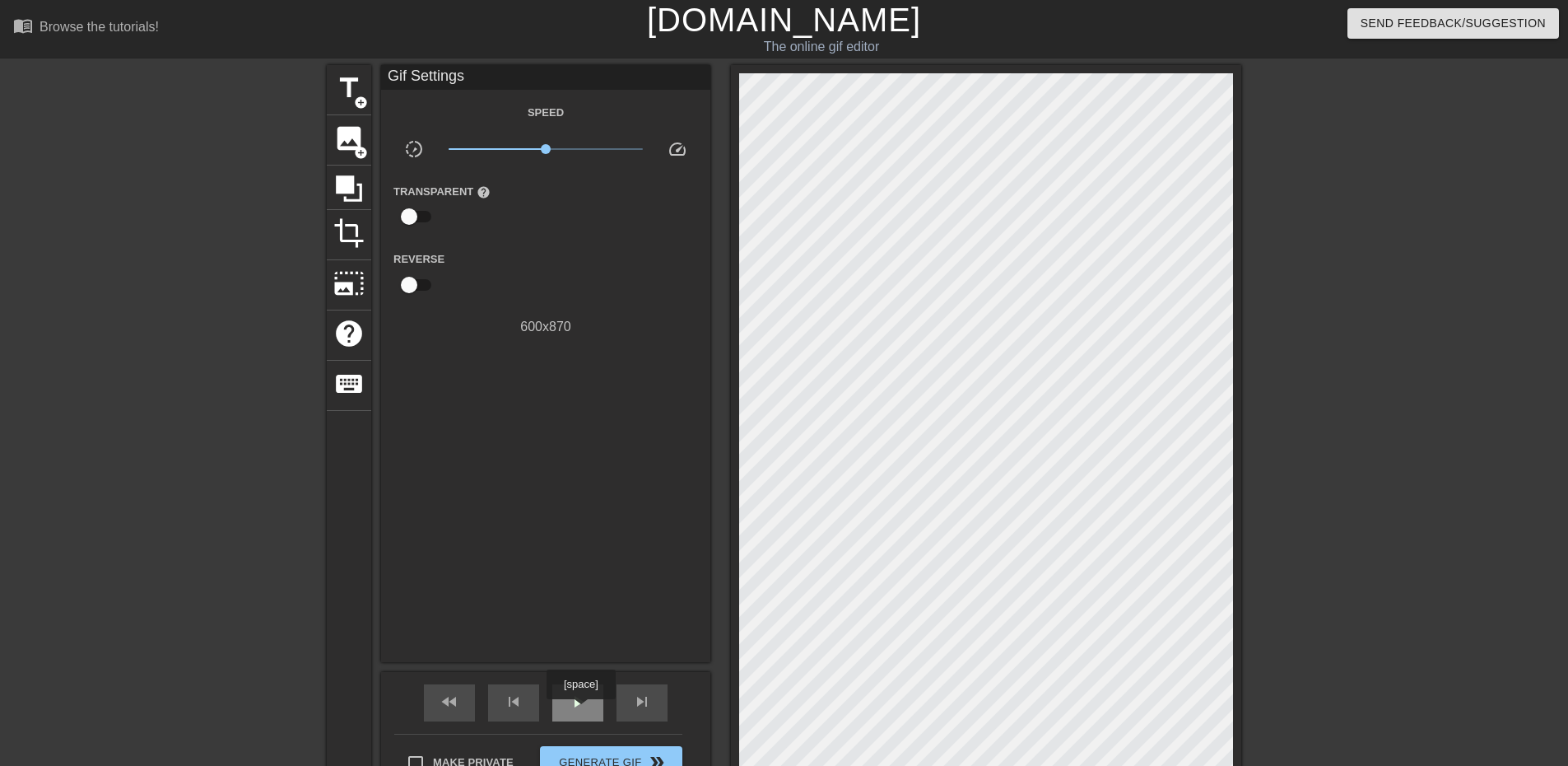
click at [581, 711] on span "play_arrow" at bounding box center [578, 702] width 20 height 20
click at [581, 710] on span "pause" at bounding box center [578, 702] width 20 height 20
click at [581, 710] on span "play_arrow" at bounding box center [578, 702] width 20 height 20
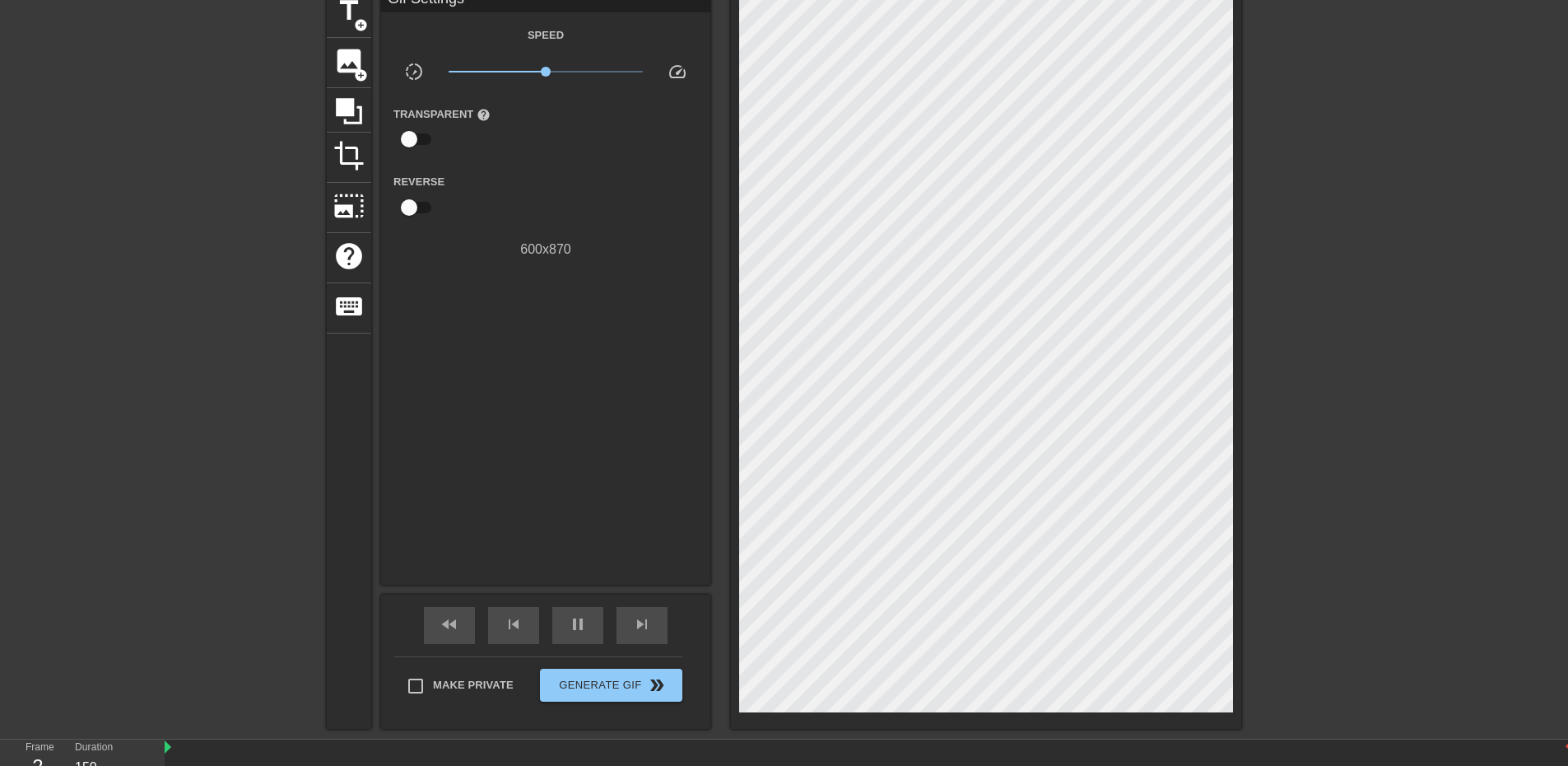
scroll to position [141, 0]
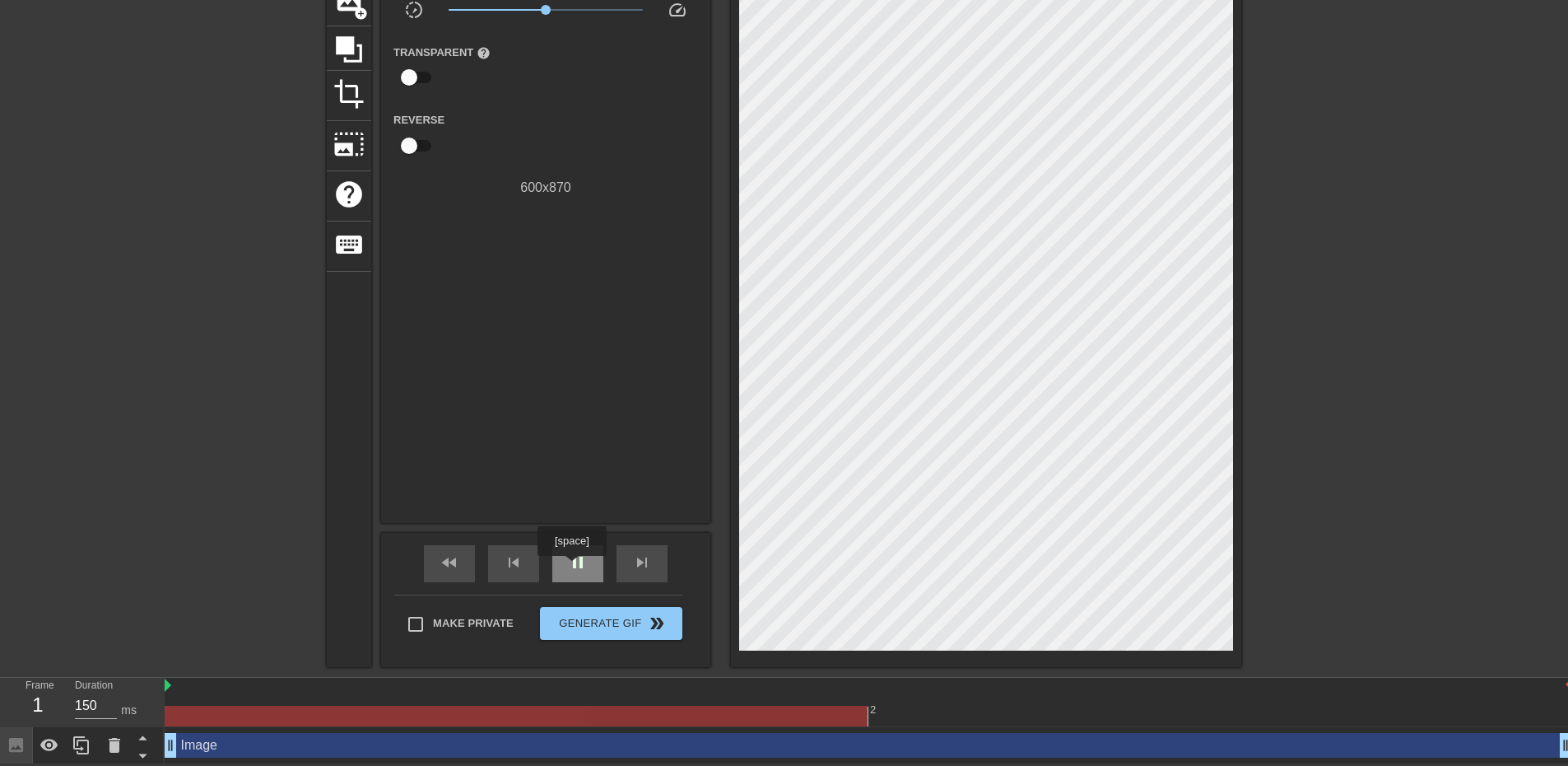
click at [597, 561] on div "pause" at bounding box center [578, 563] width 52 height 37
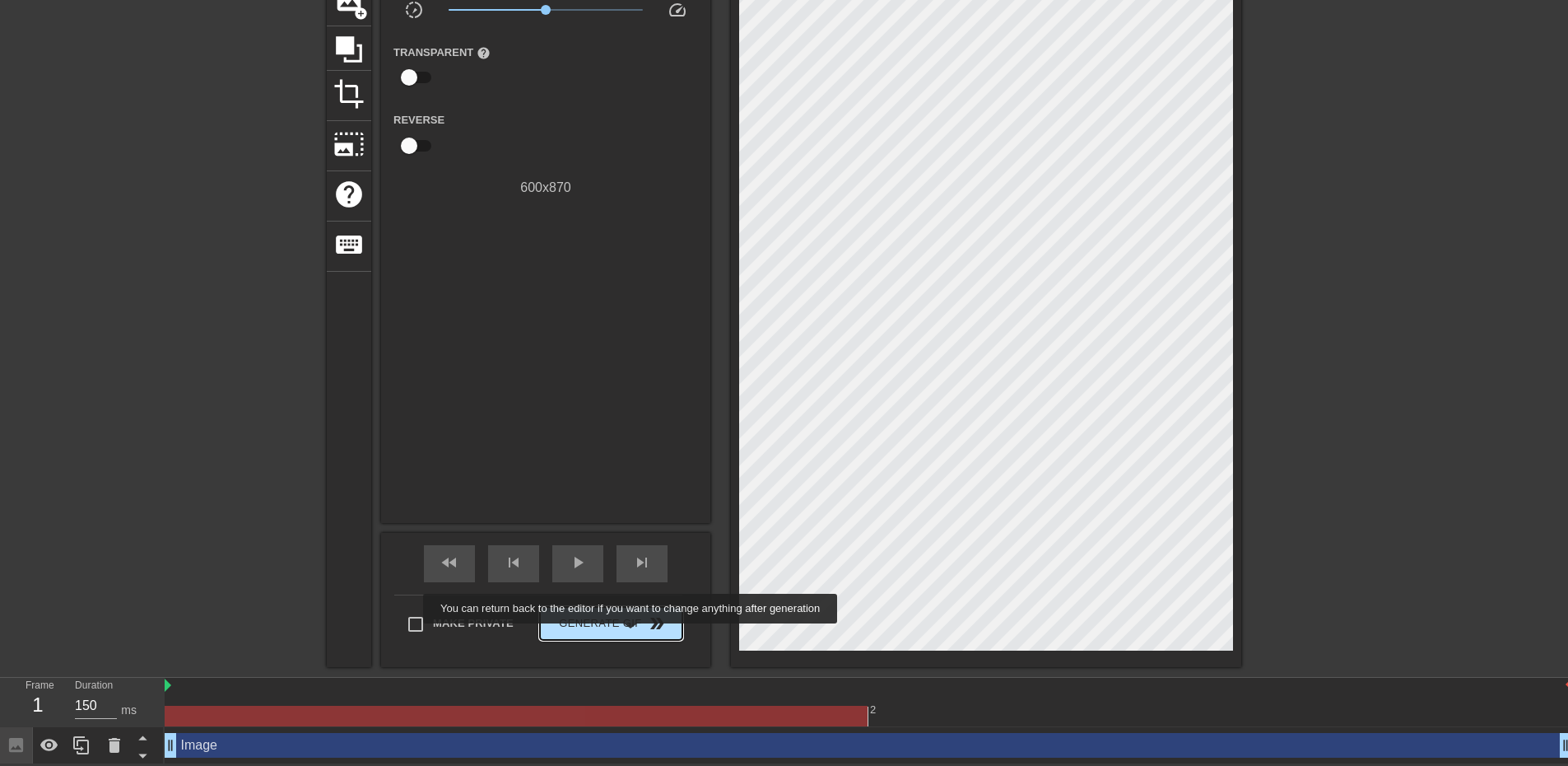
click at [632, 634] on button "Generate Gif double_arrow" at bounding box center [612, 622] width 143 height 33
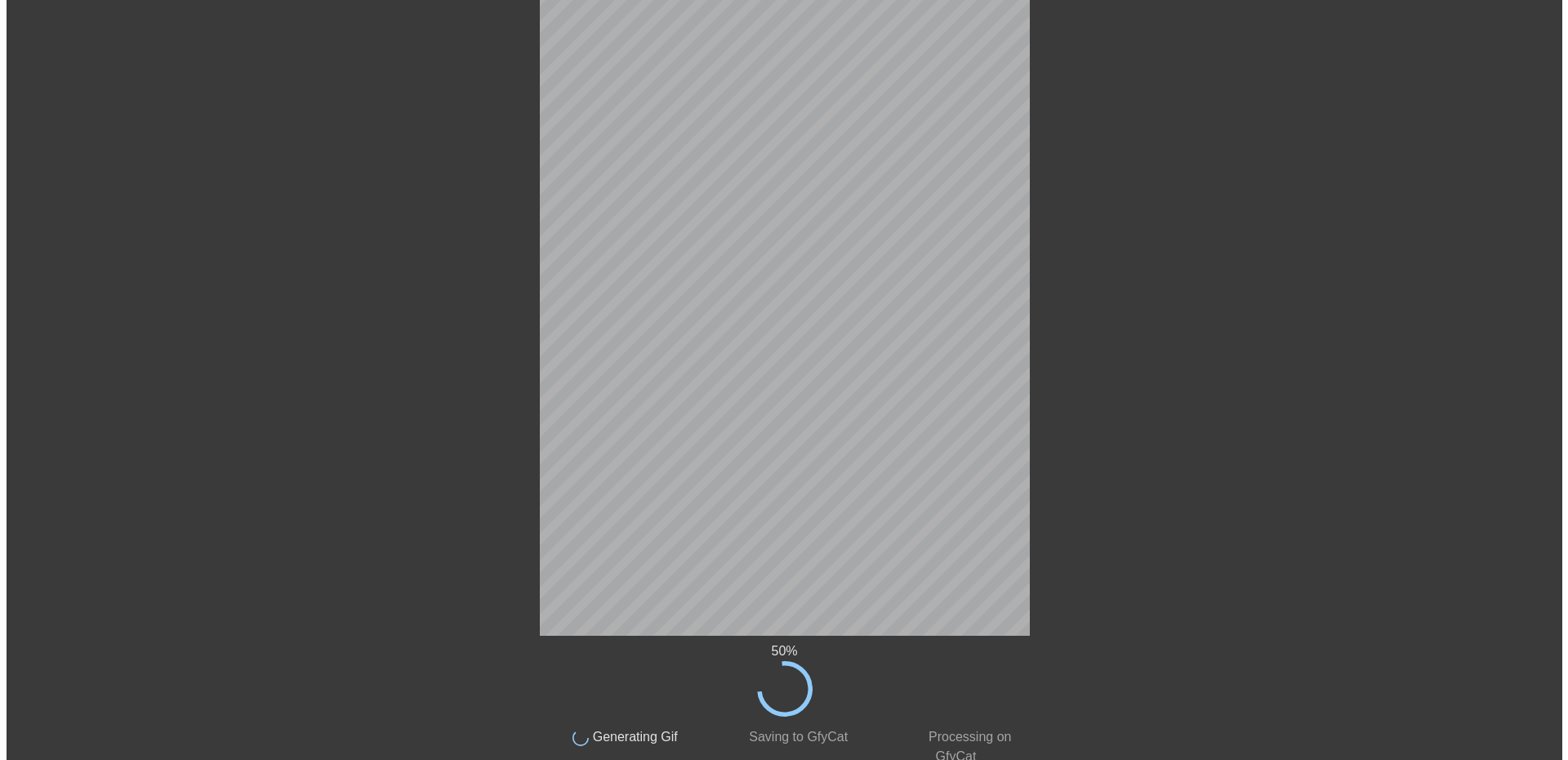
scroll to position [0, 0]
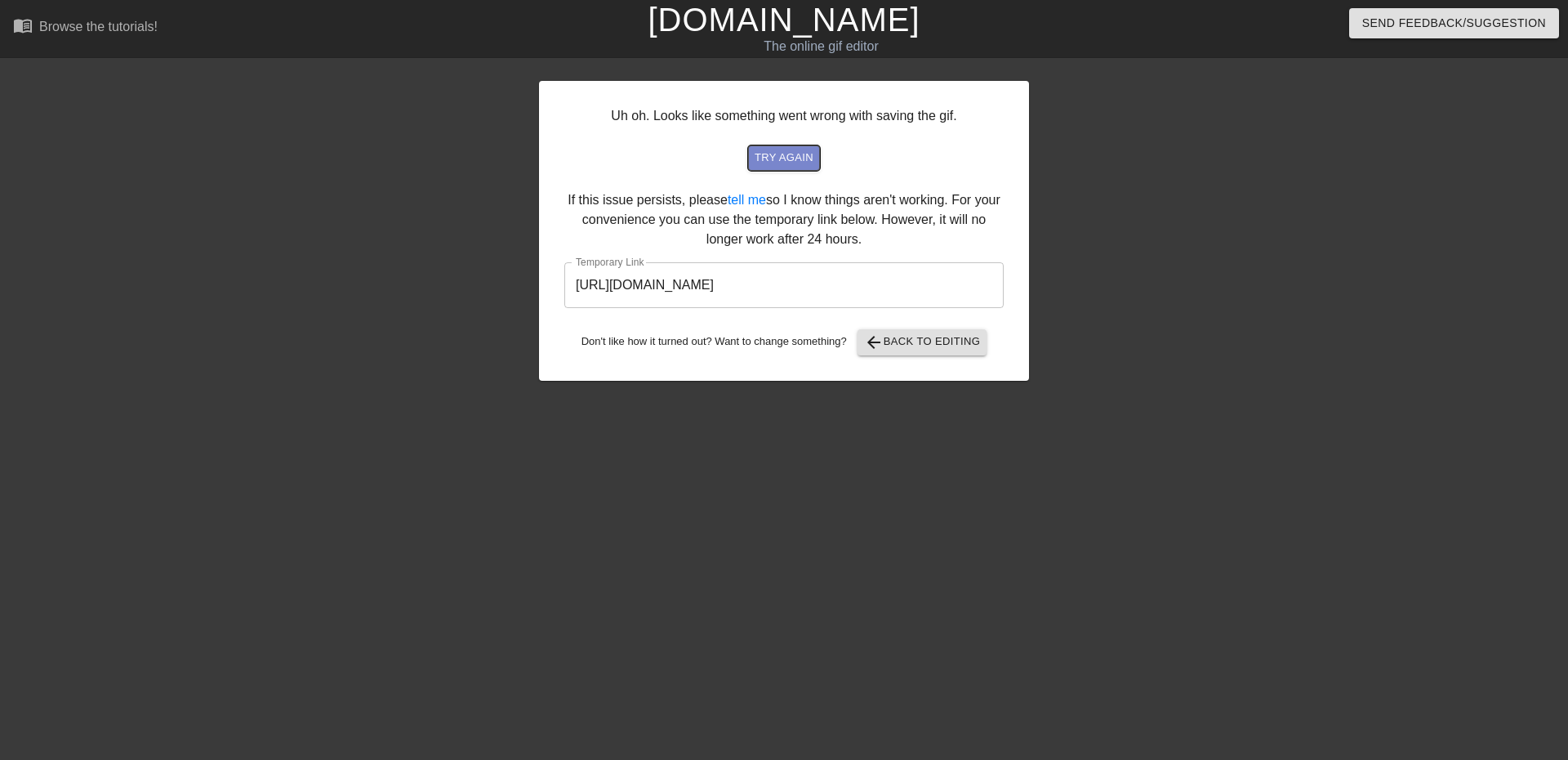
click at [772, 153] on span "try again" at bounding box center [784, 157] width 59 height 19
click at [806, 281] on input "[URL][DOMAIN_NAME]" at bounding box center [784, 285] width 439 height 46
